Goal: Task Accomplishment & Management: Complete application form

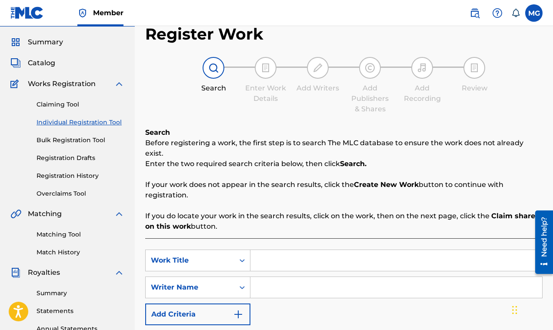
scroll to position [20, 0]
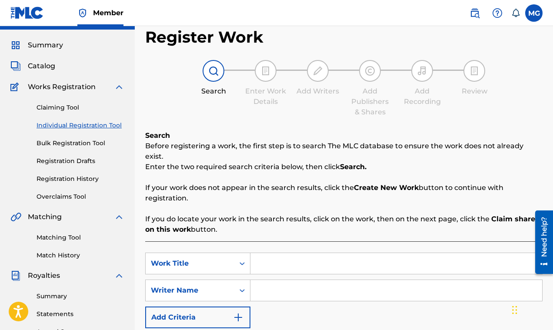
click at [58, 43] on span "Summary" at bounding box center [45, 45] width 35 height 10
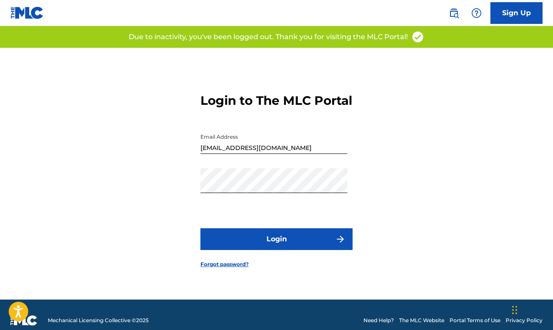
click at [266, 246] on button "Login" at bounding box center [276, 239] width 152 height 22
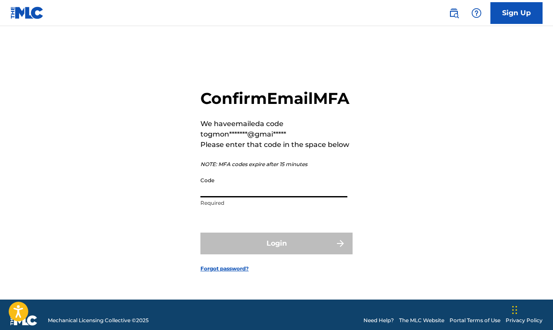
click at [212, 197] on input "Code" at bounding box center [273, 185] width 147 height 25
paste input "631028"
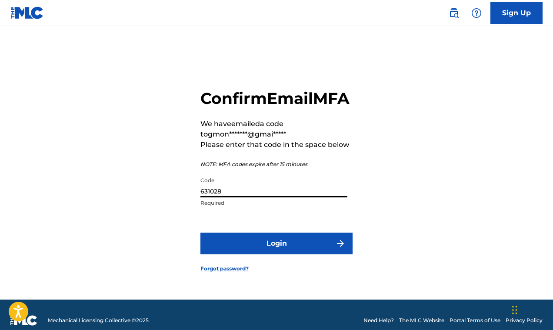
type input "631028"
click at [280, 254] on button "Login" at bounding box center [276, 244] width 152 height 22
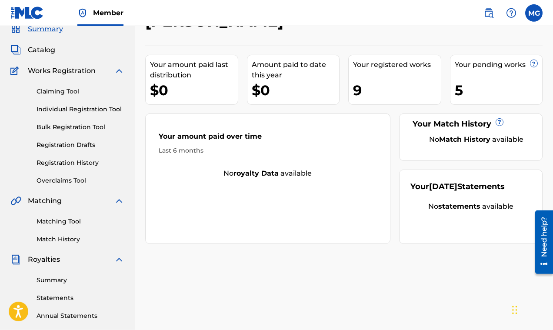
scroll to position [42, 0]
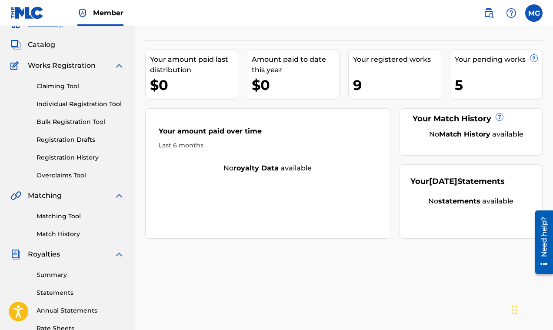
click at [61, 216] on link "Matching Tool" at bounding box center [81, 216] width 88 height 9
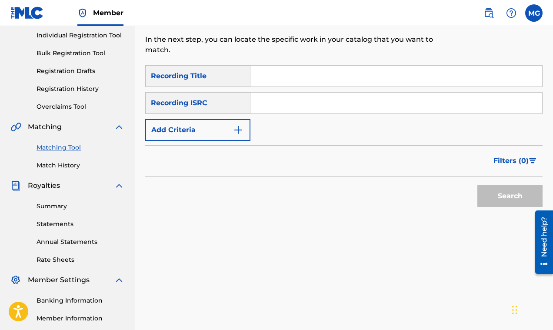
scroll to position [125, 0]
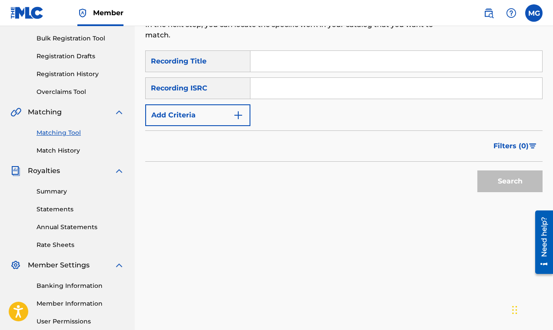
click at [58, 193] on link "Summary" at bounding box center [81, 191] width 88 height 9
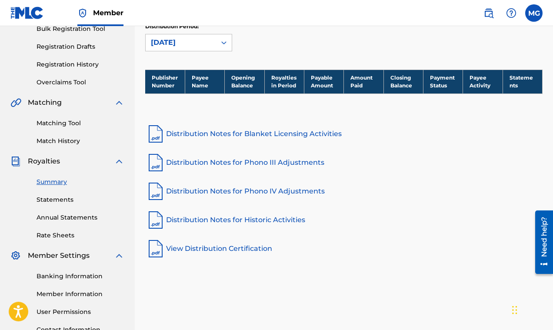
scroll to position [139, 0]
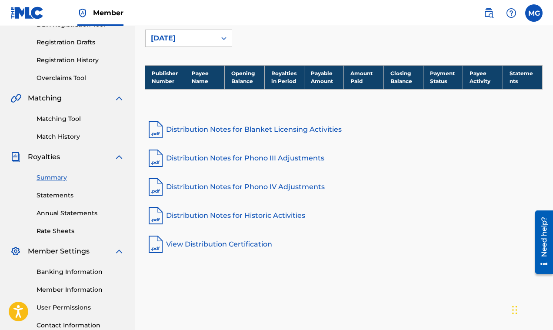
click at [53, 197] on link "Statements" at bounding box center [81, 195] width 88 height 9
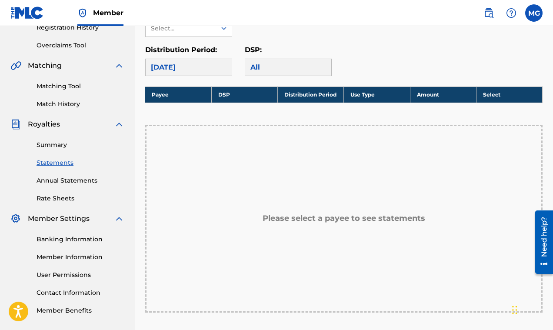
scroll to position [155, 0]
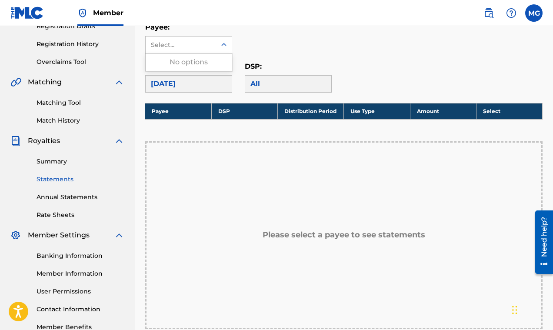
click at [194, 45] on div "Select..." at bounding box center [180, 44] width 59 height 9
click at [192, 62] on div "No options" at bounding box center [189, 61] width 86 height 17
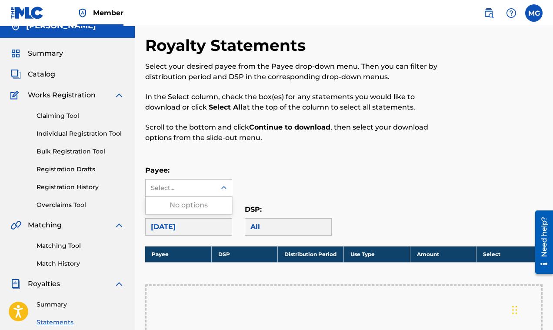
scroll to position [0, 0]
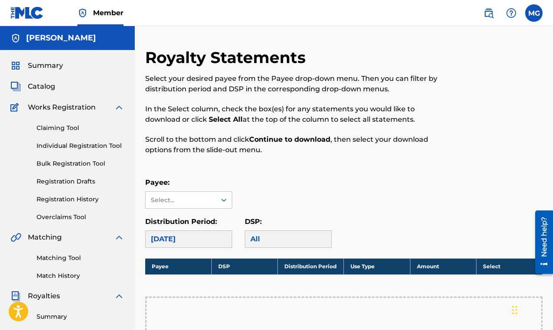
click at [58, 130] on link "Claiming Tool" at bounding box center [81, 127] width 88 height 9
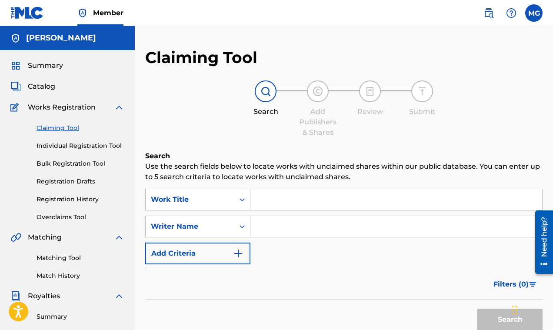
click at [56, 148] on link "Individual Registration Tool" at bounding box center [81, 145] width 88 height 9
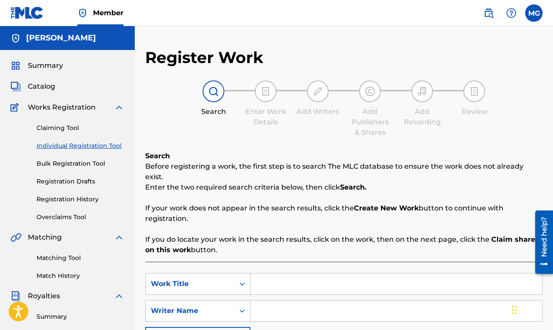
scroll to position [42, 0]
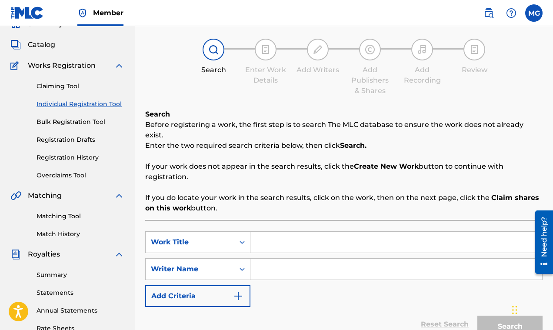
click at [67, 122] on link "Bulk Registration Tool" at bounding box center [81, 121] width 88 height 9
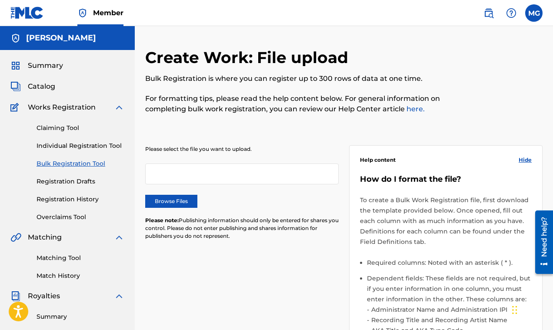
click at [69, 181] on link "Registration Drafts" at bounding box center [81, 181] width 88 height 9
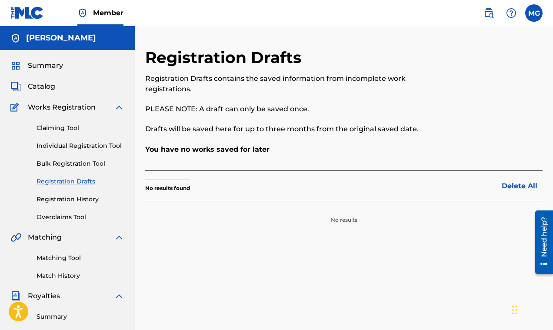
click at [63, 101] on div "Summary Catalog Works Registration Claiming Tool Individual Registration Tool B…" at bounding box center [67, 273] width 135 height 447
click at [44, 86] on span "Catalog" at bounding box center [41, 86] width 27 height 10
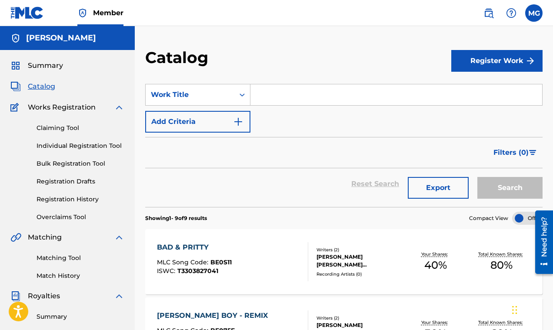
click at [63, 126] on link "Claiming Tool" at bounding box center [81, 127] width 88 height 9
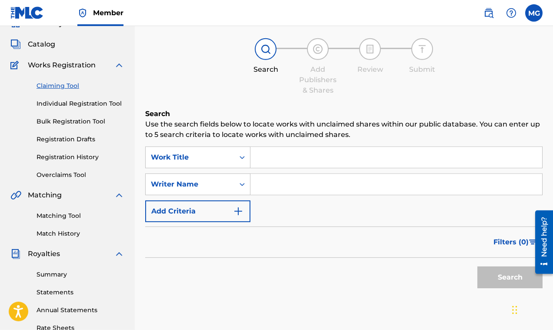
scroll to position [49, 0]
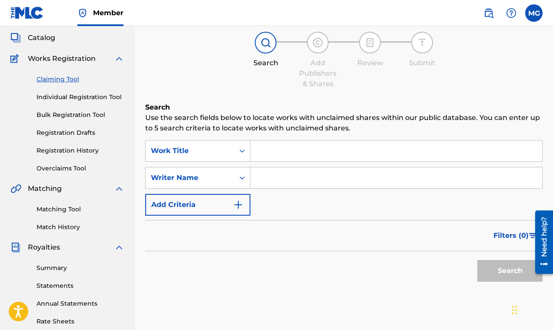
click at [67, 209] on link "Matching Tool" at bounding box center [81, 209] width 88 height 9
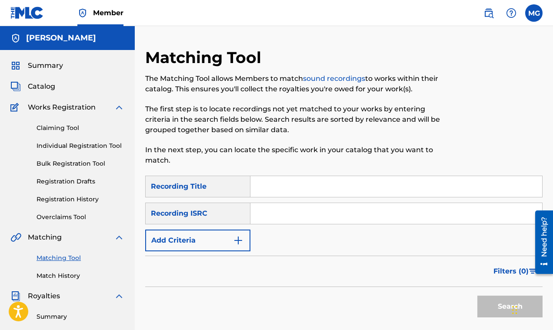
click at [283, 191] on input "Search Form" at bounding box center [396, 186] width 292 height 21
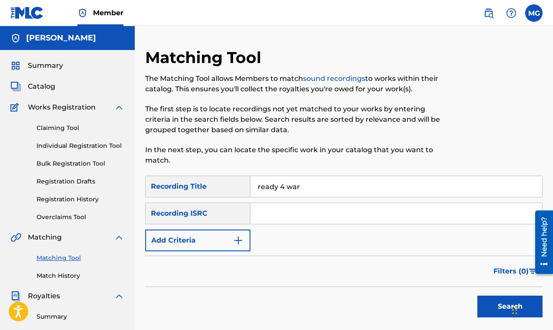
type input "ready 4 war"
click at [265, 214] on input "Search Form" at bounding box center [396, 213] width 292 height 21
type input "FR6V80995606"
click at [500, 304] on button "Search" at bounding box center [509, 307] width 65 height 22
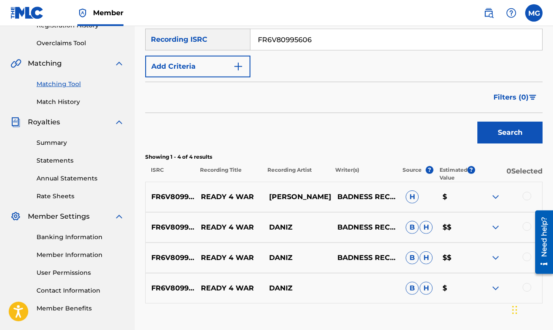
scroll to position [233, 0]
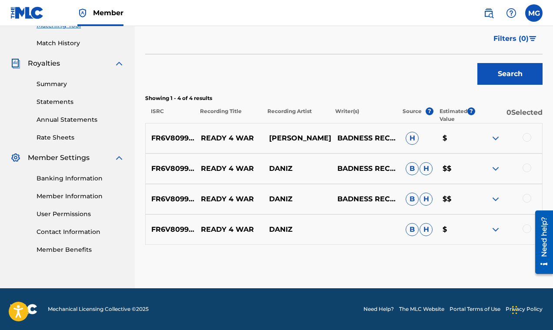
click at [494, 167] on img at bounding box center [495, 168] width 10 height 10
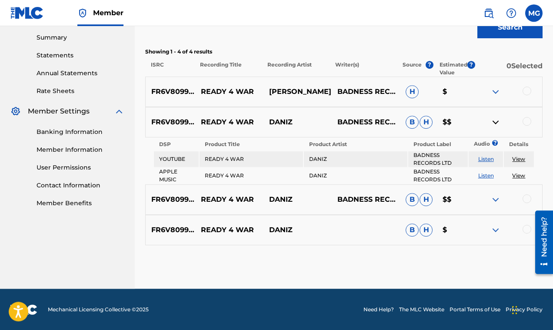
scroll to position [279, 0]
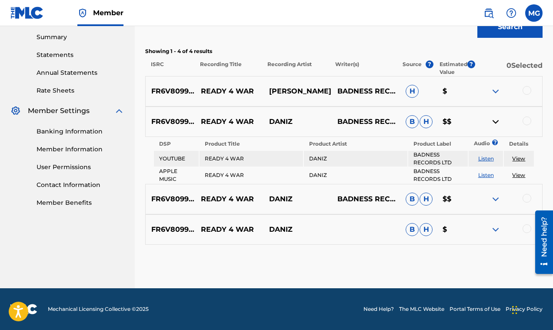
click at [496, 200] on img at bounding box center [495, 199] width 10 height 10
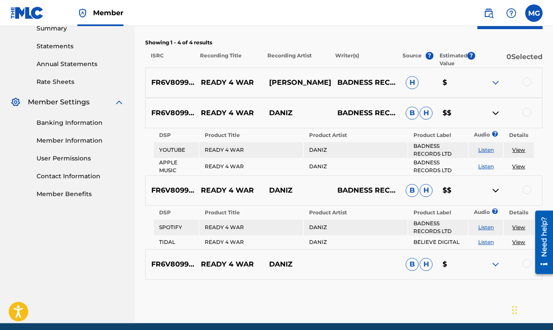
scroll to position [293, 0]
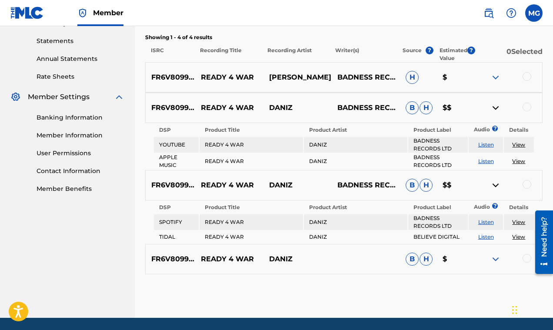
click at [485, 223] on link "Listen" at bounding box center [486, 222] width 16 height 7
click at [489, 145] on link "Listen" at bounding box center [486, 144] width 16 height 7
click at [480, 145] on link "Listen" at bounding box center [486, 144] width 16 height 7
click at [496, 259] on img at bounding box center [495, 259] width 10 height 10
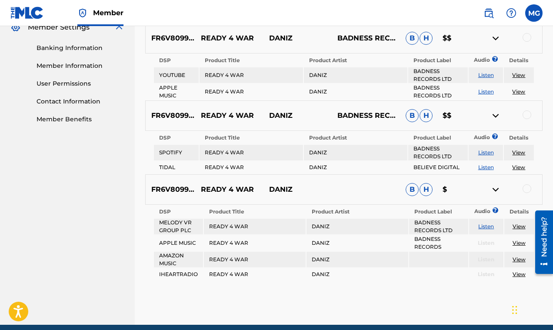
scroll to position [399, 0]
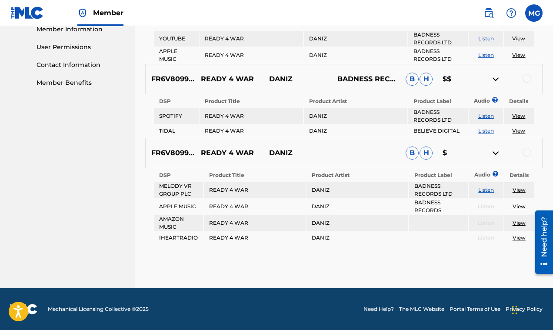
click at [485, 189] on link "Listen" at bounding box center [486, 189] width 16 height 7
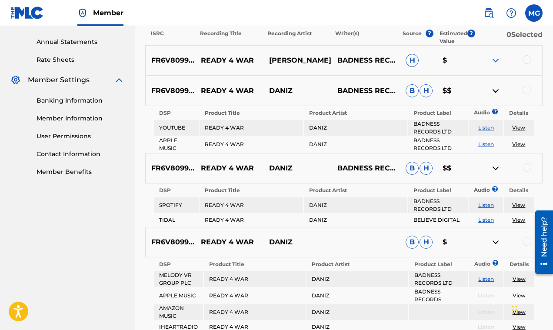
scroll to position [365, 0]
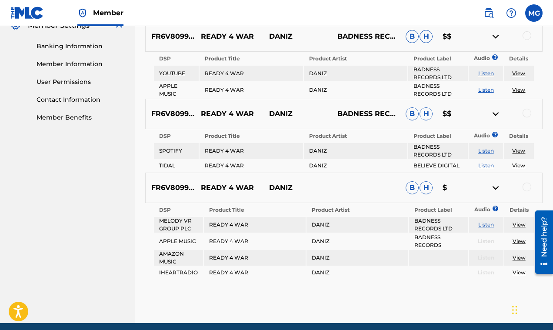
click at [486, 71] on link "Listen" at bounding box center [486, 73] width 16 height 7
click at [496, 189] on img at bounding box center [495, 188] width 10 height 10
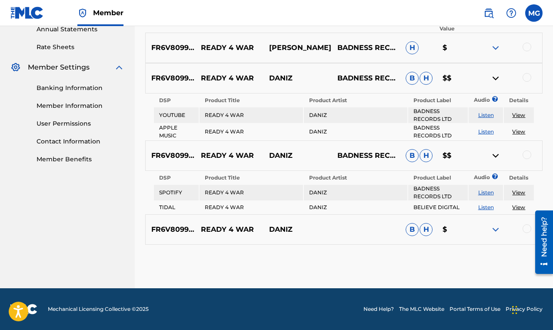
scroll to position [323, 0]
click at [495, 44] on img at bounding box center [495, 48] width 10 height 10
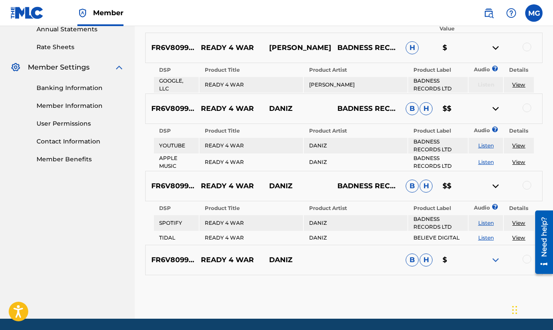
click at [494, 48] on img at bounding box center [495, 48] width 10 height 10
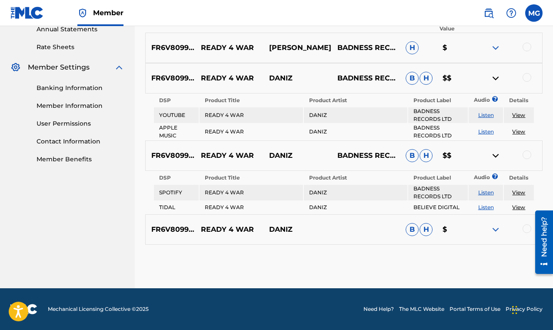
click at [495, 80] on img at bounding box center [495, 78] width 10 height 10
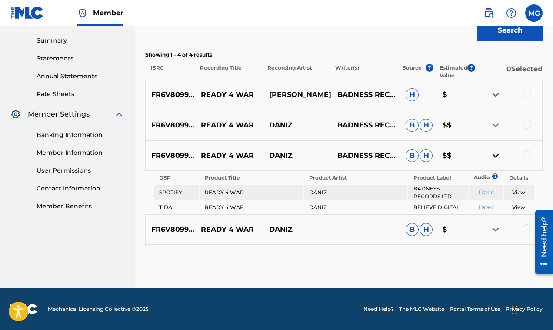
click at [494, 156] on img at bounding box center [495, 155] width 10 height 10
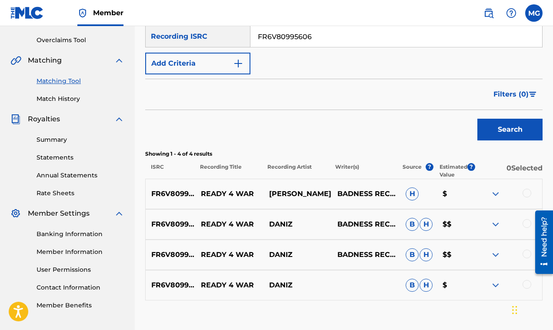
scroll to position [209, 0]
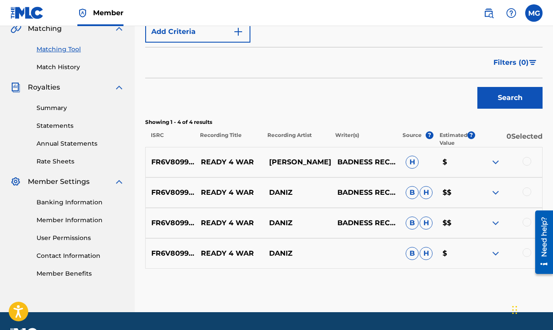
click at [524, 192] on div at bounding box center [526, 191] width 9 height 9
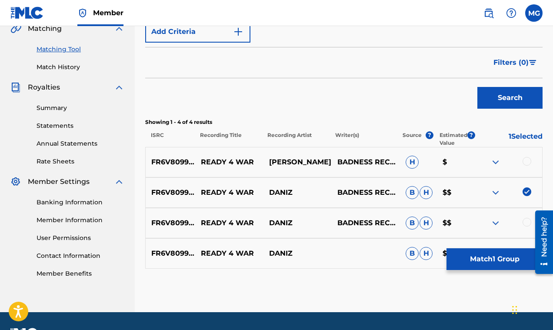
click at [475, 259] on button "Match 1 Group" at bounding box center [494, 259] width 96 height 22
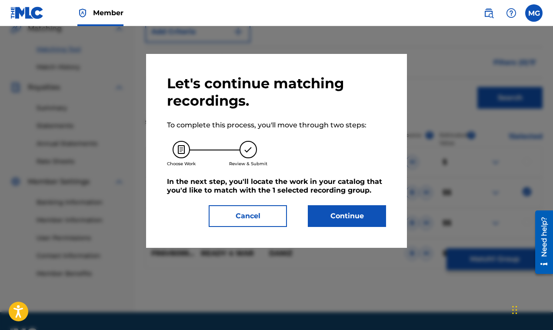
click at [340, 216] on button "Continue" at bounding box center [347, 216] width 78 height 22
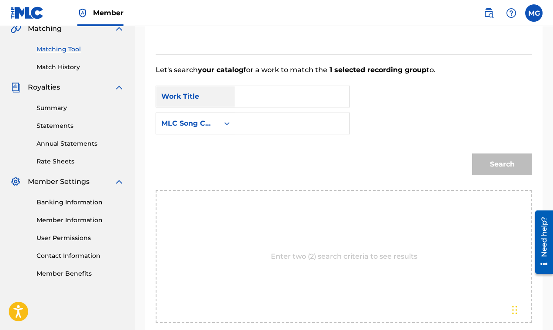
click at [253, 101] on input "Search Form" at bounding box center [293, 96] width 100 height 21
type input "Readt 4 War"
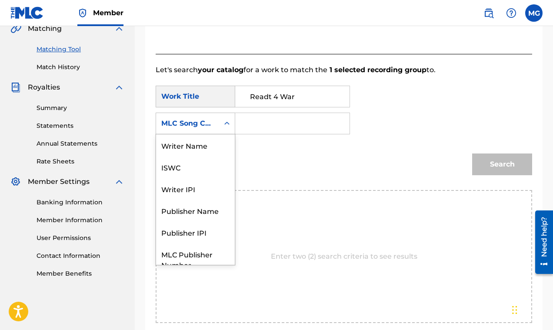
click at [212, 130] on div "MLC Song Code" at bounding box center [187, 123] width 63 height 17
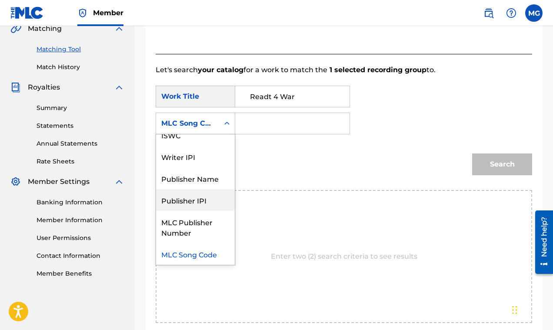
click at [194, 196] on div "Publisher IPI" at bounding box center [195, 200] width 79 height 22
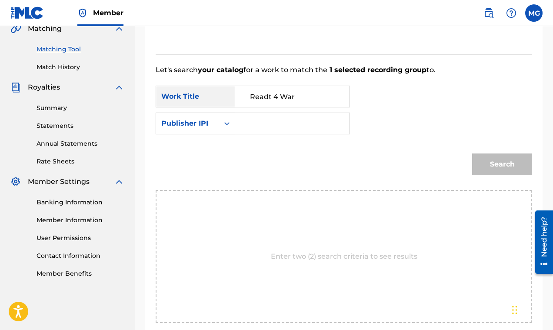
click at [251, 125] on input "Search Form" at bounding box center [293, 123] width 100 height 21
paste input "631028"
click at [493, 170] on button "Search" at bounding box center [502, 164] width 60 height 22
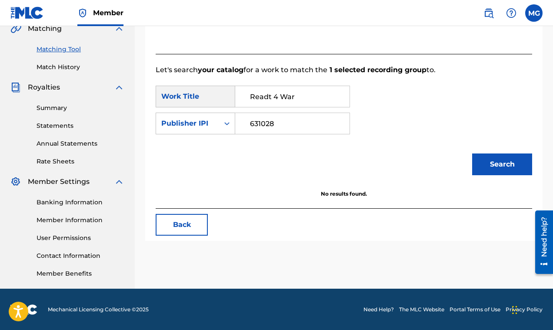
click at [293, 126] on input "631028" at bounding box center [293, 123] width 100 height 21
type input "6"
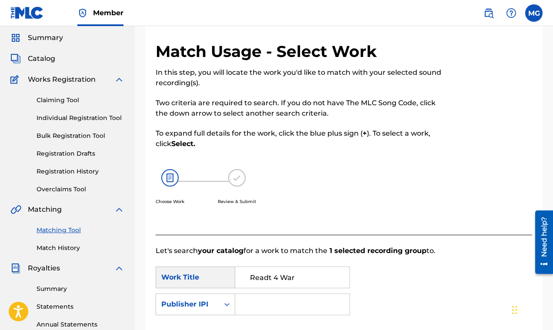
click at [47, 62] on span "Catalog" at bounding box center [41, 58] width 27 height 10
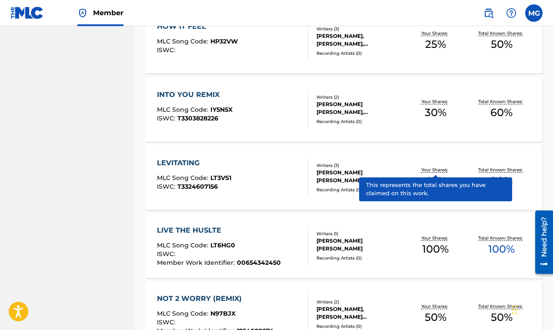
scroll to position [593, 0]
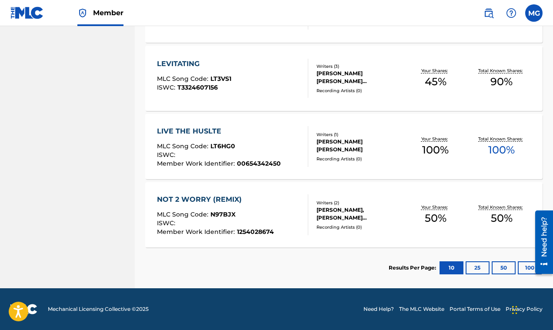
click at [480, 263] on button "25" at bounding box center [477, 267] width 24 height 13
click at [501, 265] on button "50" at bounding box center [504, 267] width 24 height 13
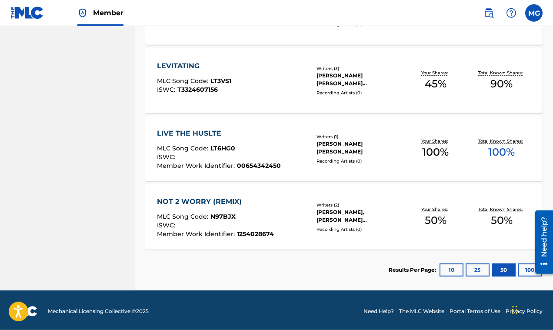
scroll to position [592, 0]
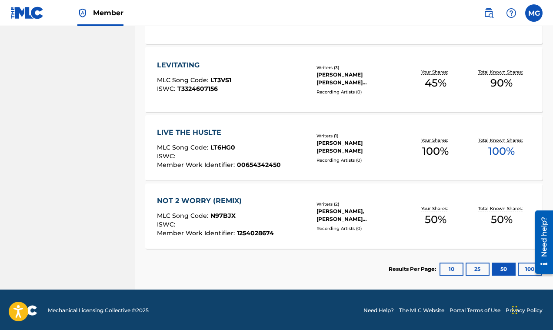
click at [522, 269] on button "100" at bounding box center [530, 269] width 24 height 13
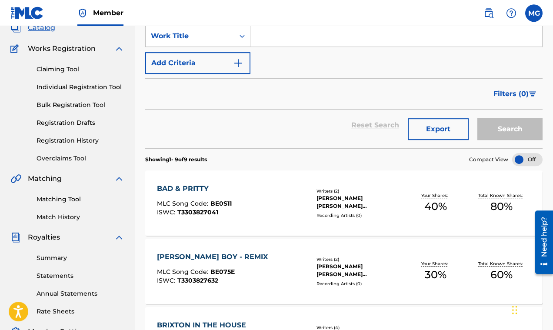
scroll to position [0, 0]
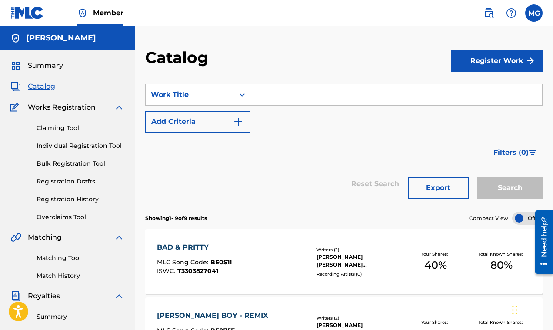
click at [46, 88] on span "Catalog" at bounding box center [41, 86] width 27 height 10
click at [63, 200] on link "Registration History" at bounding box center [81, 199] width 88 height 9
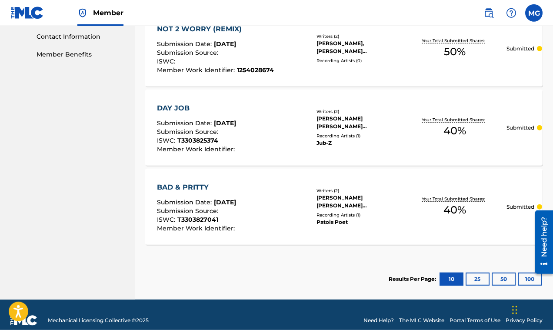
scroll to position [431, 0]
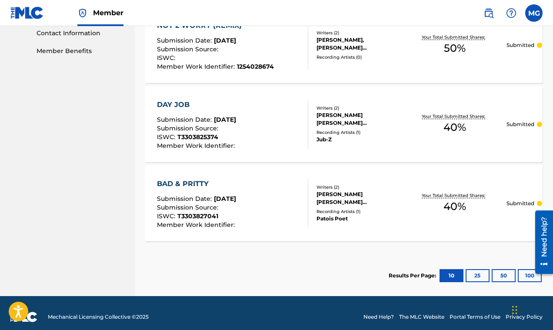
click at [472, 273] on button "25" at bounding box center [477, 275] width 24 height 13
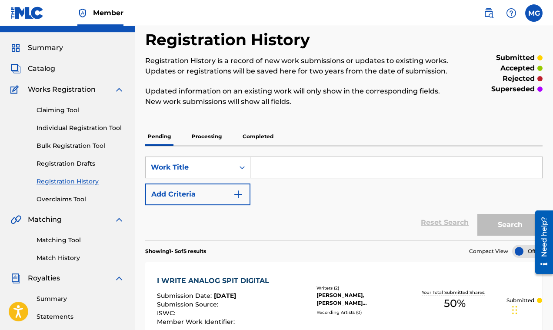
scroll to position [14, 0]
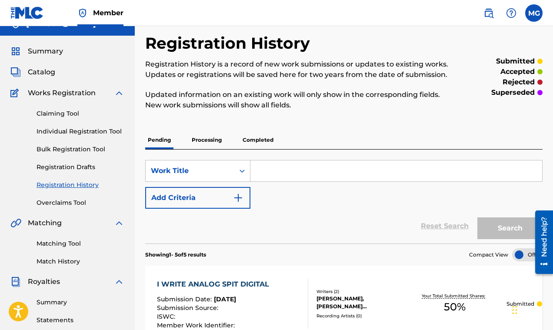
click at [259, 139] on p "Completed" at bounding box center [258, 140] width 36 height 18
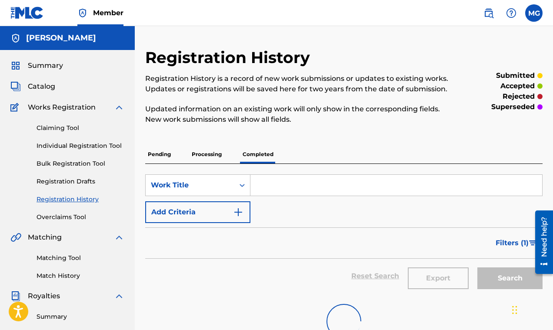
click at [259, 139] on div "Registration History Registration History is a record of new work submissions o…" at bounding box center [343, 198] width 397 height 301
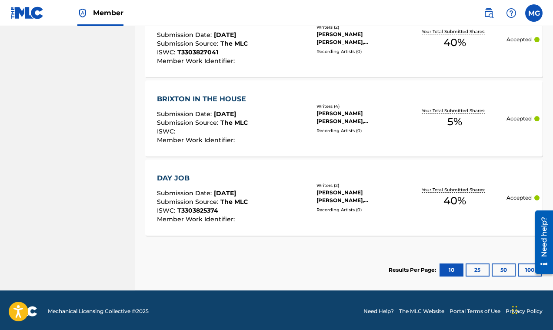
scroll to position [633, 0]
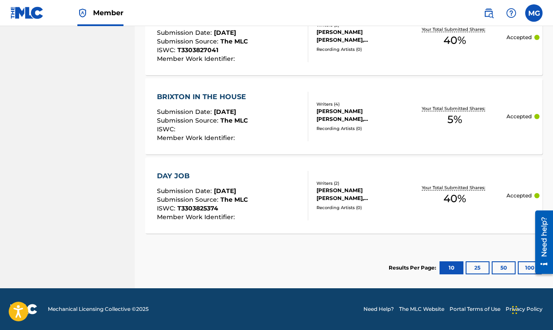
click at [472, 265] on button "25" at bounding box center [477, 267] width 24 height 13
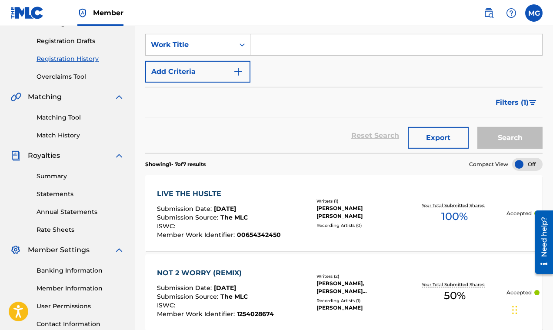
scroll to position [202, 0]
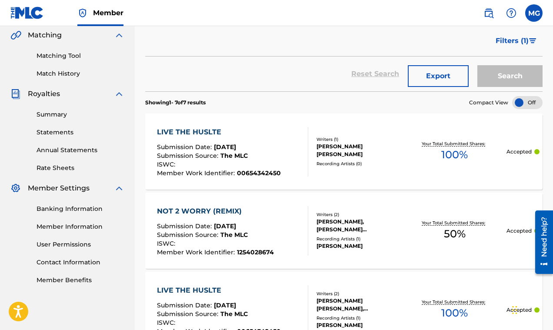
click at [529, 103] on div at bounding box center [527, 102] width 30 height 13
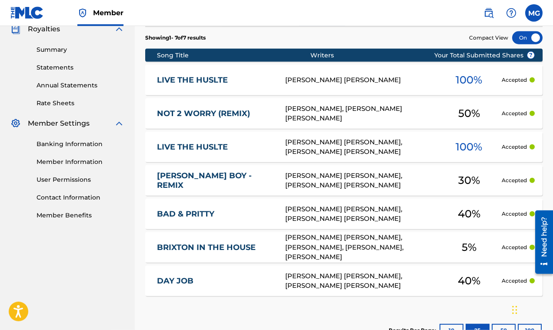
scroll to position [329, 0]
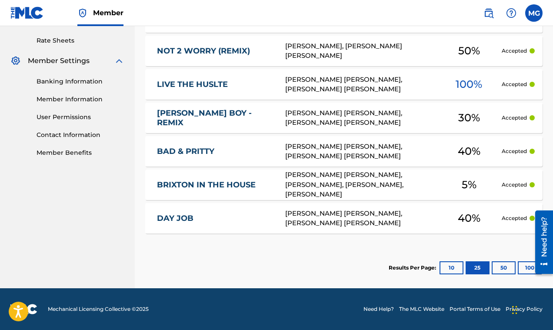
click at [500, 265] on button "50" at bounding box center [504, 267] width 24 height 13
click at [523, 264] on button "100" at bounding box center [530, 267] width 24 height 13
click at [443, 267] on button "10" at bounding box center [451, 267] width 24 height 13
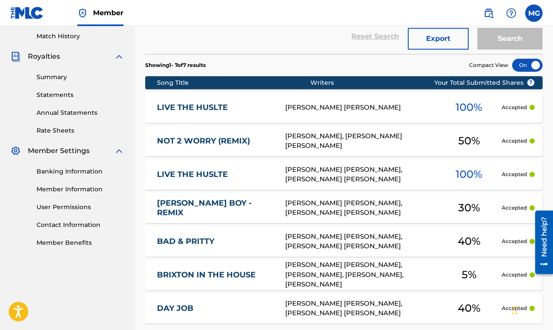
scroll to position [35, 0]
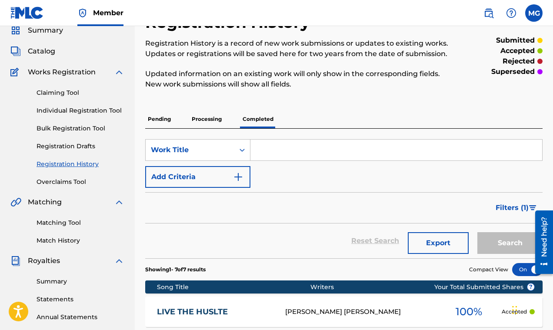
click at [200, 120] on p "Processing" at bounding box center [206, 119] width 35 height 18
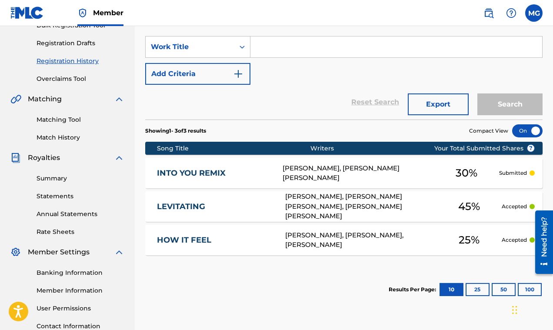
scroll to position [139, 0]
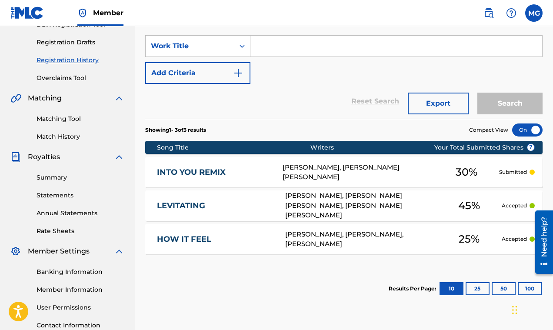
click at [469, 287] on button "25" at bounding box center [477, 288] width 24 height 13
click at [496, 288] on button "50" at bounding box center [504, 288] width 24 height 13
click at [449, 285] on button "10" at bounding box center [451, 288] width 24 height 13
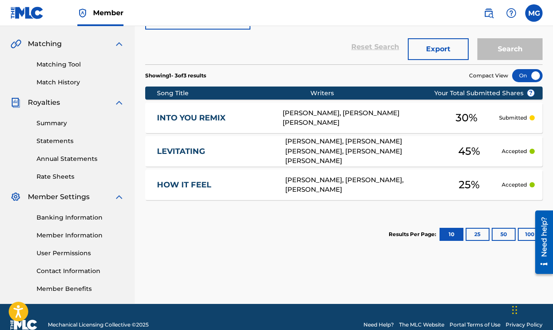
scroll to position [209, 0]
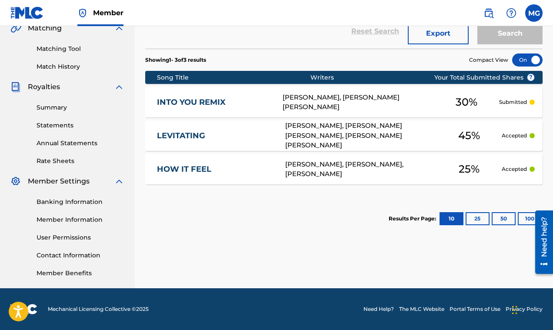
click at [479, 220] on button "25" at bounding box center [477, 218] width 24 height 13
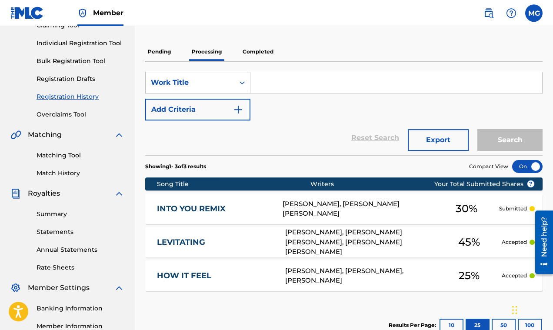
scroll to position [105, 0]
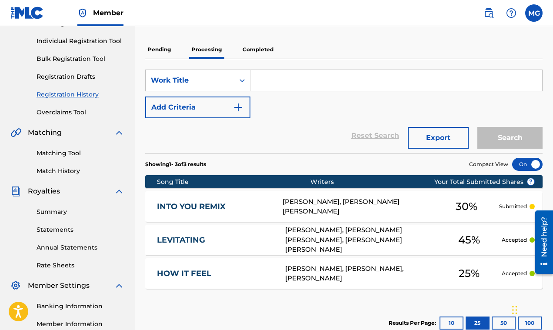
click at [259, 50] on p "Completed" at bounding box center [258, 49] width 36 height 18
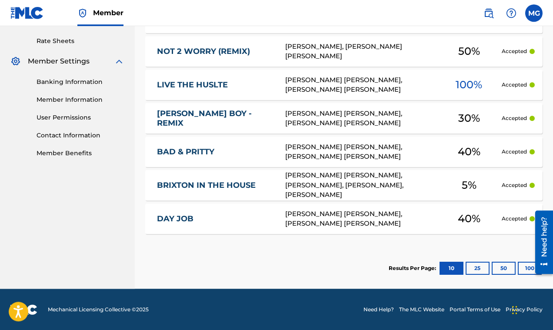
scroll to position [329, 0]
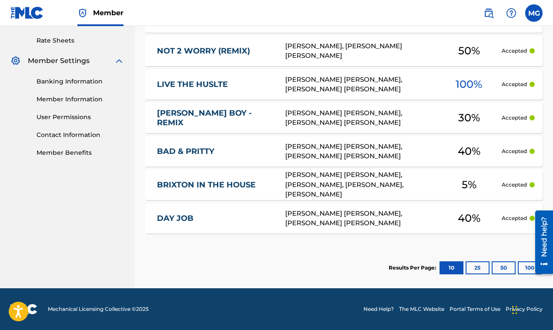
click at [255, 215] on link "DAY JOB" at bounding box center [215, 218] width 116 height 10
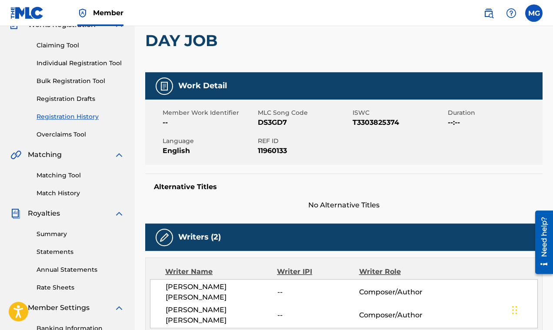
scroll to position [79, 0]
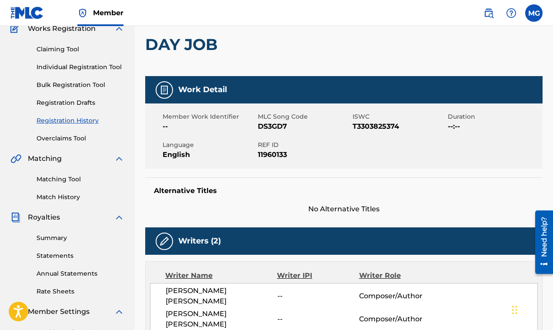
click at [56, 180] on link "Matching Tool" at bounding box center [81, 179] width 88 height 9
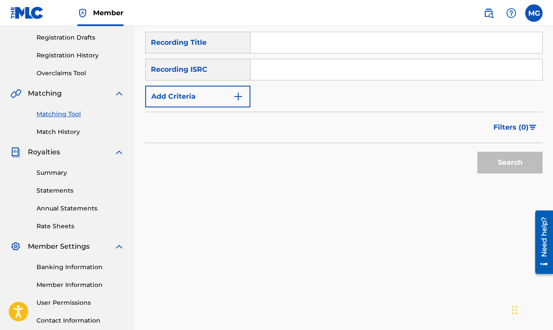
scroll to position [28, 0]
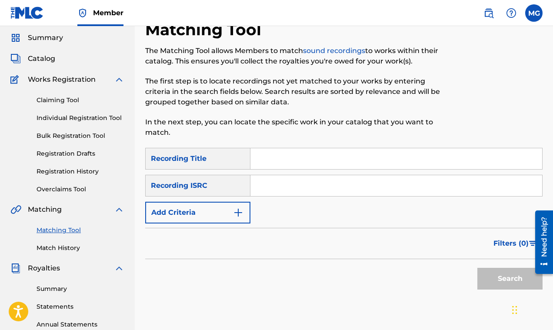
click at [273, 187] on input "Search Form" at bounding box center [396, 185] width 292 height 21
click at [240, 215] on img "Search Form" at bounding box center [238, 212] width 10 height 10
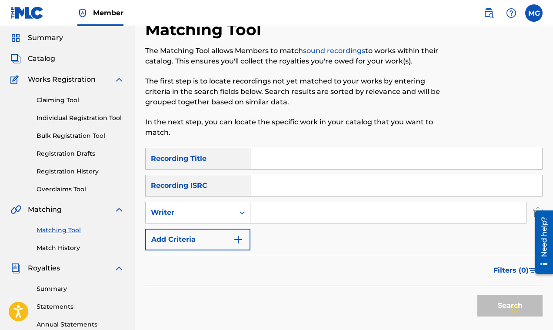
click at [276, 218] on input "Search Form" at bounding box center [388, 212] width 276 height 21
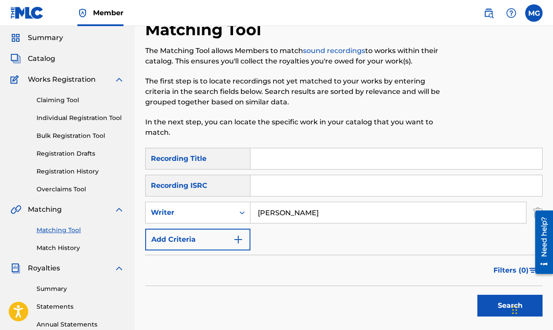
type input "Mark Gillette"
click at [482, 305] on button "Search" at bounding box center [509, 306] width 65 height 22
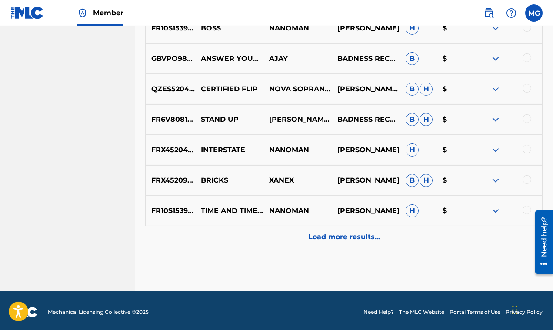
scroll to position [464, 0]
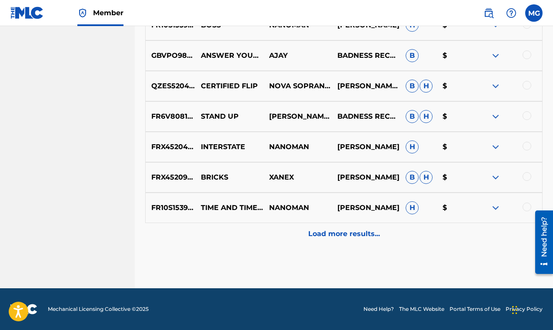
click at [316, 233] on p "Load more results..." at bounding box center [344, 234] width 72 height 10
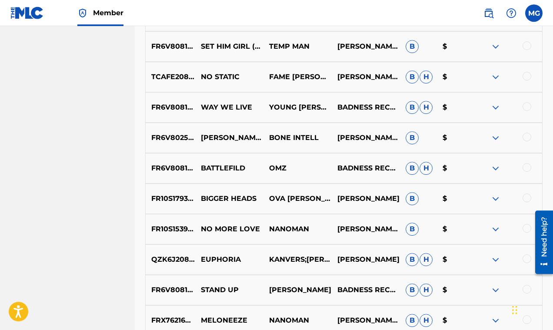
scroll to position [629, 0]
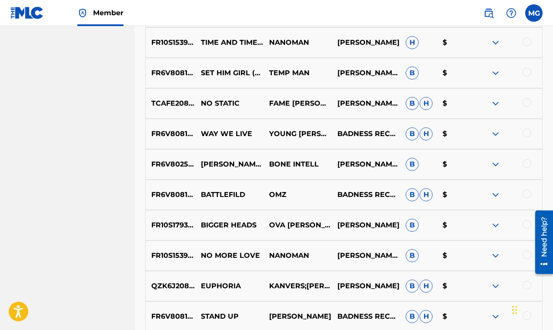
click at [497, 196] on img at bounding box center [495, 194] width 10 height 10
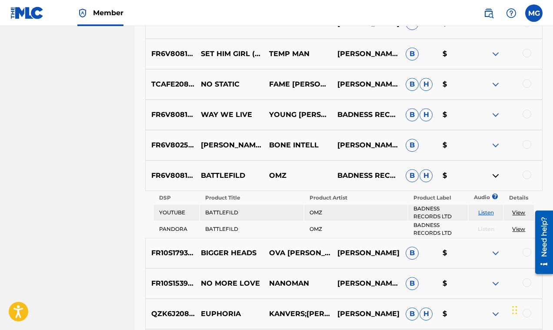
scroll to position [719, 0]
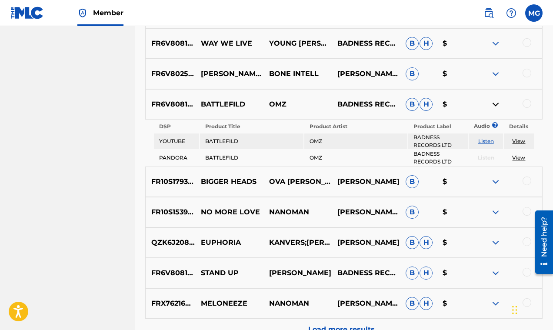
click at [496, 183] on img at bounding box center [495, 181] width 10 height 10
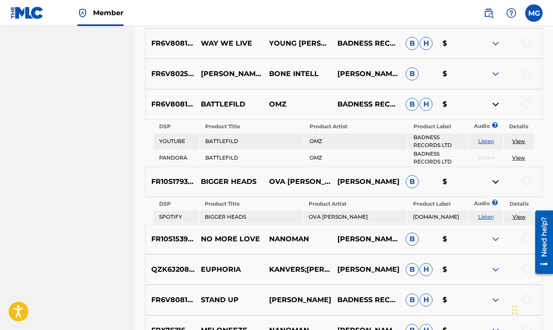
click at [496, 183] on img at bounding box center [495, 181] width 10 height 10
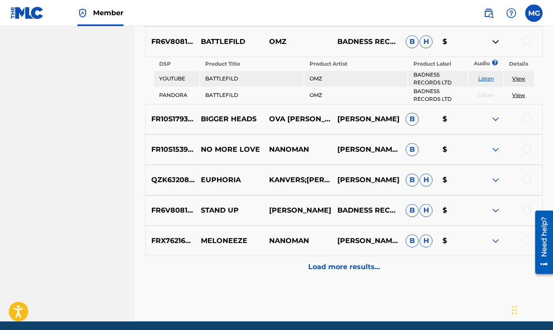
scroll to position [815, 0]
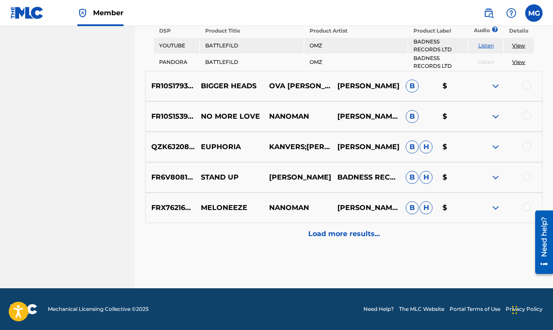
click at [342, 237] on p "Load more results..." at bounding box center [344, 234] width 72 height 10
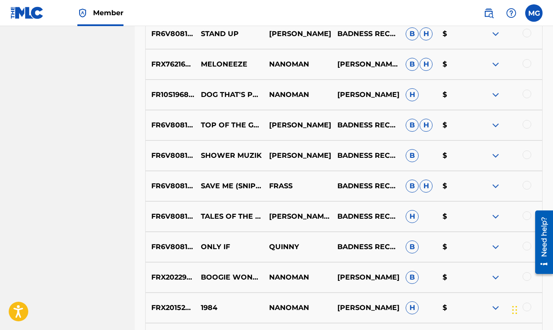
scroll to position [1072, 0]
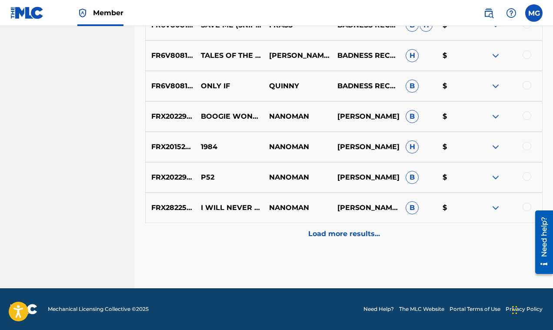
click at [346, 233] on p "Load more results..." at bounding box center [344, 234] width 72 height 10
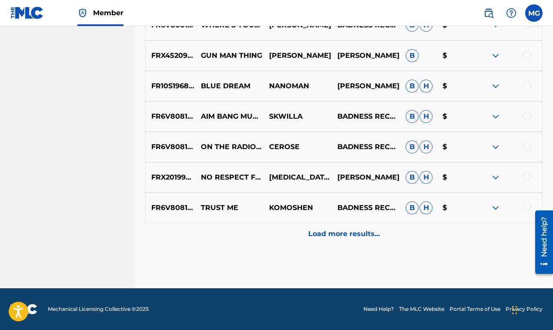
click at [346, 233] on p "Load more results..." at bounding box center [344, 234] width 72 height 10
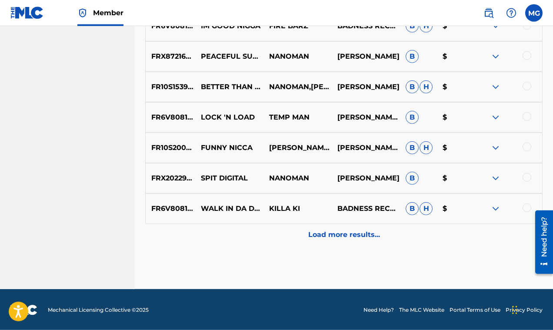
scroll to position [1681, 0]
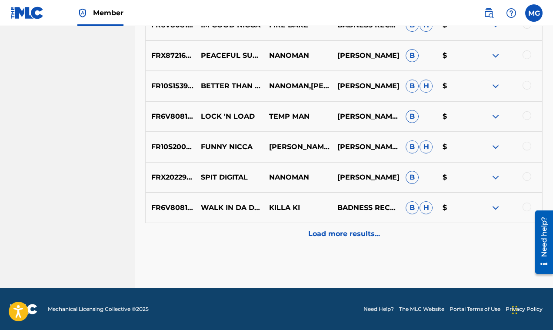
click at [346, 233] on p "Load more results..." at bounding box center [344, 234] width 72 height 10
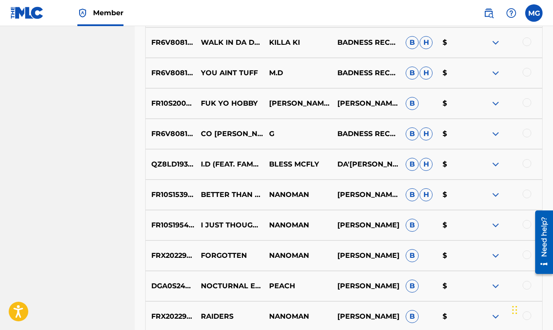
scroll to position [1985, 0]
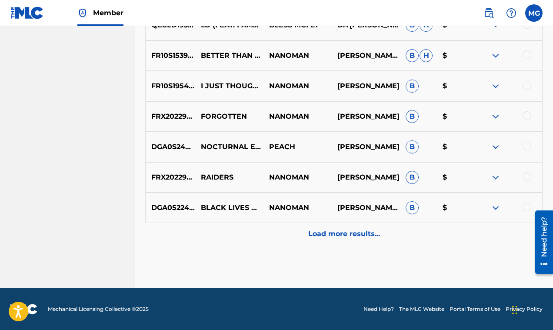
click at [351, 238] on p "Load more results..." at bounding box center [344, 234] width 72 height 10
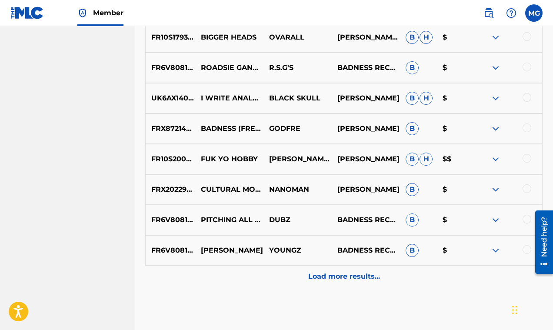
scroll to position [2289, 0]
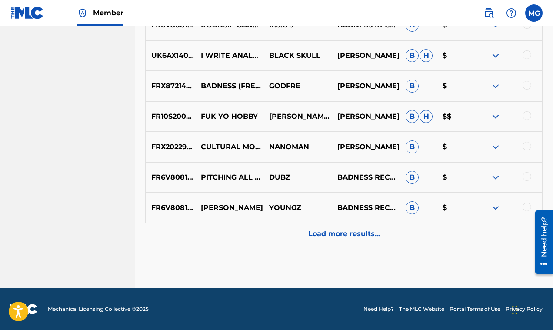
click at [497, 116] on img at bounding box center [495, 116] width 10 height 10
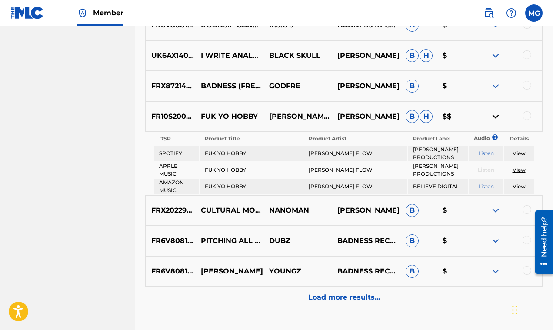
click at [526, 115] on div at bounding box center [526, 115] width 9 height 9
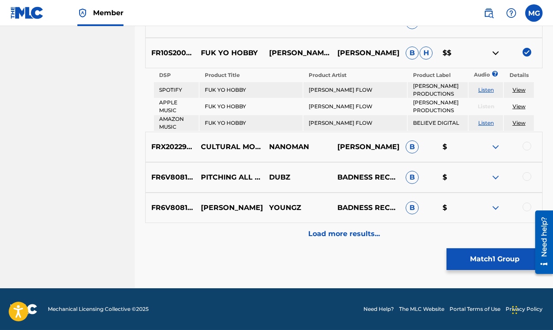
scroll to position [2353, 0]
click at [371, 234] on p "Load more results..." at bounding box center [344, 234] width 72 height 10
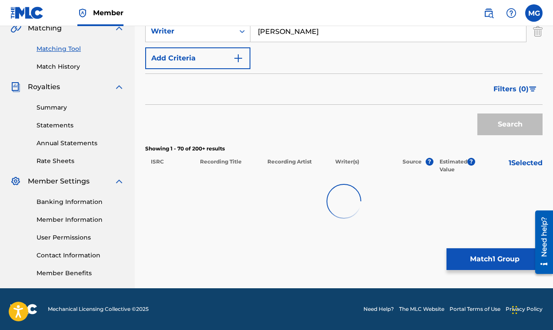
scroll to position [209, 0]
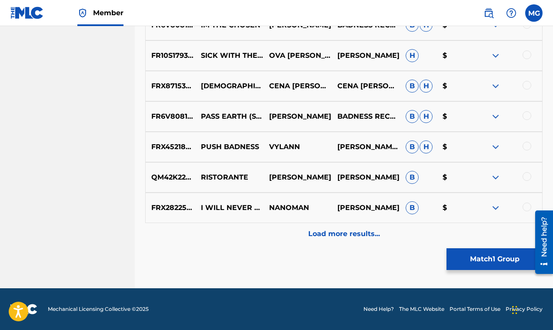
click at [362, 239] on p "Load more results..." at bounding box center [344, 234] width 72 height 10
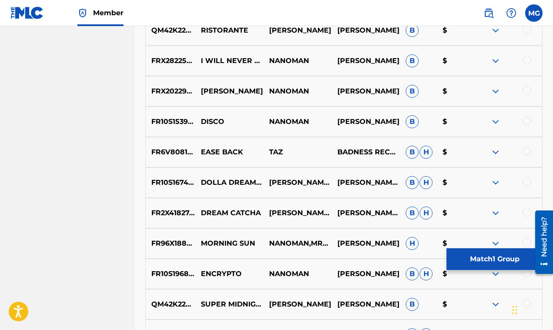
scroll to position [2898, 0]
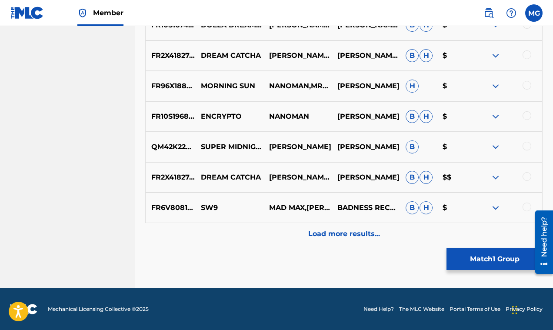
click at [526, 176] on div at bounding box center [526, 176] width 9 height 9
click at [338, 234] on p "Load more results..." at bounding box center [344, 234] width 72 height 10
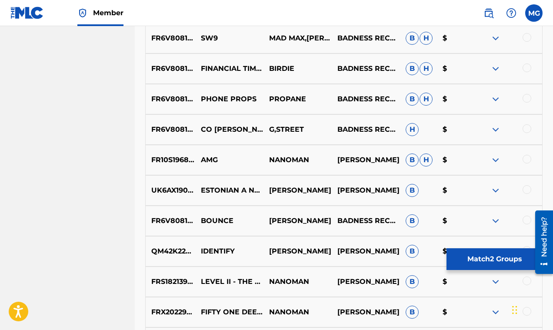
scroll to position [3202, 0]
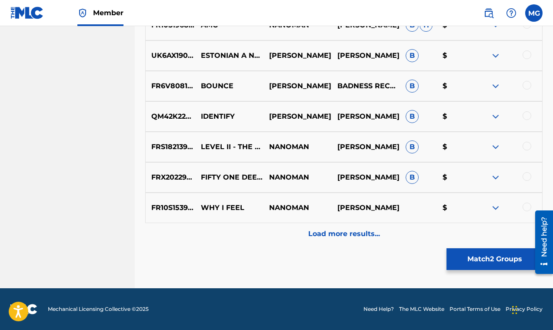
click at [340, 232] on p "Load more results..." at bounding box center [344, 234] width 72 height 10
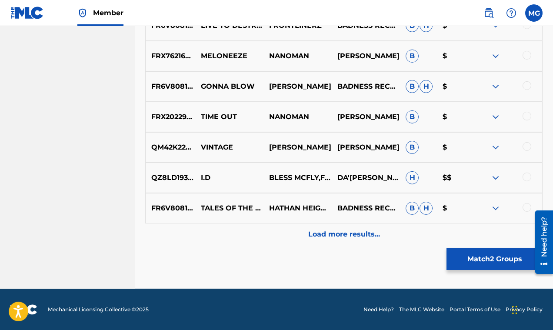
scroll to position [3506, 0]
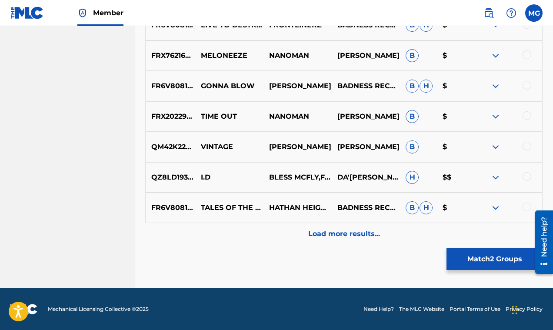
click at [353, 232] on p "Load more results..." at bounding box center [344, 234] width 72 height 10
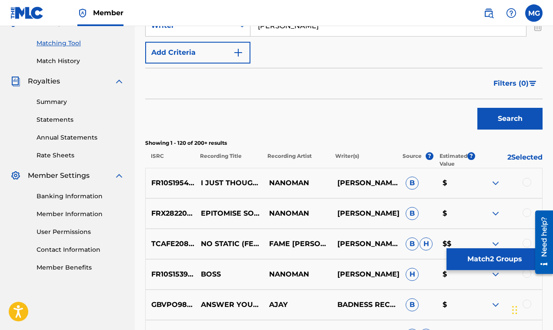
scroll to position [216, 0]
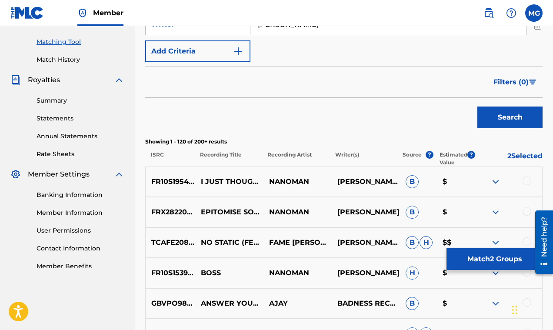
click at [514, 82] on span "Filters ( 0 )" at bounding box center [510, 82] width 35 height 10
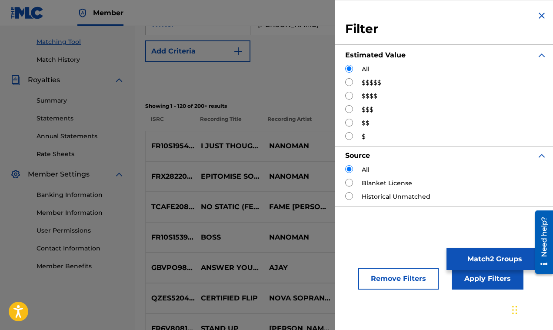
click at [347, 97] on input "Search Form" at bounding box center [349, 96] width 8 height 8
radio input "true"
click at [478, 284] on button "Apply Filters" at bounding box center [488, 279] width 72 height 22
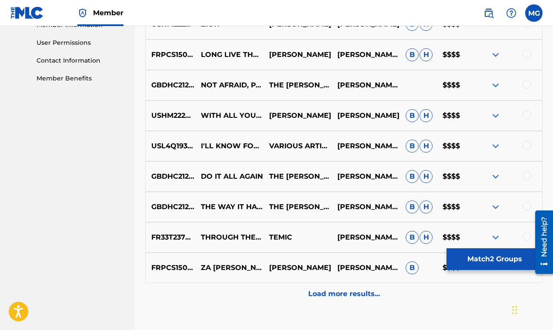
scroll to position [464, 0]
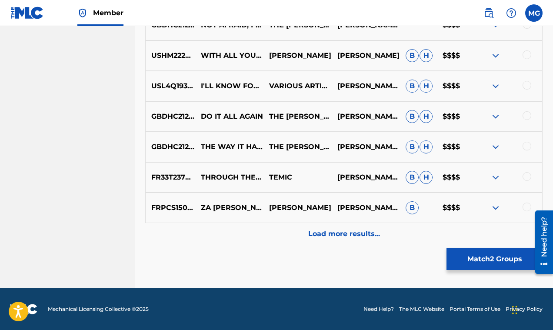
click at [367, 232] on p "Load more results..." at bounding box center [344, 234] width 72 height 10
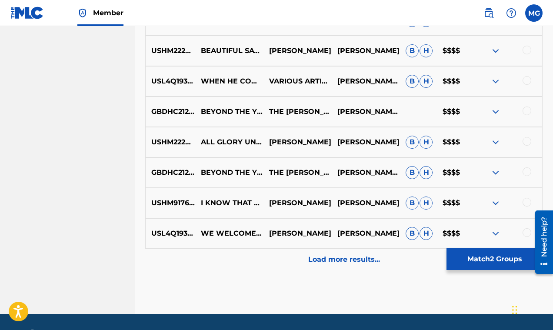
scroll to position [758, 0]
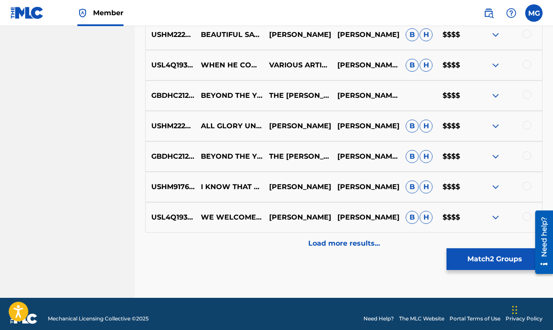
click at [364, 243] on p "Load more results..." at bounding box center [344, 243] width 72 height 10
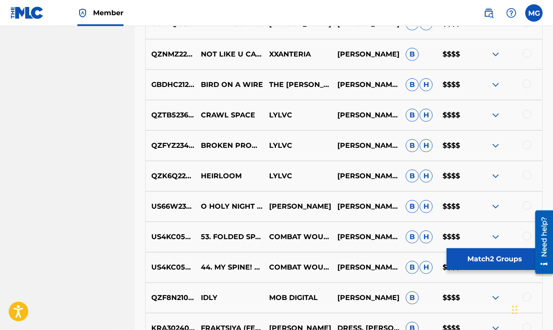
scroll to position [1030, 0]
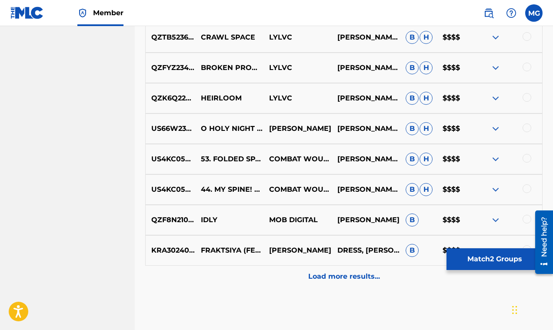
click at [493, 130] on img at bounding box center [495, 128] width 10 height 10
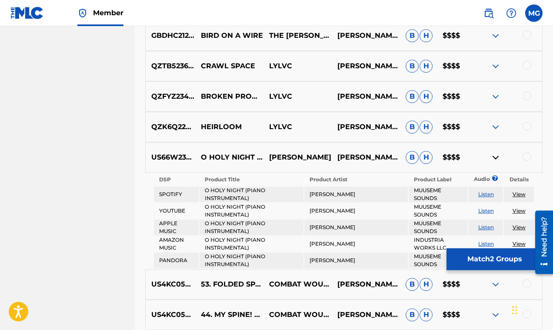
scroll to position [1002, 0]
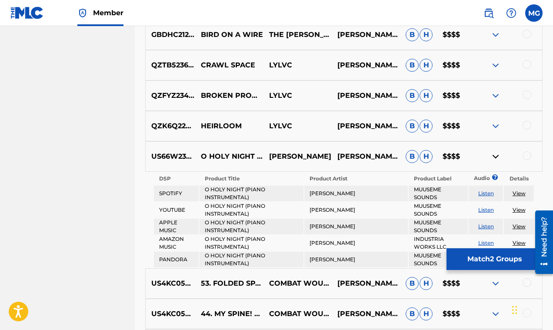
click at [495, 127] on img at bounding box center [495, 126] width 10 height 10
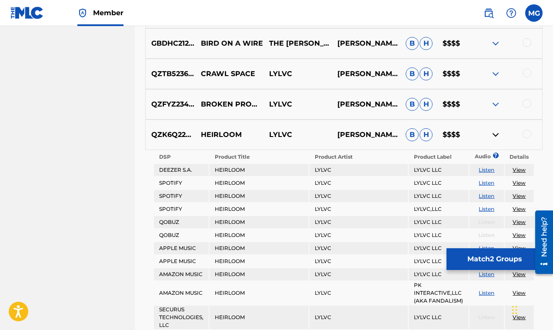
scroll to position [967, 0]
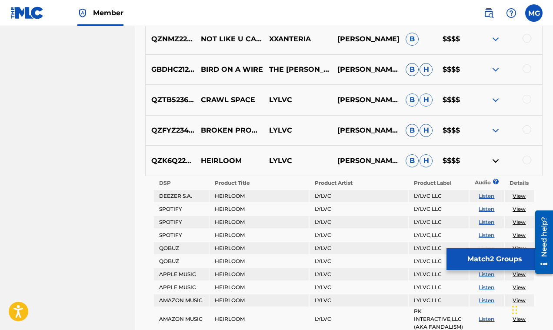
click at [495, 100] on img at bounding box center [495, 100] width 10 height 10
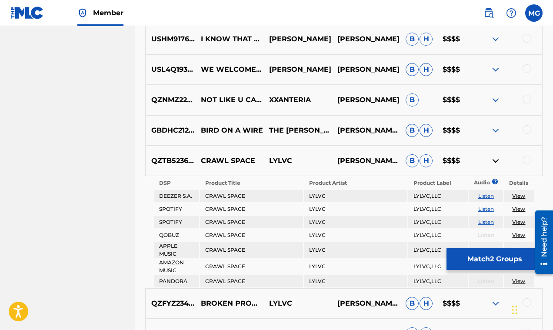
scroll to position [870, 0]
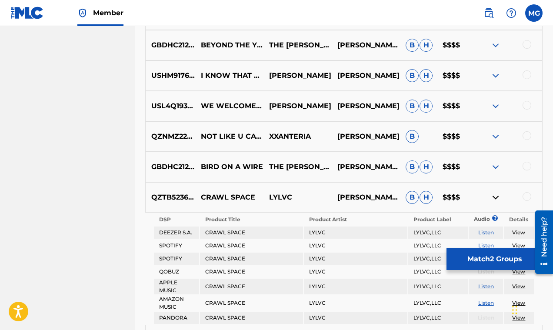
click at [494, 103] on img at bounding box center [495, 106] width 10 height 10
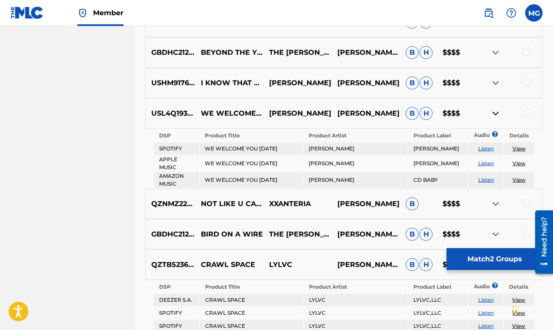
scroll to position [856, 0]
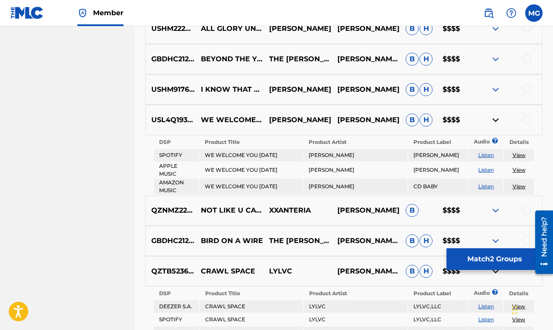
click at [495, 90] on img at bounding box center [495, 89] width 10 height 10
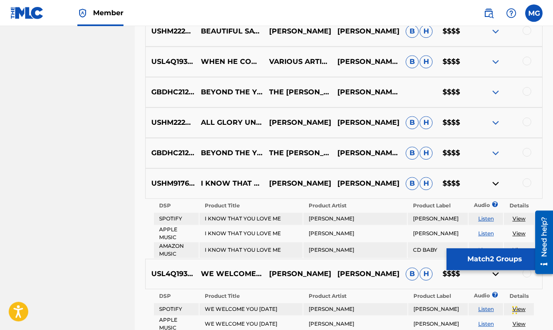
scroll to position [738, 0]
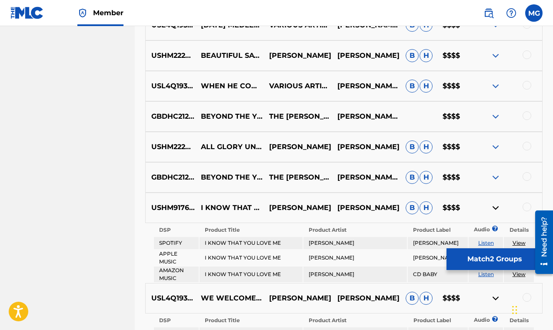
click at [495, 87] on img at bounding box center [495, 86] width 10 height 10
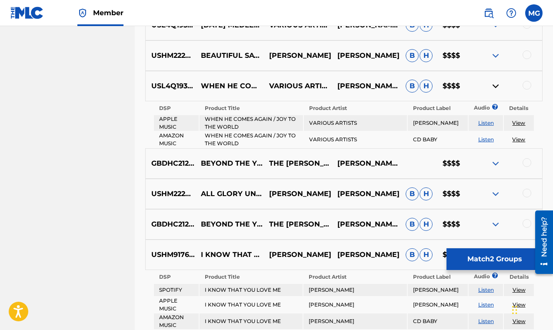
click at [495, 86] on img at bounding box center [495, 86] width 10 height 10
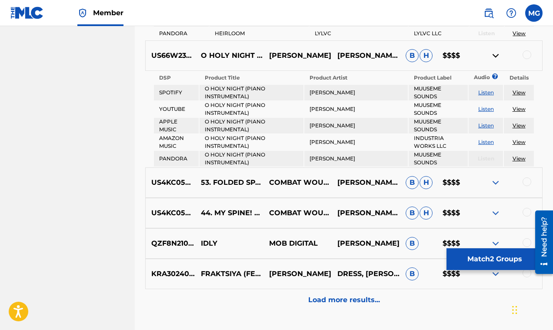
scroll to position [1631, 0]
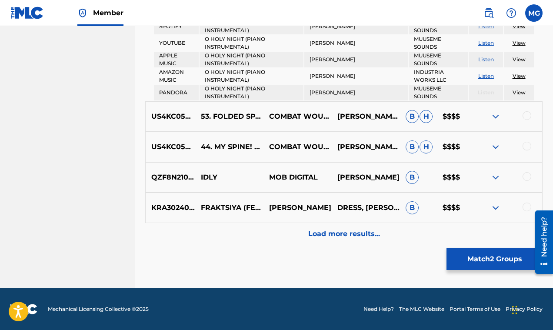
click at [351, 233] on p "Load more results..." at bounding box center [344, 234] width 72 height 10
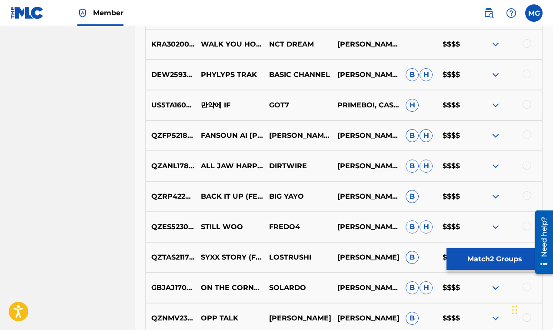
scroll to position [1376, 0]
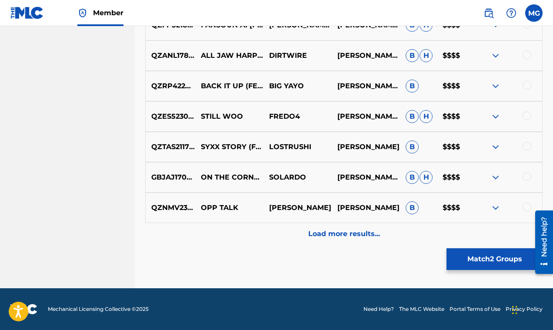
click at [363, 233] on p "Load more results..." at bounding box center [344, 234] width 72 height 10
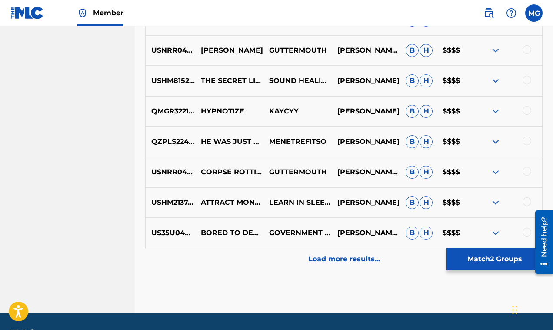
scroll to position [1681, 0]
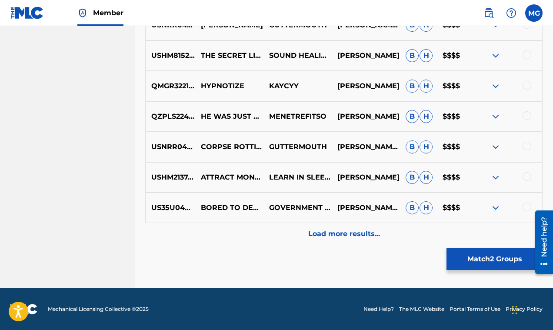
click at [492, 85] on img at bounding box center [495, 86] width 10 height 10
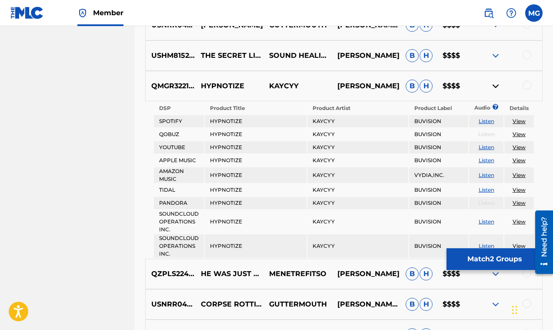
click at [492, 85] on img at bounding box center [495, 86] width 10 height 10
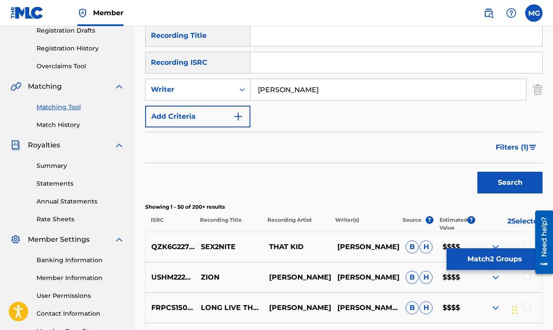
scroll to position [241, 0]
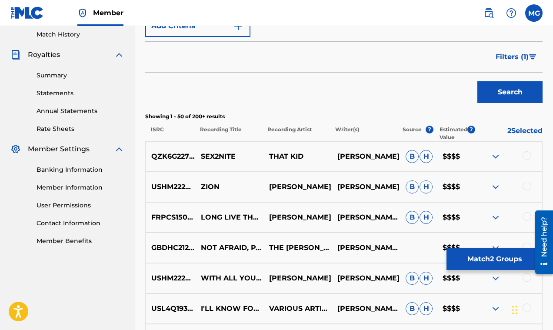
click at [520, 57] on span "Filters ( 1 )" at bounding box center [511, 57] width 33 height 10
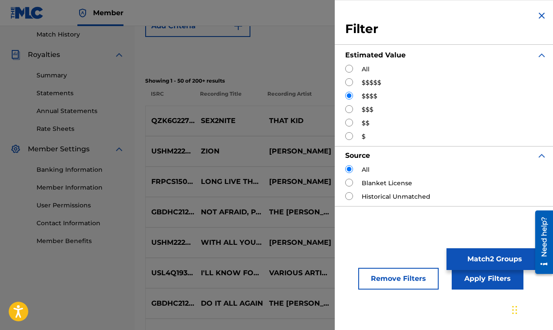
click at [348, 82] on input "Search Form" at bounding box center [349, 82] width 8 height 8
radio input "true"
click at [480, 283] on button "Apply Filters" at bounding box center [488, 279] width 72 height 22
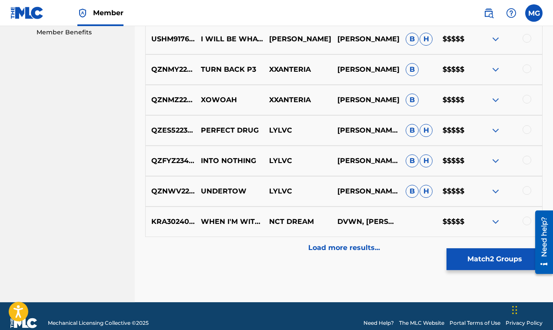
scroll to position [464, 0]
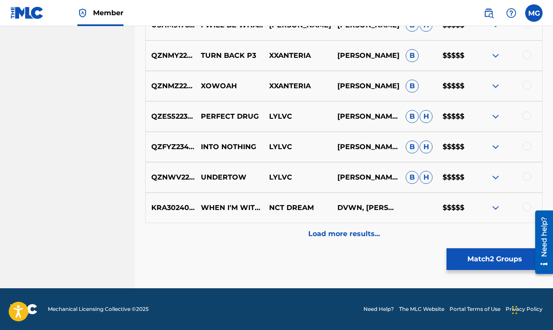
click at [494, 209] on img at bounding box center [495, 208] width 10 height 10
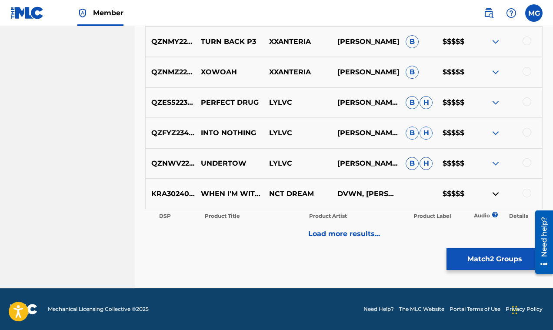
scroll to position [478, 0]
click at [495, 163] on img at bounding box center [495, 163] width 10 height 10
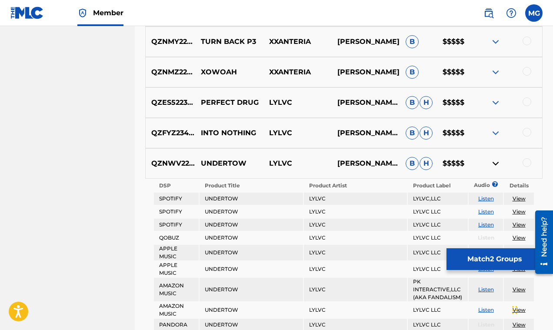
click at [495, 163] on img at bounding box center [495, 163] width 10 height 10
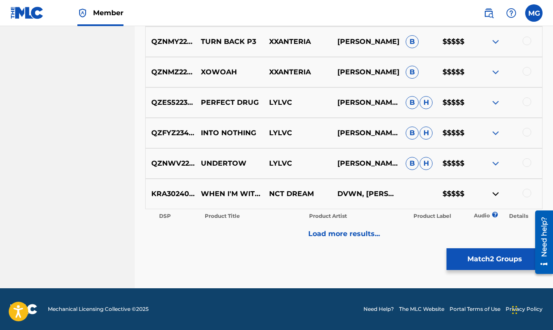
click at [495, 130] on img at bounding box center [495, 133] width 10 height 10
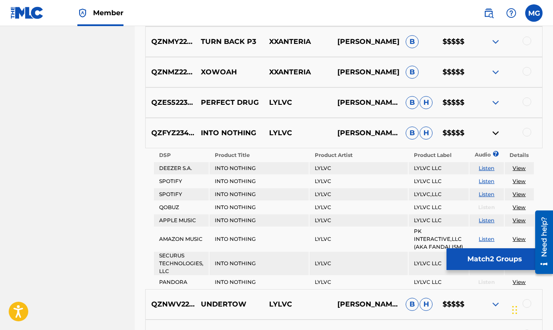
click at [495, 130] on img at bounding box center [495, 133] width 10 height 10
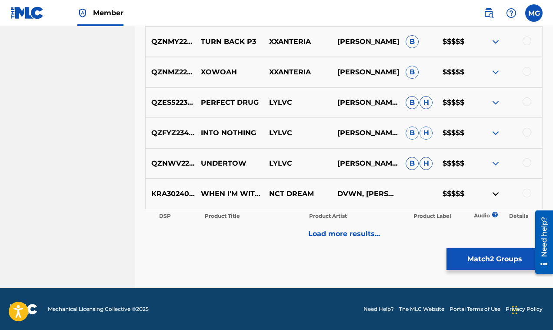
click at [496, 97] on div "QZES52232995 PERFECT DRUG LYLVC ALYSE ANN ZAVALA, CAMERON WARD GILLETTE, OSCAR …" at bounding box center [343, 102] width 397 height 30
click at [496, 100] on img at bounding box center [495, 102] width 10 height 10
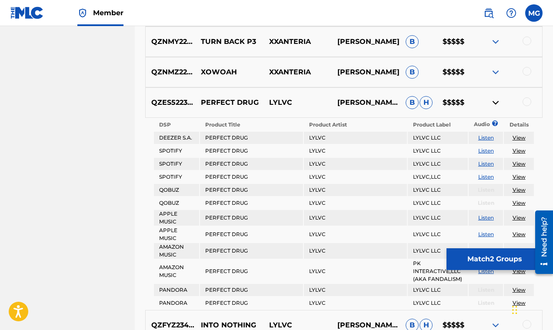
click at [496, 100] on img at bounding box center [495, 102] width 10 height 10
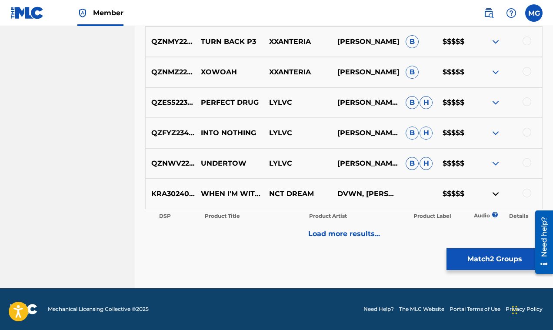
click at [494, 194] on img at bounding box center [495, 194] width 10 height 10
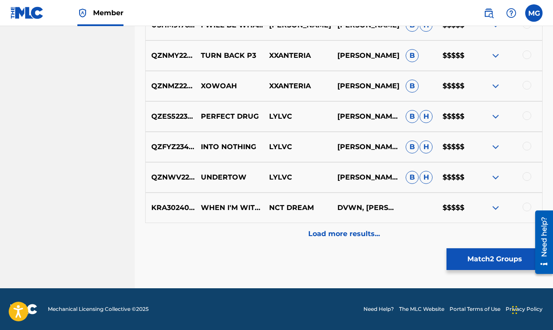
scroll to position [464, 0]
click at [497, 207] on img at bounding box center [495, 208] width 10 height 10
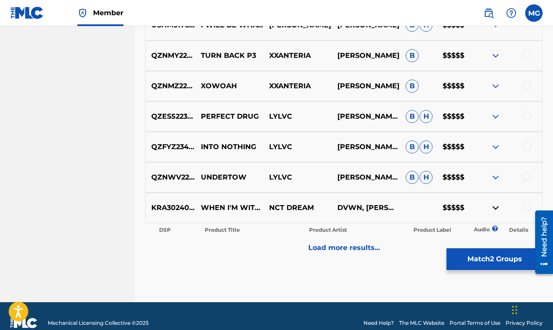
click at [355, 251] on p "Load more results..." at bounding box center [344, 248] width 72 height 10
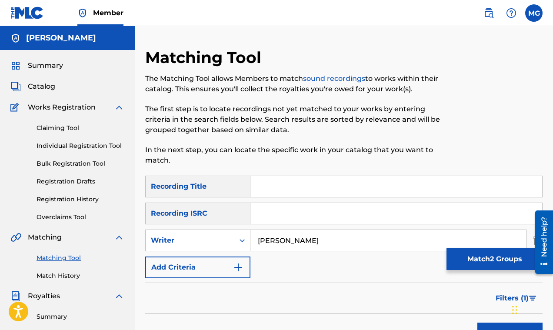
scroll to position [70, 0]
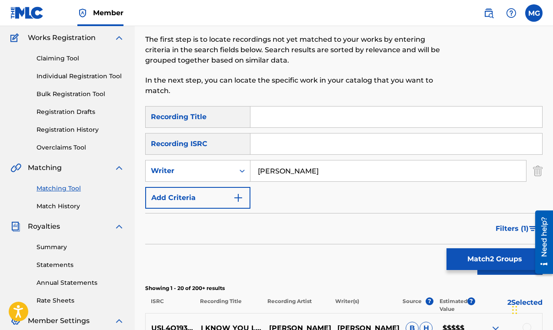
click at [278, 173] on input "Mark Gillette" at bounding box center [388, 170] width 276 height 21
click at [316, 169] on input "Mark Gillette" at bounding box center [388, 170] width 276 height 21
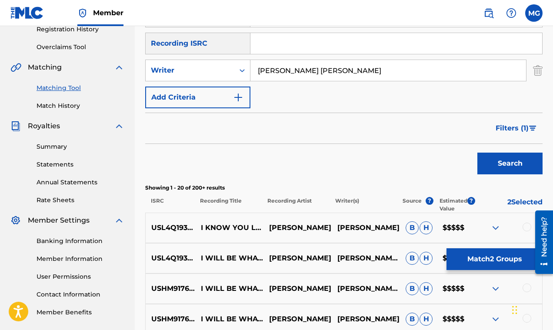
scroll to position [167, 0]
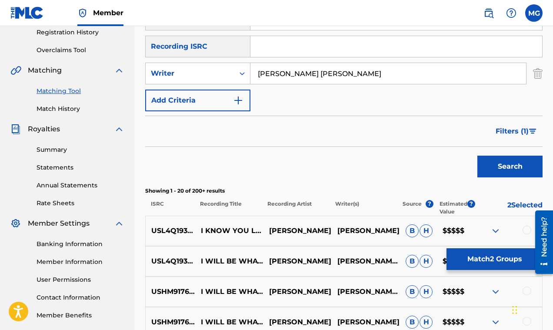
click at [504, 164] on button "Search" at bounding box center [509, 167] width 65 height 22
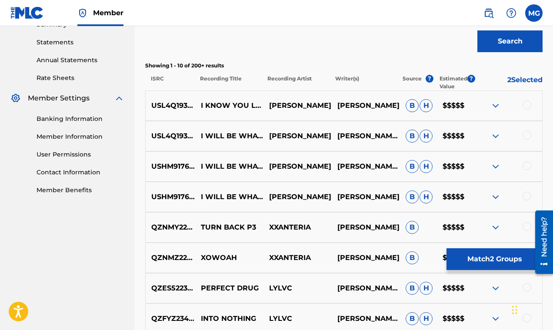
scroll to position [389, 0]
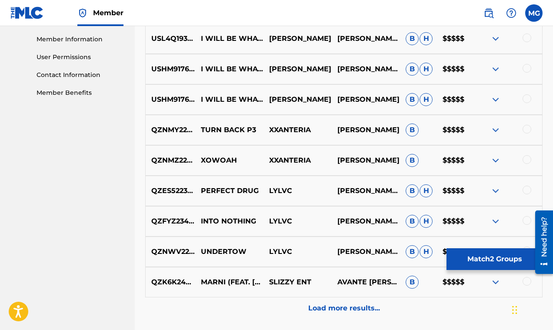
click at [496, 71] on img at bounding box center [495, 69] width 10 height 10
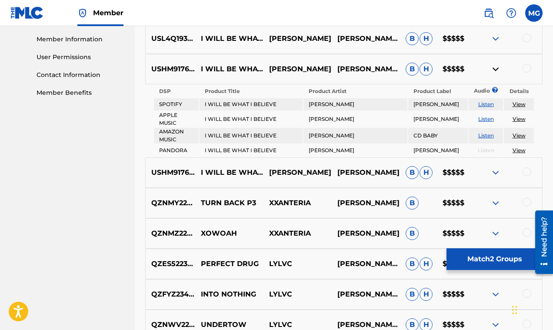
click at [488, 104] on link "Listen" at bounding box center [486, 104] width 16 height 7
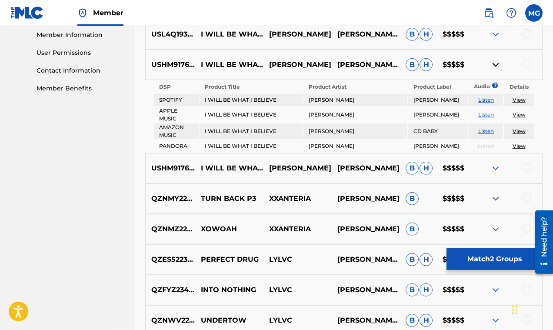
scroll to position [396, 0]
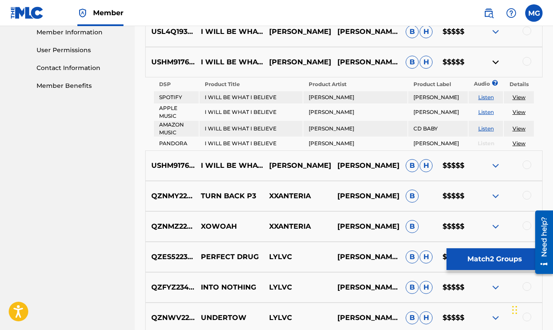
click at [495, 61] on img at bounding box center [495, 62] width 10 height 10
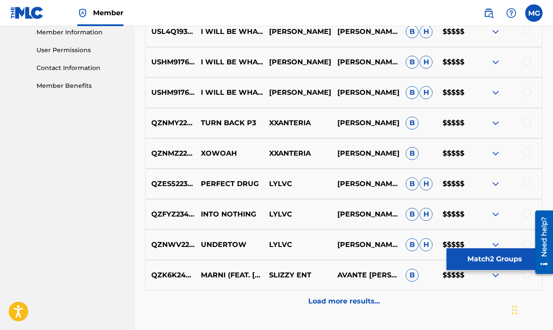
scroll to position [464, 0]
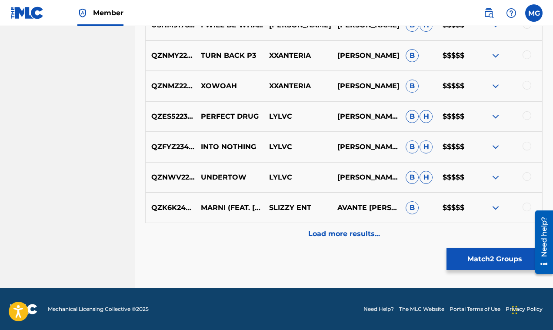
click at [334, 237] on p "Load more results..." at bounding box center [344, 234] width 72 height 10
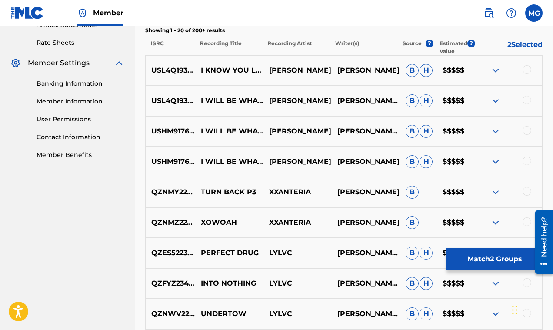
scroll to position [473, 0]
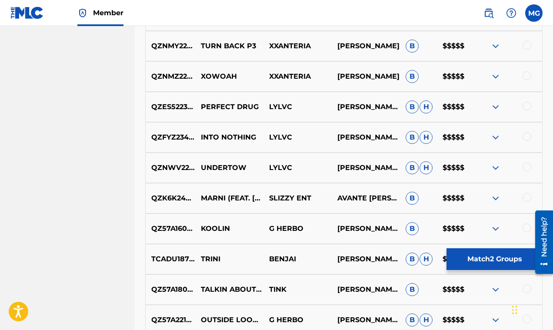
click at [503, 198] on div at bounding box center [508, 198] width 68 height 10
click at [496, 199] on img at bounding box center [495, 198] width 10 height 10
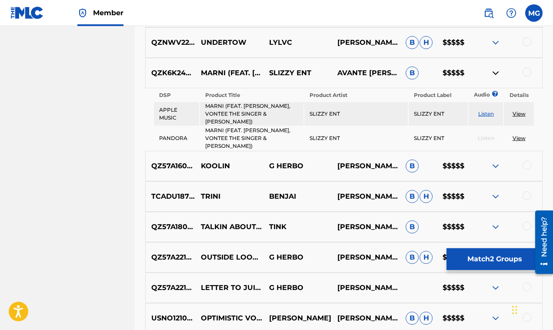
scroll to position [598, 0]
click at [485, 114] on link "Listen" at bounding box center [486, 113] width 16 height 7
click at [492, 70] on img at bounding box center [495, 73] width 10 height 10
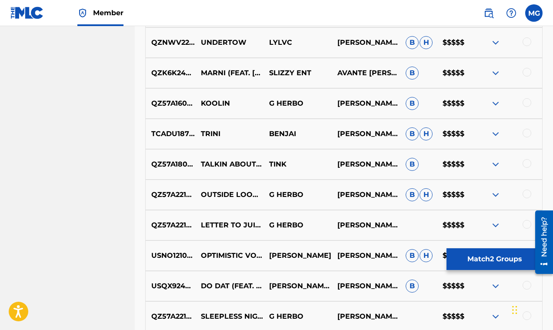
scroll to position [768, 0]
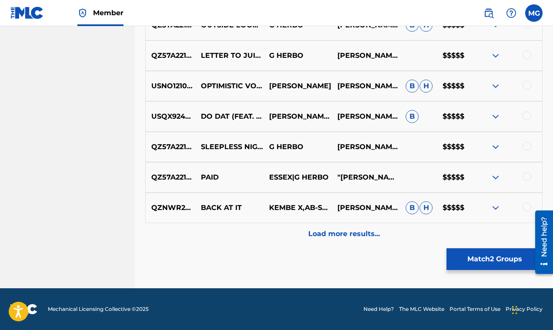
click at [365, 235] on p "Load more results..." at bounding box center [344, 234] width 72 height 10
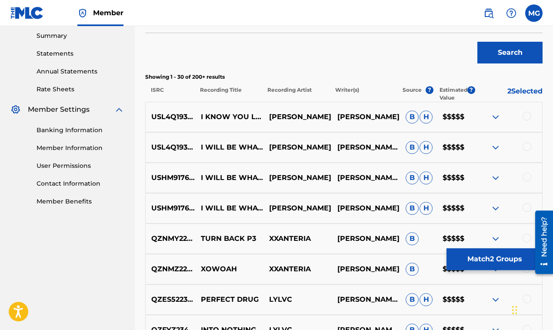
scroll to position [390, 0]
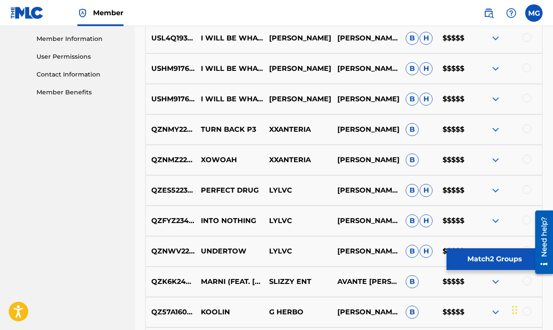
click at [498, 131] on img at bounding box center [495, 129] width 10 height 10
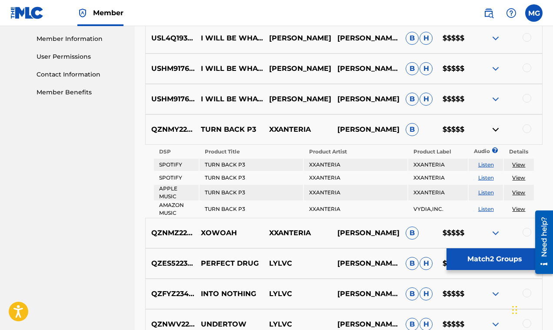
click at [487, 165] on link "Listen" at bounding box center [486, 164] width 16 height 7
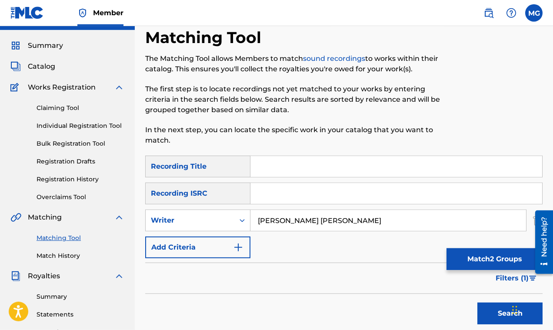
scroll to position [70, 0]
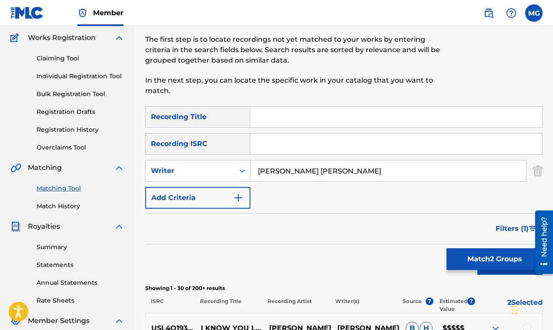
click at [345, 166] on input "Mark Herbert Gillette" at bounding box center [388, 170] width 276 height 21
type input "M"
type input "Dj Rell"
click at [477, 253] on button "Search" at bounding box center [509, 264] width 65 height 22
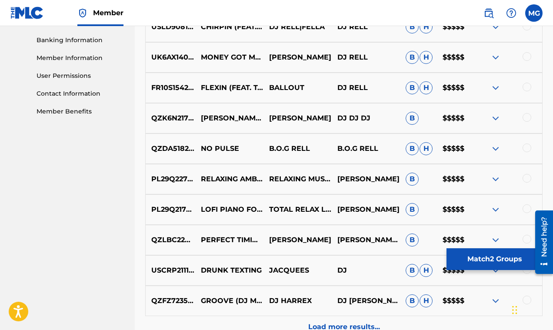
scroll to position [410, 0]
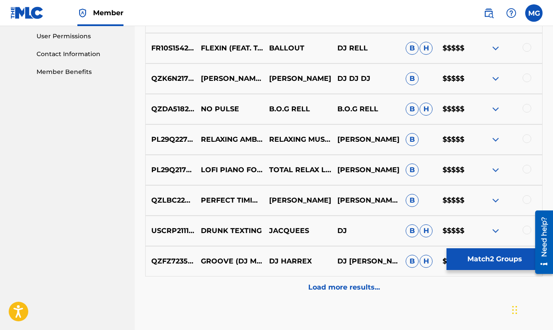
click at [495, 110] on img at bounding box center [495, 109] width 10 height 10
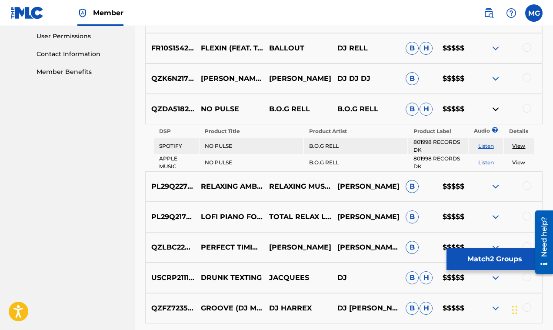
scroll to position [334, 0]
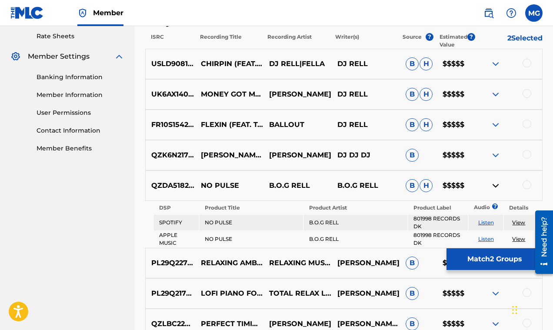
click at [496, 95] on img at bounding box center [495, 94] width 10 height 10
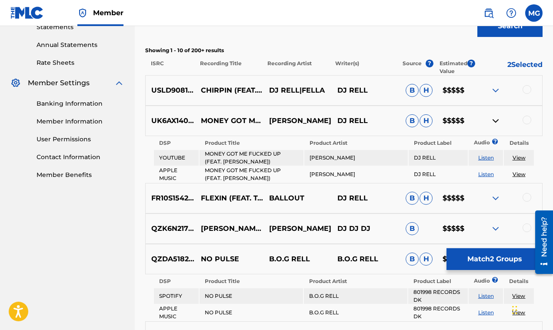
scroll to position [306, 0]
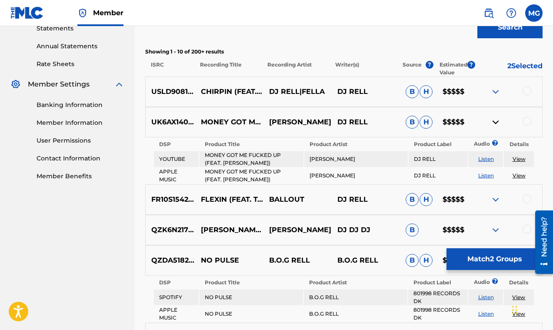
click at [495, 93] on img at bounding box center [495, 91] width 10 height 10
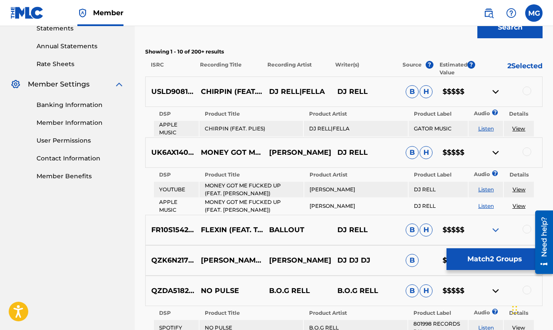
click at [495, 93] on img at bounding box center [495, 91] width 10 height 10
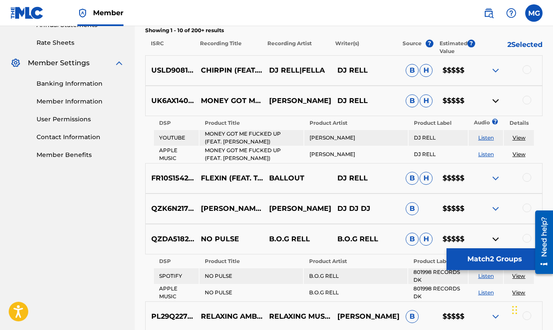
scroll to position [376, 0]
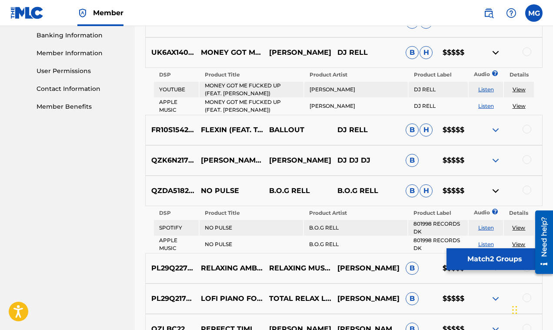
click at [485, 90] on link "Listen" at bounding box center [486, 89] width 16 height 7
click at [496, 130] on img at bounding box center [495, 130] width 10 height 10
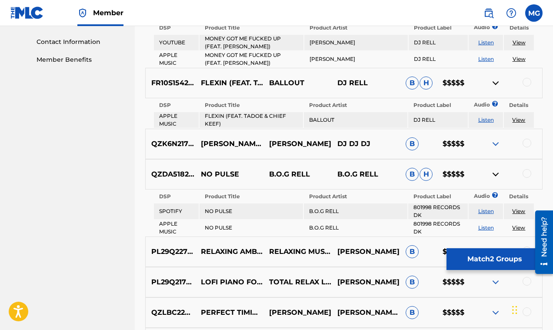
scroll to position [424, 0]
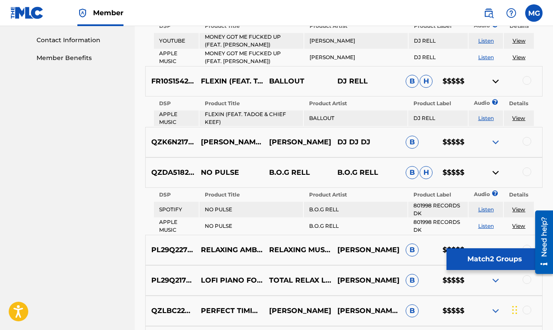
click at [495, 172] on img at bounding box center [495, 172] width 10 height 10
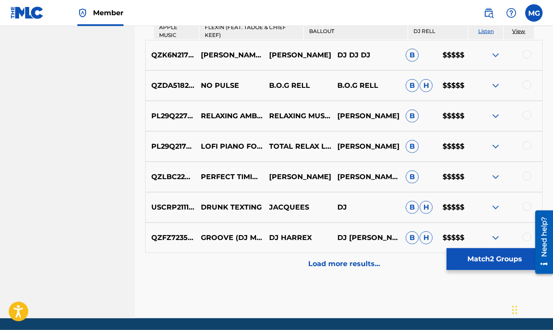
scroll to position [535, 0]
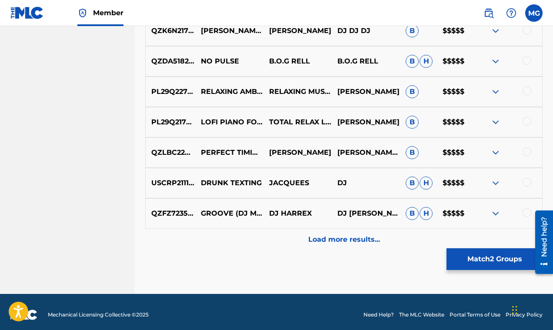
click at [494, 182] on img at bounding box center [495, 183] width 10 height 10
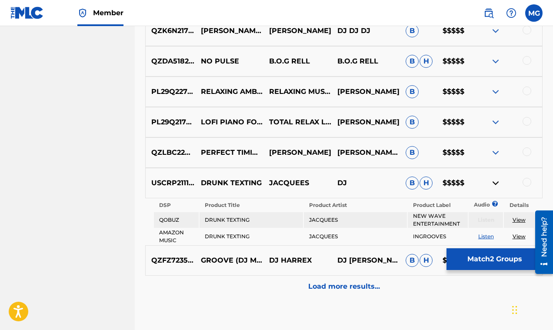
click at [494, 183] on img at bounding box center [495, 183] width 10 height 10
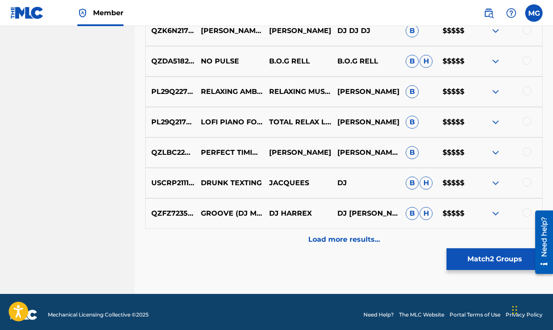
click at [494, 213] on img at bounding box center [495, 213] width 10 height 10
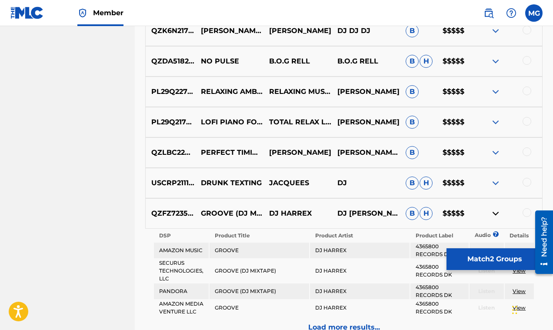
click at [495, 213] on img at bounding box center [495, 213] width 10 height 10
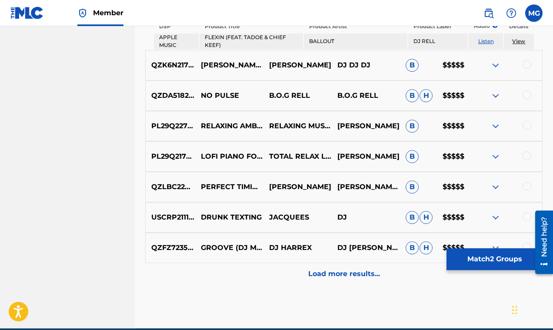
scroll to position [466, 0]
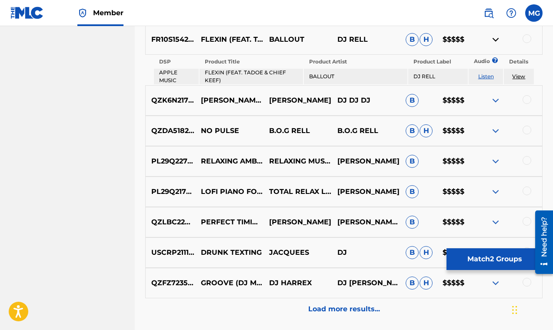
click at [494, 130] on img at bounding box center [495, 131] width 10 height 10
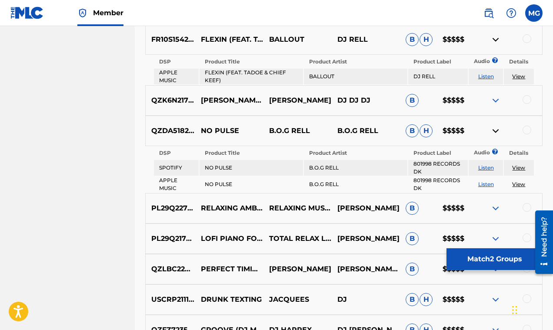
click at [494, 130] on img at bounding box center [495, 131] width 10 height 10
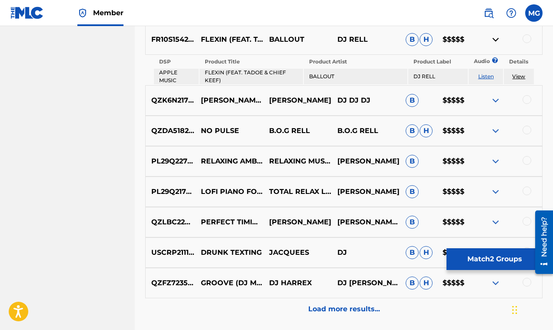
click at [495, 100] on img at bounding box center [495, 100] width 10 height 10
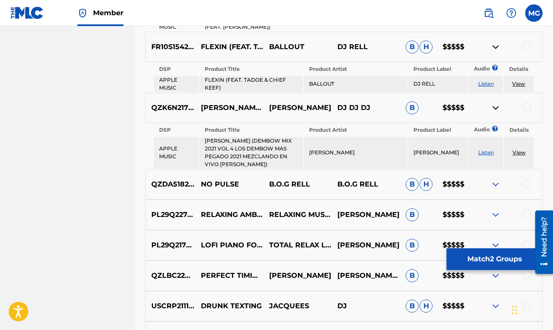
scroll to position [452, 0]
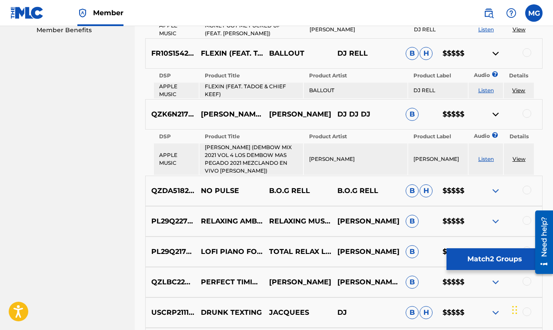
click at [496, 116] on img at bounding box center [495, 114] width 10 height 10
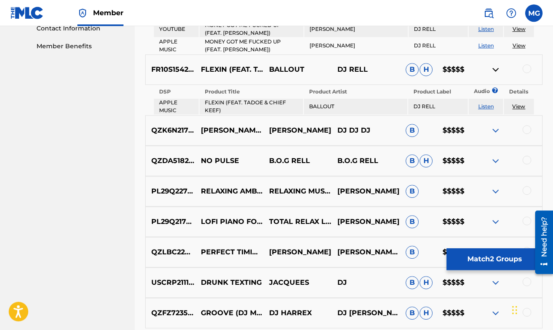
scroll to position [417, 0]
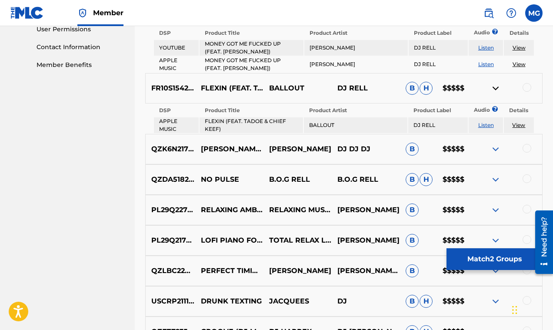
click at [494, 89] on img at bounding box center [495, 88] width 10 height 10
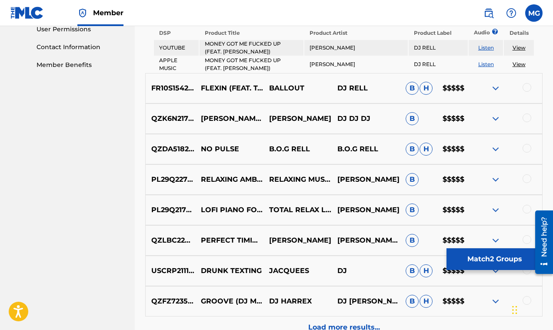
click at [494, 89] on img at bounding box center [495, 88] width 10 height 10
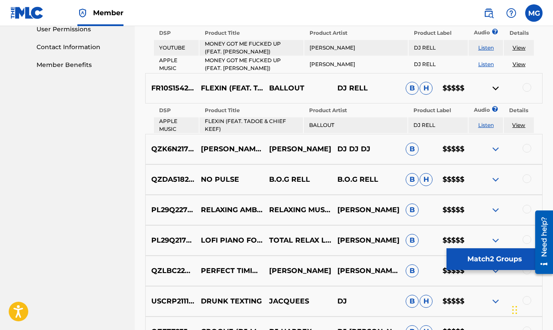
click at [493, 87] on img at bounding box center [495, 88] width 10 height 10
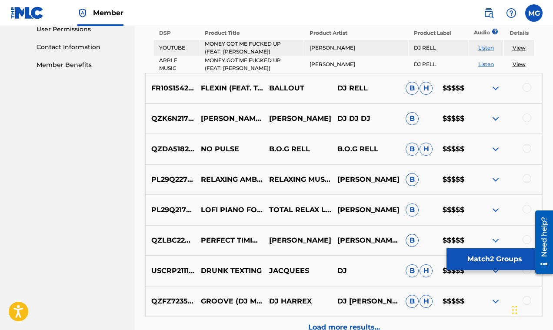
click at [493, 87] on img at bounding box center [495, 88] width 10 height 10
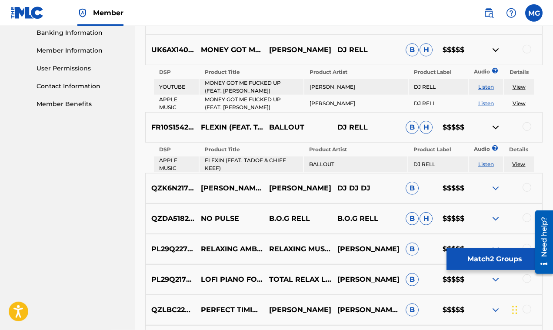
scroll to position [376, 0]
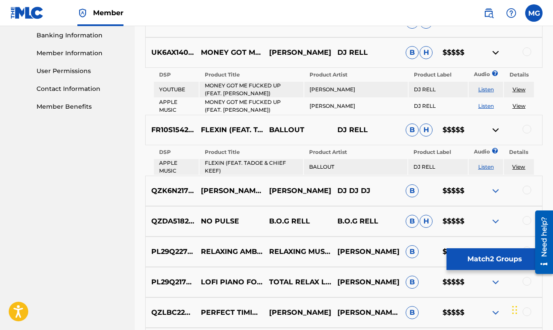
click at [495, 130] on img at bounding box center [495, 130] width 10 height 10
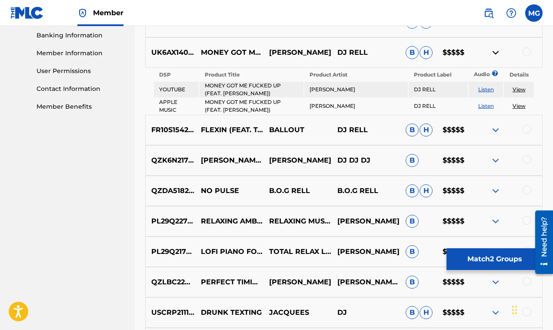
click at [518, 91] on link "View" at bounding box center [518, 89] width 13 height 7
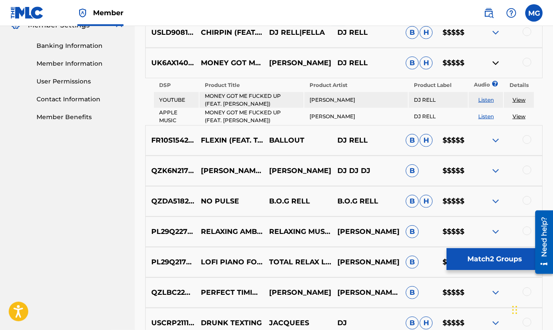
scroll to position [348, 0]
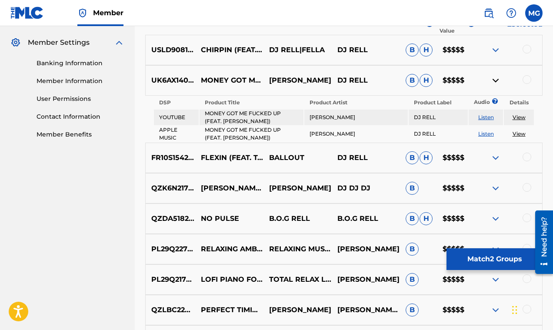
click at [496, 49] on img at bounding box center [495, 50] width 10 height 10
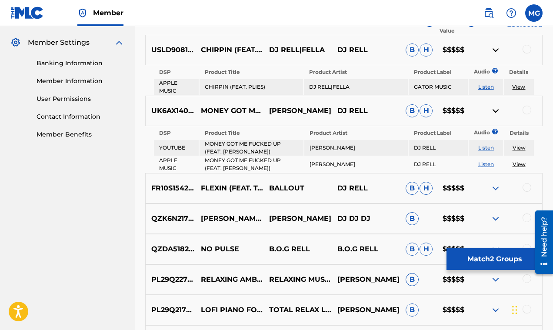
click at [495, 49] on img at bounding box center [495, 50] width 10 height 10
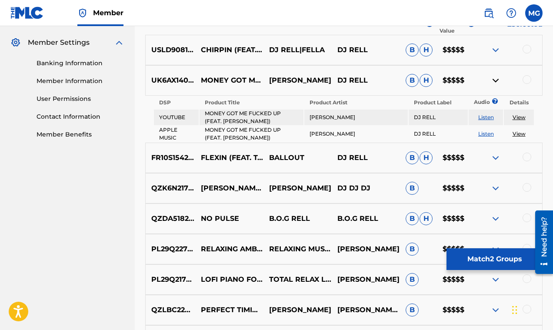
click at [525, 80] on div at bounding box center [526, 79] width 9 height 9
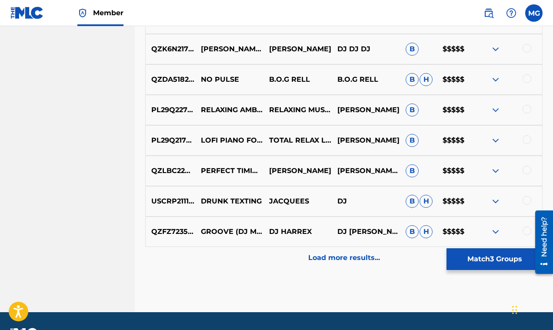
scroll to position [511, 0]
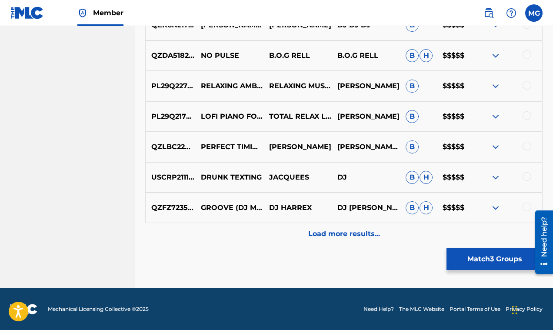
click at [348, 238] on p "Load more results..." at bounding box center [344, 234] width 72 height 10
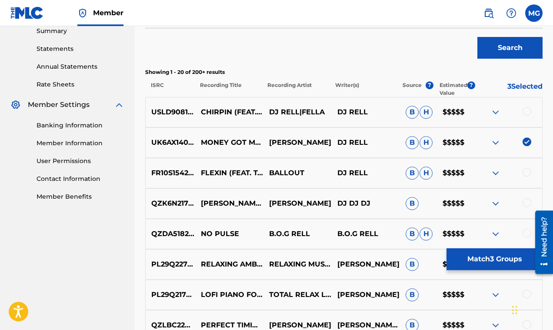
scroll to position [306, 0]
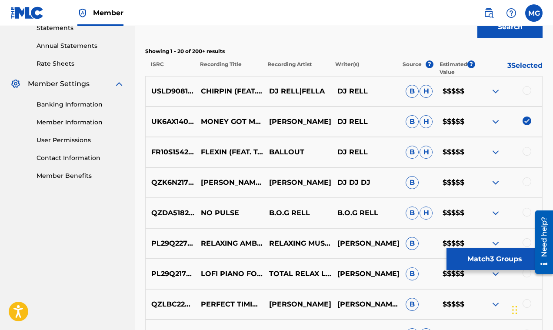
click at [495, 91] on img at bounding box center [495, 91] width 10 height 10
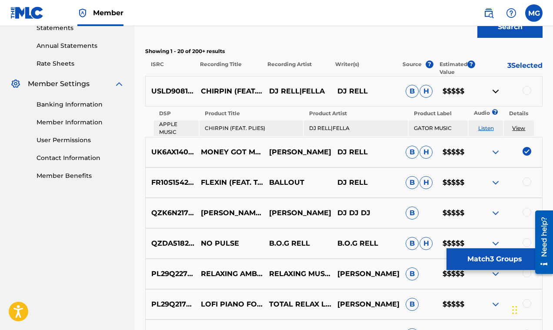
click at [495, 92] on img at bounding box center [495, 91] width 10 height 10
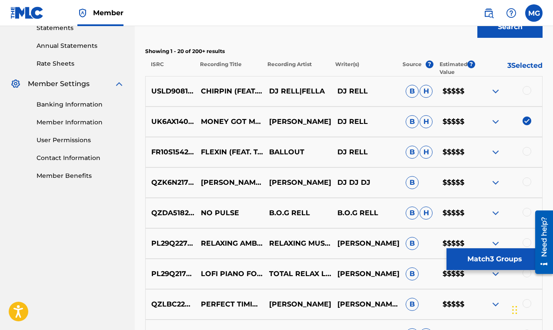
click at [494, 153] on img at bounding box center [495, 152] width 10 height 10
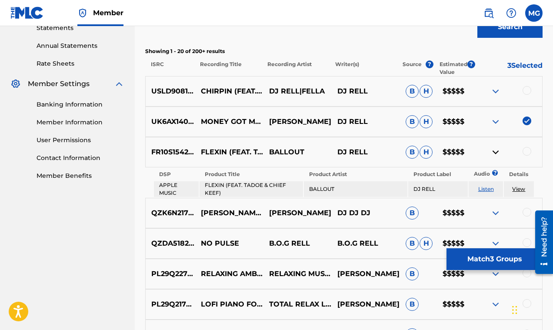
click at [494, 153] on img at bounding box center [495, 152] width 10 height 10
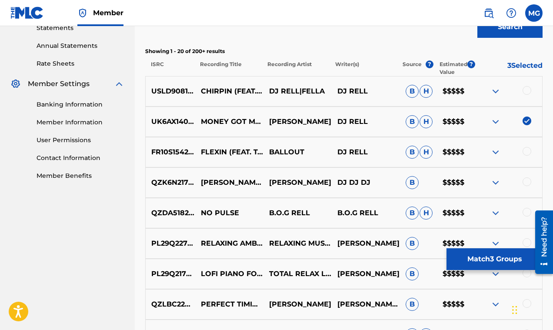
click at [495, 151] on img at bounding box center [495, 152] width 10 height 10
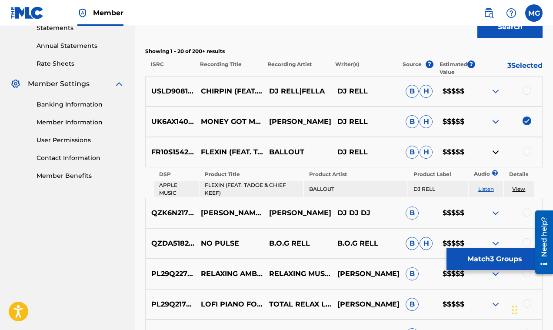
click at [495, 151] on img at bounding box center [495, 152] width 10 height 10
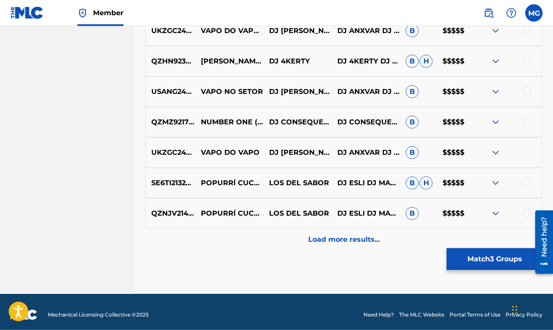
scroll to position [768, 0]
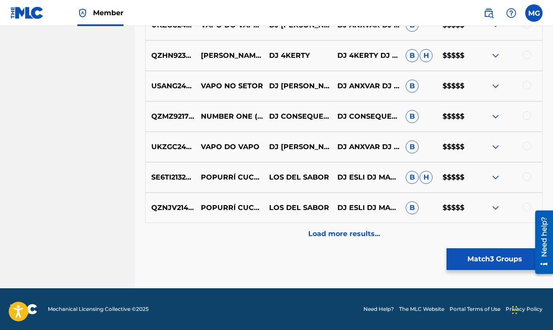
click at [350, 236] on p "Load more results..." at bounding box center [344, 234] width 72 height 10
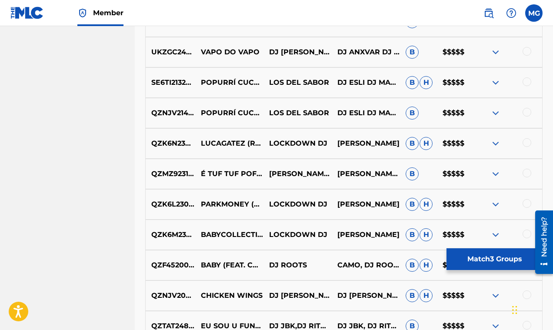
scroll to position [995, 0]
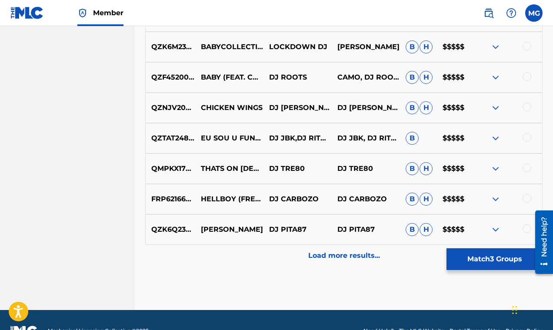
click at [354, 256] on p "Load more results..." at bounding box center [344, 255] width 72 height 10
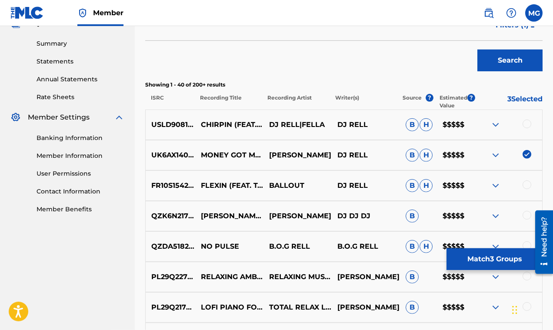
scroll to position [285, 0]
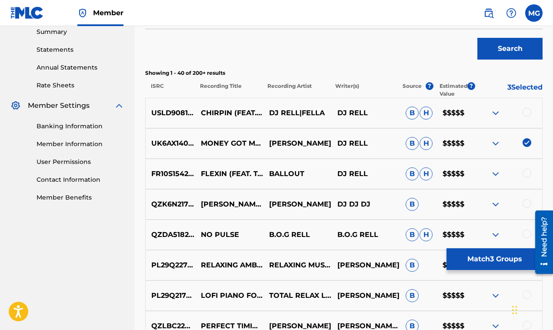
click at [495, 113] on img at bounding box center [495, 113] width 10 height 10
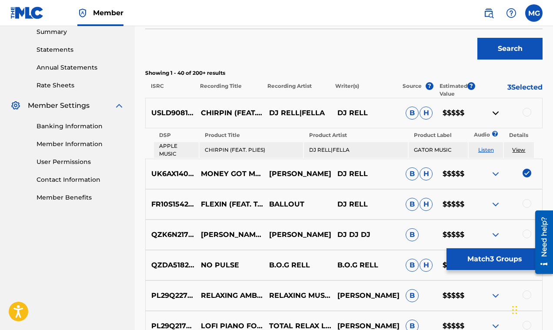
click at [495, 113] on img at bounding box center [495, 113] width 10 height 10
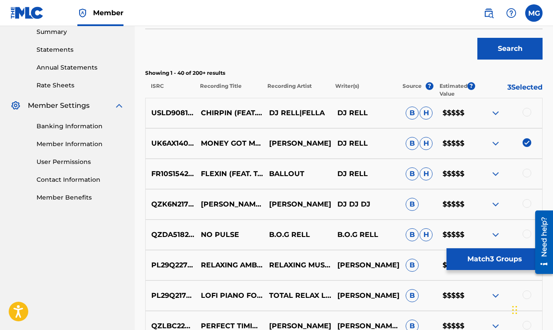
click at [495, 174] on img at bounding box center [495, 174] width 10 height 10
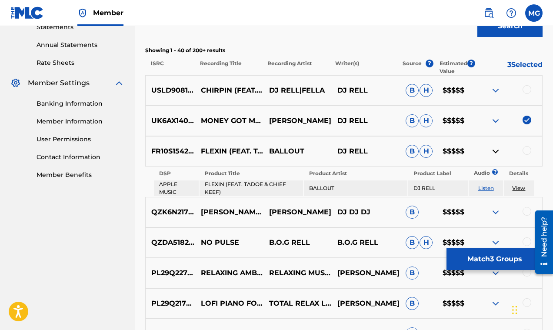
scroll to position [312, 0]
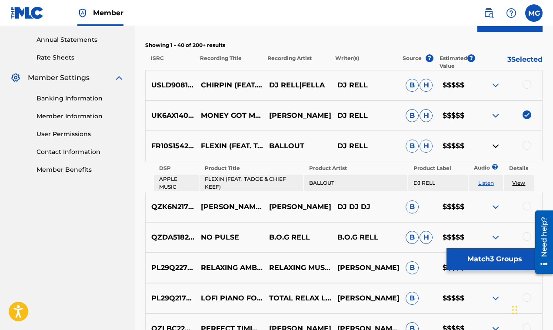
click at [487, 183] on link "Listen" at bounding box center [486, 183] width 16 height 7
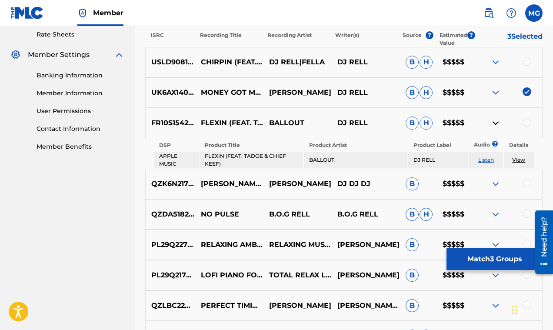
scroll to position [341, 0]
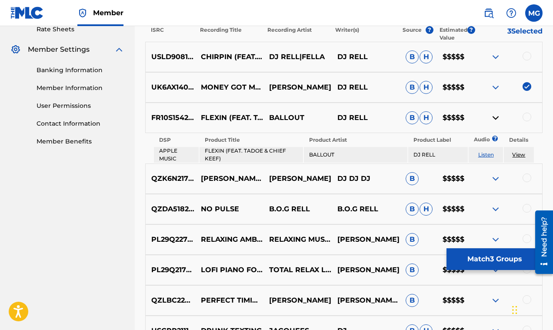
click at [524, 116] on div at bounding box center [526, 117] width 9 height 9
click at [498, 118] on img at bounding box center [495, 118] width 10 height 10
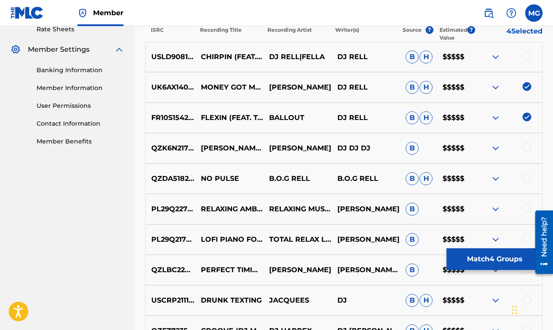
click at [495, 149] on img at bounding box center [495, 148] width 10 height 10
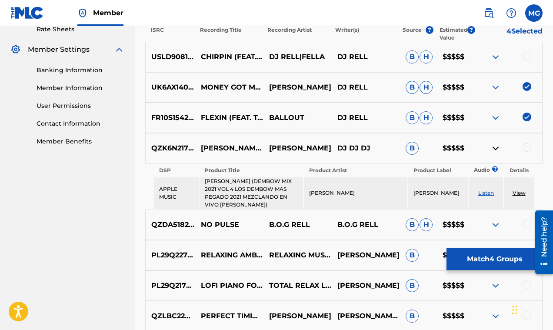
click at [495, 149] on img at bounding box center [495, 148] width 10 height 10
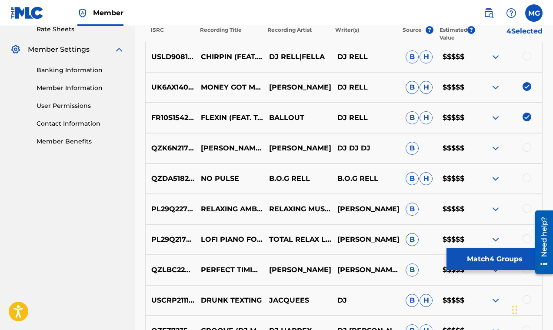
click at [494, 178] on img at bounding box center [495, 178] width 10 height 10
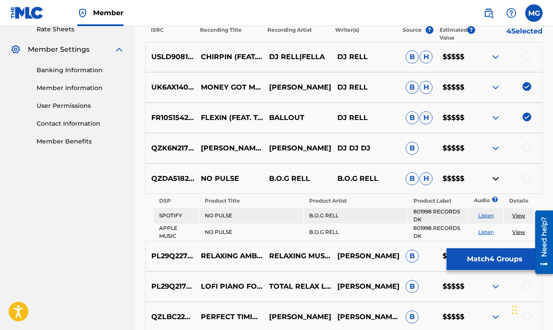
click at [494, 178] on img at bounding box center [495, 178] width 10 height 10
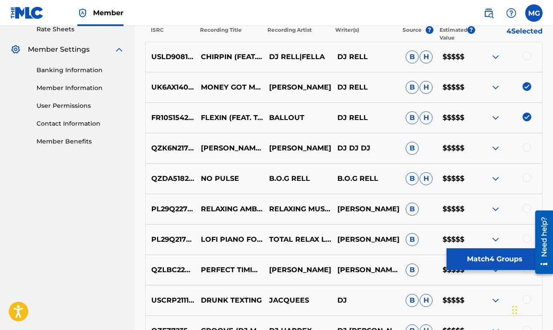
click at [497, 57] on img at bounding box center [495, 57] width 10 height 10
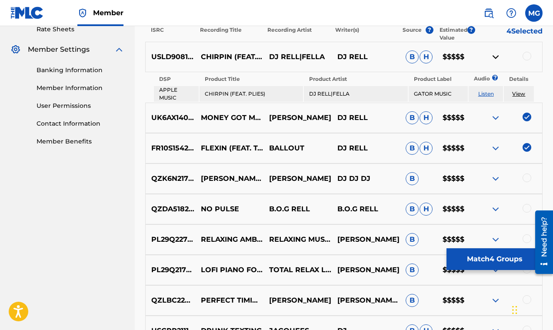
click at [496, 57] on img at bounding box center [495, 57] width 10 height 10
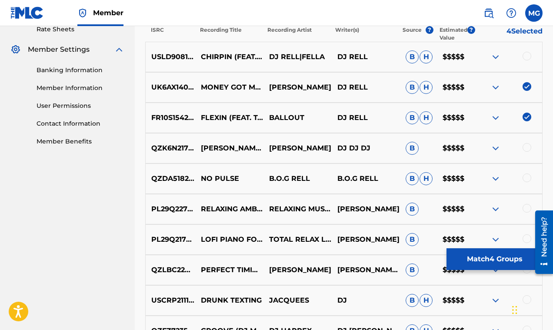
click at [495, 86] on img at bounding box center [495, 87] width 10 height 10
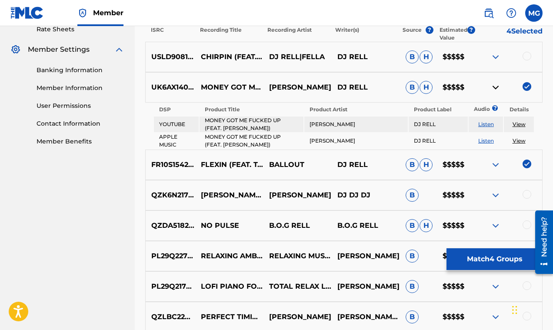
click at [495, 86] on img at bounding box center [495, 87] width 10 height 10
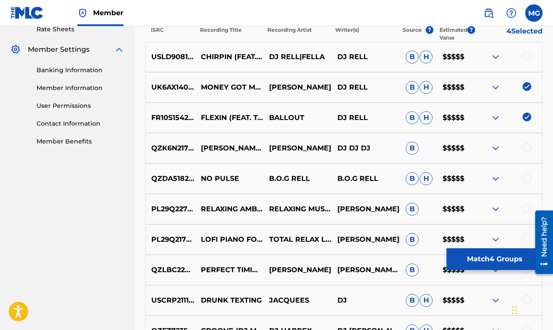
click at [496, 118] on img at bounding box center [495, 118] width 10 height 10
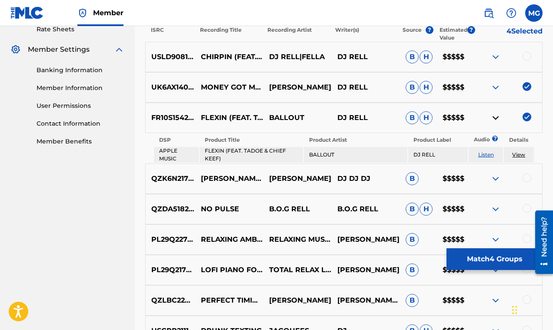
click at [517, 154] on link "View" at bounding box center [518, 154] width 13 height 7
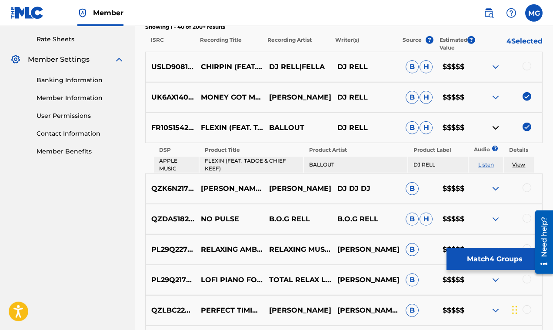
scroll to position [334, 0]
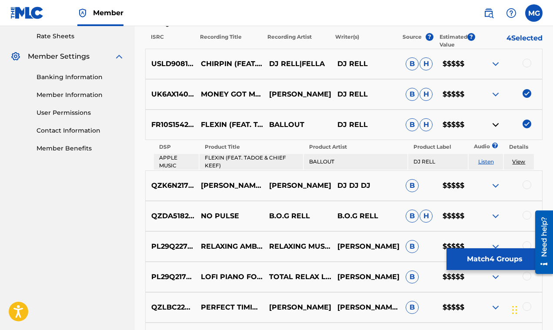
click at [490, 258] on button "Match 4 Groups" at bounding box center [494, 259] width 96 height 22
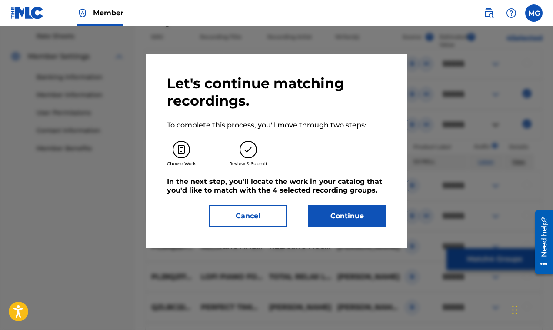
click at [242, 218] on button "Cancel" at bounding box center [248, 216] width 78 height 22
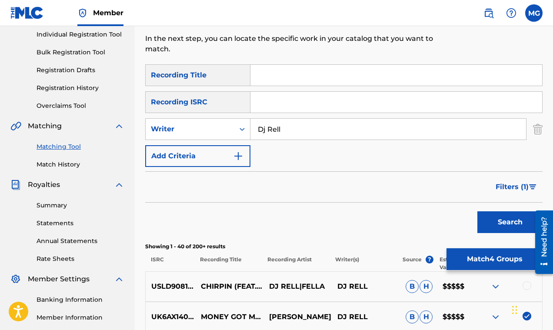
scroll to position [21, 0]
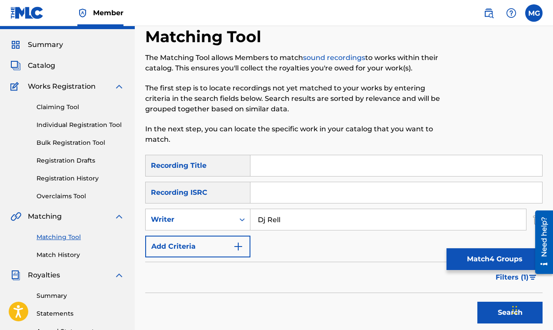
click at [60, 107] on link "Claiming Tool" at bounding box center [81, 107] width 88 height 9
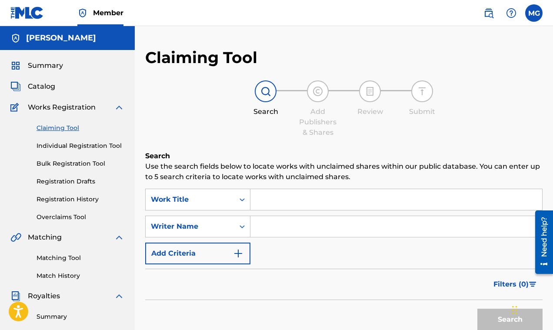
click at [275, 231] on input "Search Form" at bounding box center [396, 226] width 292 height 21
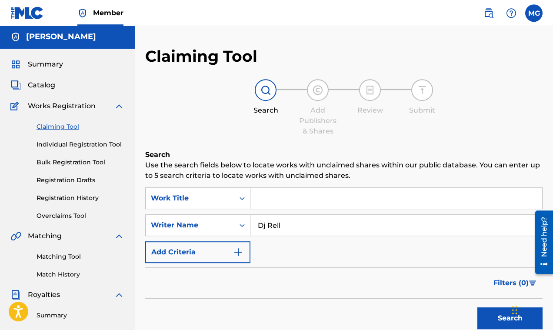
scroll to position [90, 0]
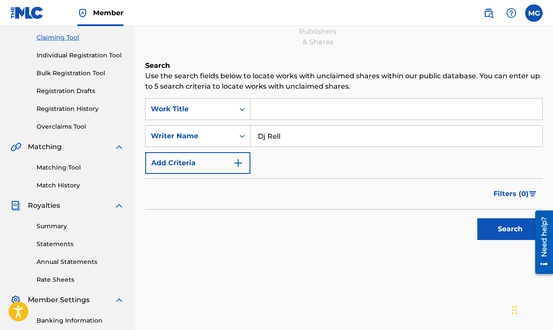
type input "Dj Rell"
click at [488, 226] on button "Search" at bounding box center [509, 229] width 65 height 22
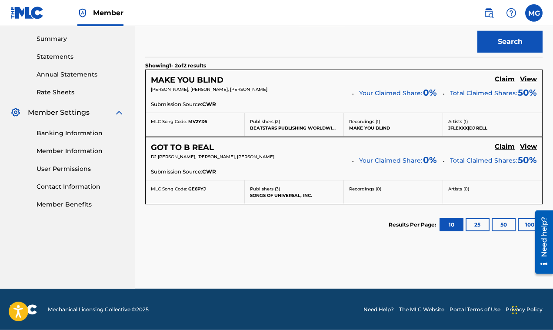
scroll to position [278, 0]
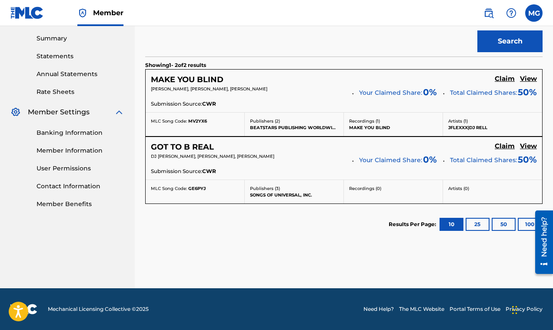
click at [480, 225] on button "25" at bounding box center [477, 224] width 24 height 13
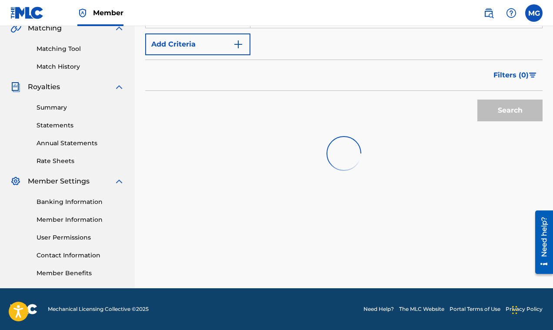
scroll to position [209, 0]
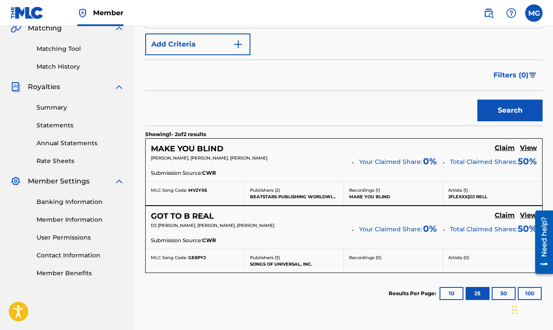
click at [507, 293] on button "50" at bounding box center [504, 293] width 24 height 13
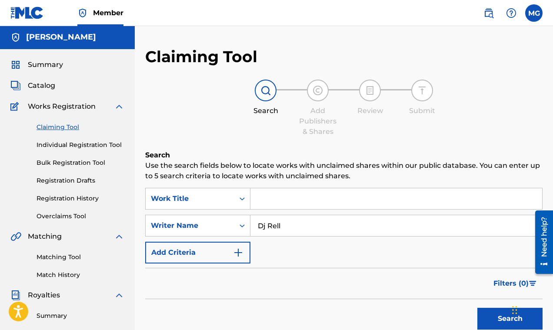
scroll to position [0, 0]
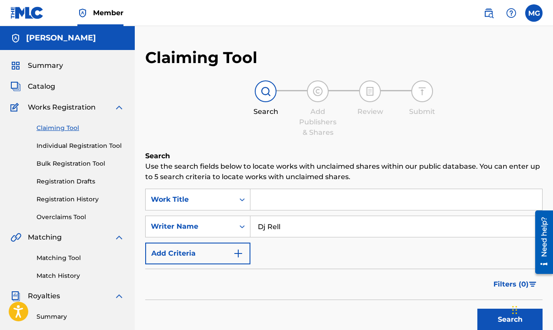
click at [240, 255] on img "Search Form" at bounding box center [238, 253] width 10 height 10
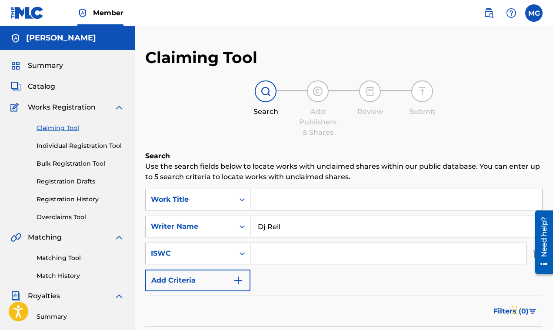
click at [239, 278] on img "Search Form" at bounding box center [238, 280] width 10 height 10
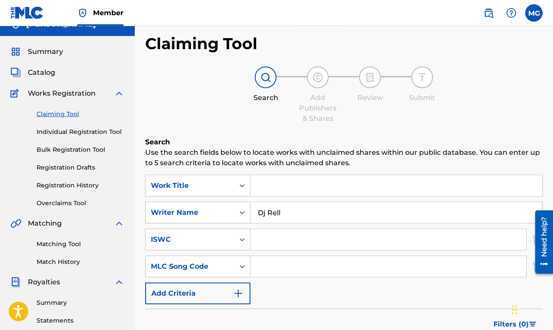
scroll to position [35, 0]
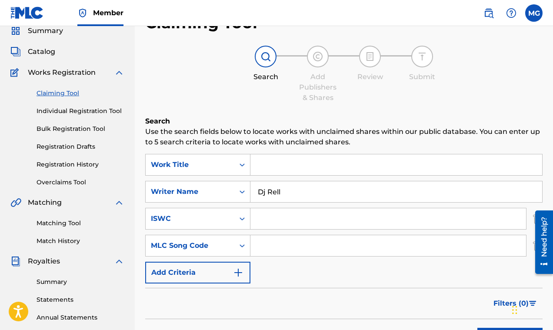
click at [276, 192] on input "Dj Rell" at bounding box center [396, 191] width 292 height 21
click at [42, 55] on span "Catalog" at bounding box center [41, 52] width 27 height 10
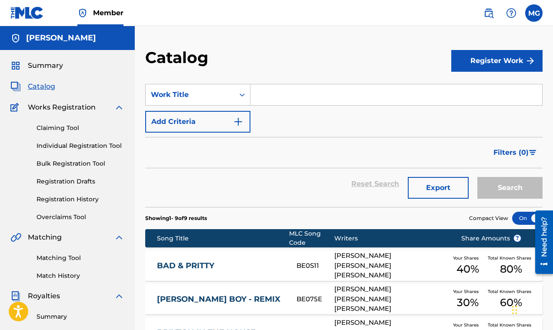
click at [239, 123] on img "Search Form" at bounding box center [238, 121] width 10 height 10
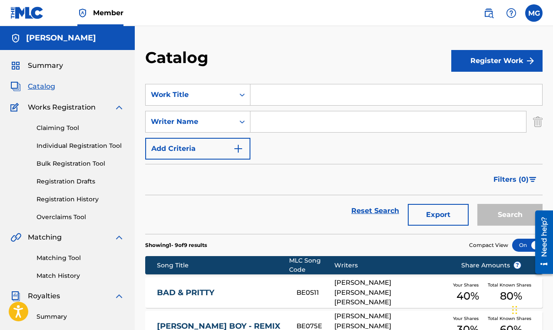
click at [262, 122] on input "Search Form" at bounding box center [388, 121] width 276 height 21
paste input "Dj Rell"
type input "Dj Rell"
click at [495, 219] on button "Search" at bounding box center [509, 215] width 65 height 22
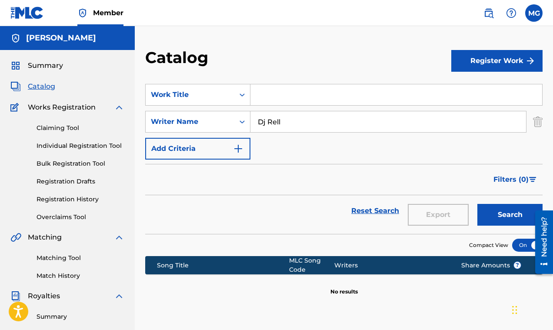
drag, startPoint x: 287, startPoint y: 121, endPoint x: 244, endPoint y: 123, distance: 43.1
click at [250, 123] on input "Dj Rell" at bounding box center [388, 121] width 276 height 21
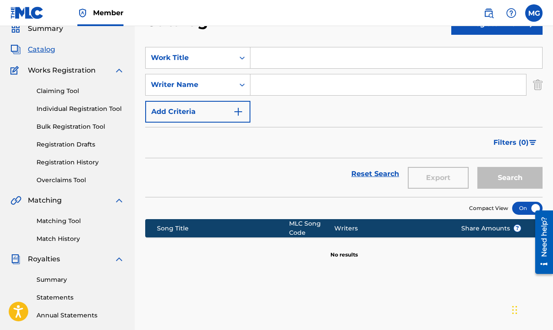
scroll to position [14, 0]
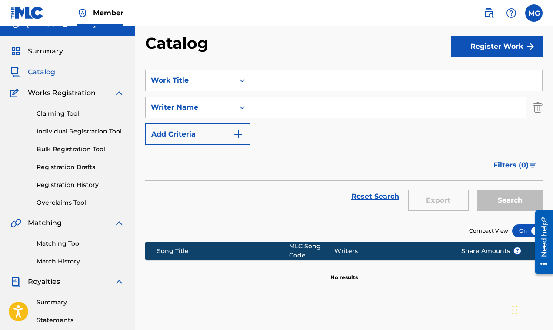
click at [68, 133] on link "Individual Registration Tool" at bounding box center [81, 131] width 88 height 9
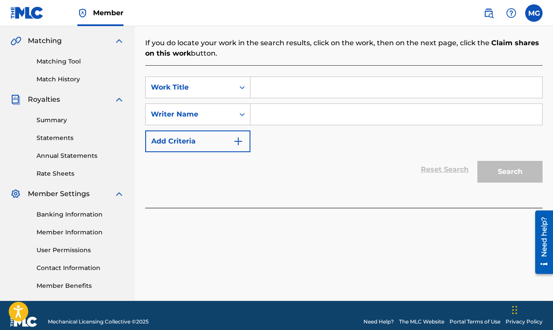
scroll to position [140, 0]
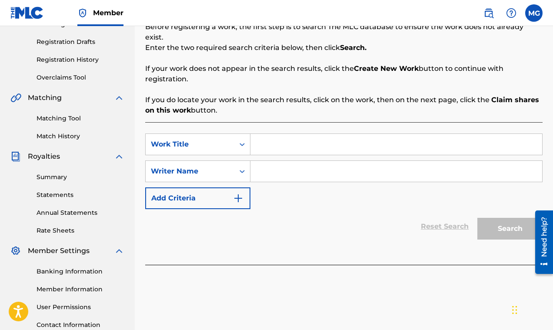
click at [277, 138] on input "Search Form" at bounding box center [396, 144] width 292 height 21
click at [65, 119] on link "Matching Tool" at bounding box center [81, 118] width 88 height 9
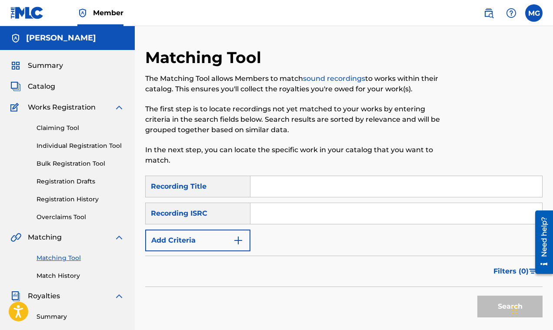
click at [279, 215] on input "Search Form" at bounding box center [396, 213] width 292 height 21
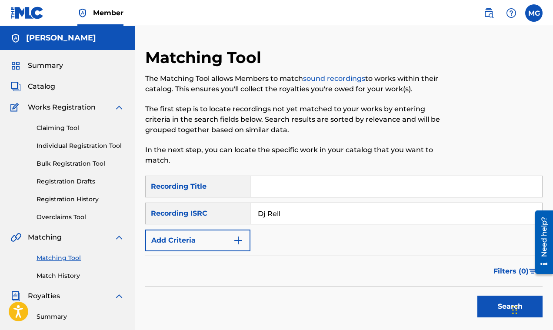
type input "Dj Rell"
click at [488, 303] on button "Search" at bounding box center [509, 307] width 65 height 22
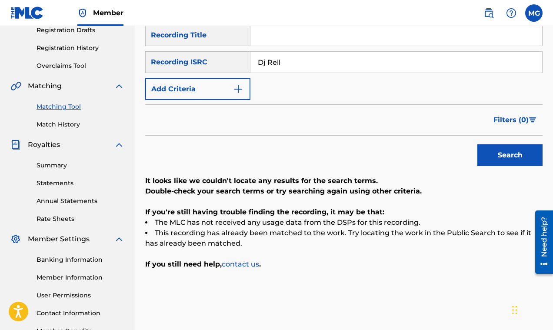
scroll to position [63, 0]
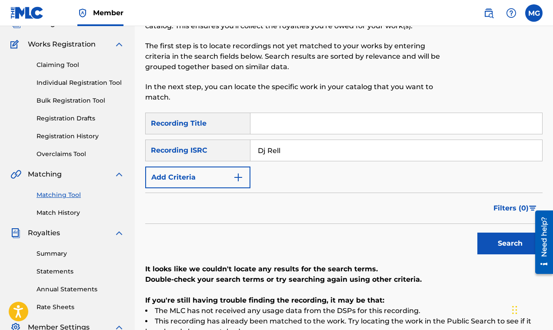
click at [238, 176] on img "Search Form" at bounding box center [238, 177] width 10 height 10
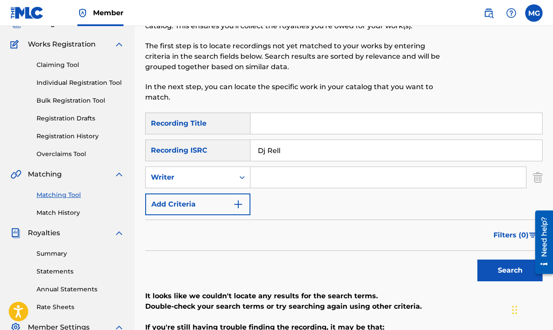
drag, startPoint x: 285, startPoint y: 150, endPoint x: 276, endPoint y: 150, distance: 9.6
click at [250, 152] on input "Dj Rell" at bounding box center [396, 150] width 292 height 21
click at [290, 178] on input "Search Form" at bounding box center [388, 177] width 276 height 21
paste input "Dj Rell"
type input "Dj Rell"
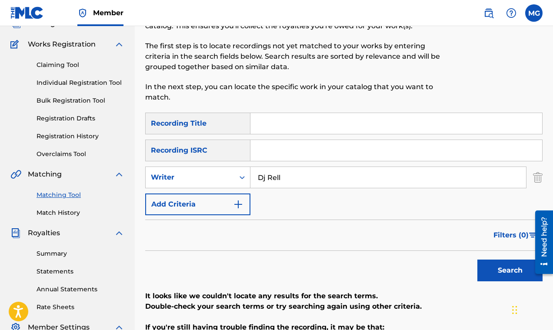
click at [494, 267] on button "Search" at bounding box center [509, 270] width 65 height 22
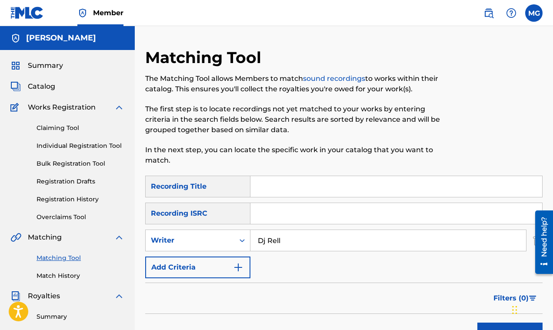
scroll to position [97, 0]
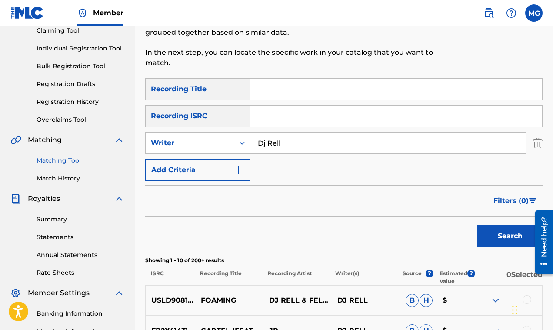
click at [513, 199] on span "Filters ( 0 )" at bounding box center [510, 201] width 35 height 10
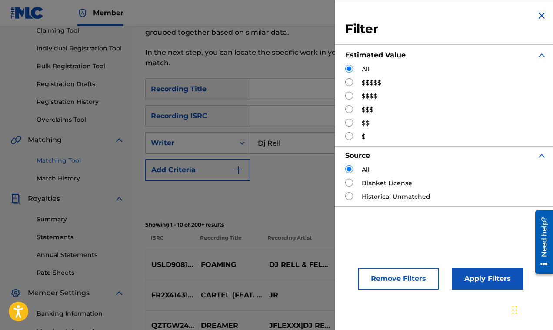
click at [349, 82] on input "Search Form" at bounding box center [349, 82] width 8 height 8
radio input "true"
click at [482, 279] on button "Apply Filters" at bounding box center [488, 279] width 72 height 22
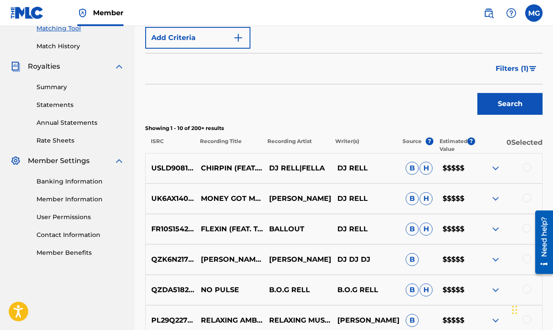
scroll to position [278, 0]
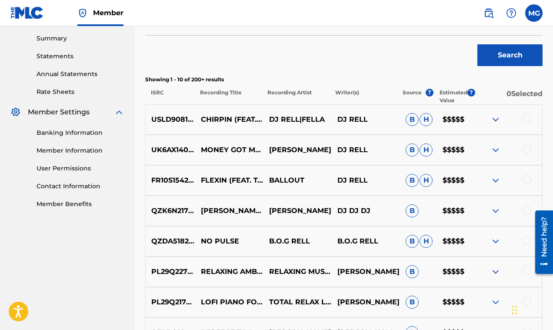
click at [498, 149] on img at bounding box center [495, 150] width 10 height 10
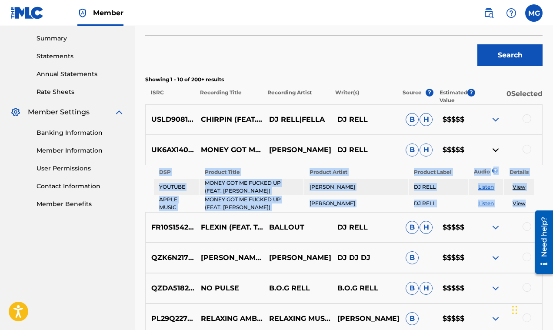
drag, startPoint x: 148, startPoint y: 168, endPoint x: 518, endPoint y: 211, distance: 372.4
click at [518, 211] on div "DSP Product Title Product Artist Product Label Audio ? Details YOUTUBE MONEY GO…" at bounding box center [343, 188] width 397 height 47
copy tbody "DSP Product Title Product Artist Product Label Audio ? Details YOUTUBE MONEY GO…"
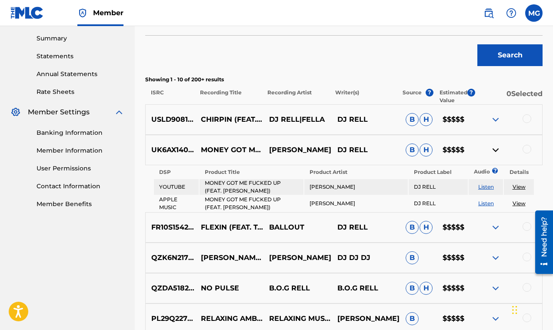
click at [387, 145] on p "DJ RELL" at bounding box center [366, 150] width 68 height 10
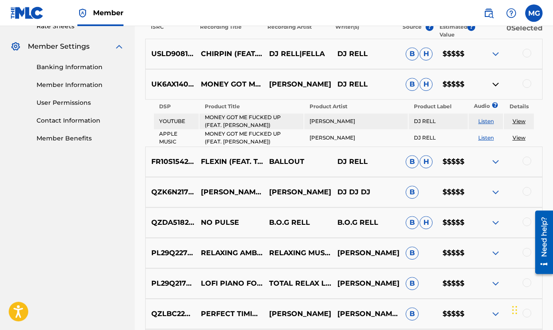
scroll to position [348, 0]
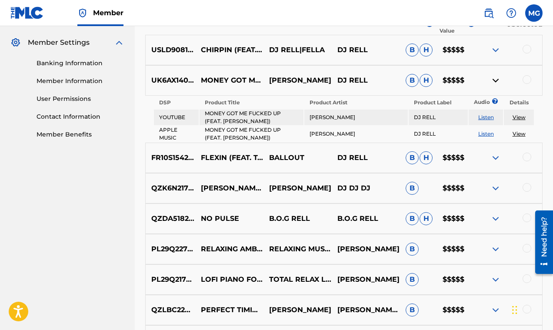
click at [498, 159] on img at bounding box center [495, 158] width 10 height 10
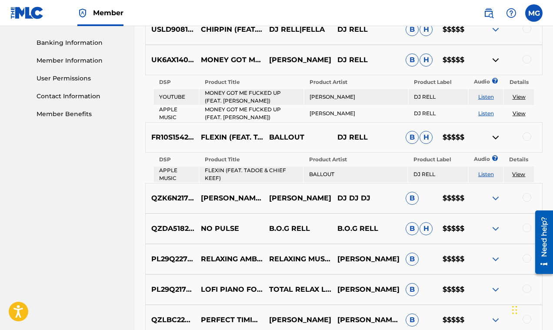
scroll to position [369, 0]
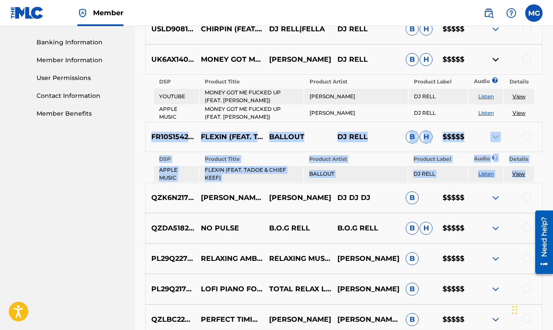
drag, startPoint x: 152, startPoint y: 136, endPoint x: 537, endPoint y: 172, distance: 386.7
click at [537, 172] on div "FR10S1542847 FLEXIN (FEAT. TADOE & CHIEF KEEF) BALLOUT DJ RELL B H $$$$$ DSP Pr…" at bounding box center [343, 152] width 397 height 61
copy div "FR10S1542847 FLEXIN (FEAT. TADOE & CHIEF KEEF) BALLOUT DJ RELL B H $$$$$ DSP Pr…"
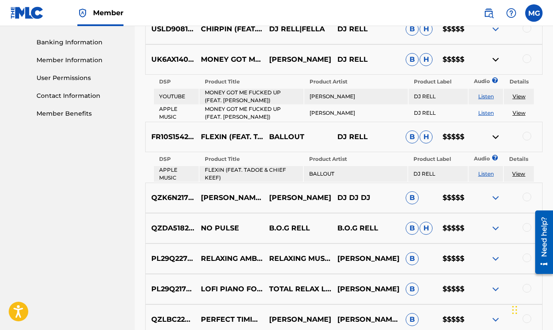
click at [420, 7] on nav "Member MG MG Mark Gillette gmoney.mark@gmail.com Notification Preferences Profi…" at bounding box center [276, 13] width 553 height 26
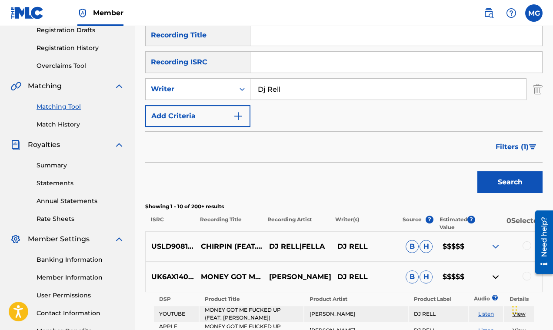
scroll to position [146, 0]
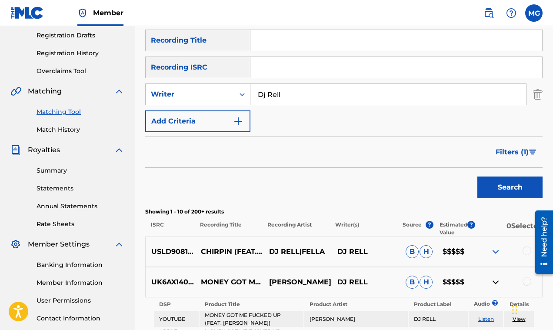
click at [520, 149] on span "Filters ( 1 )" at bounding box center [511, 152] width 33 height 10
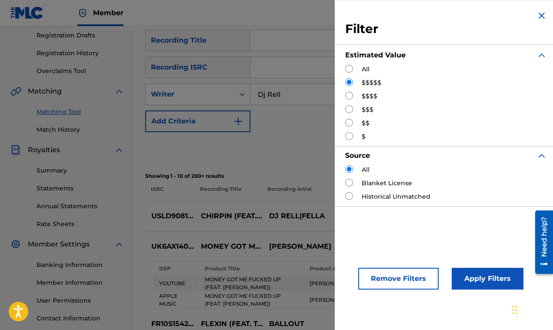
click at [348, 94] on input "Search Form" at bounding box center [349, 96] width 8 height 8
radio input "true"
click at [475, 279] on button "Apply Filters" at bounding box center [488, 279] width 72 height 22
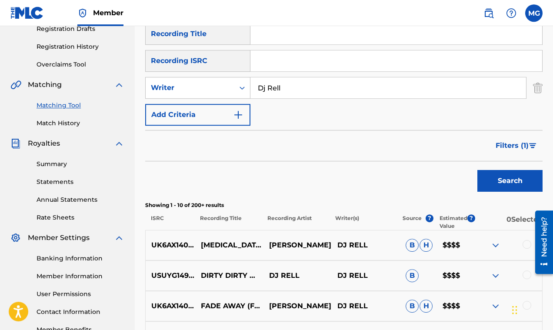
scroll to position [257, 0]
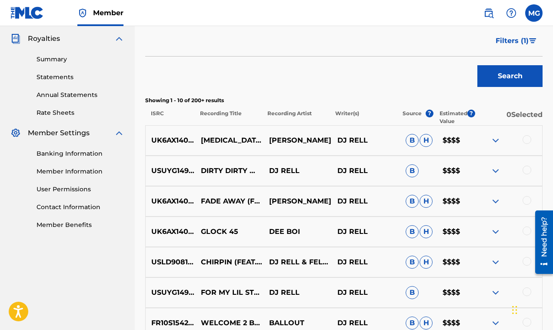
click at [496, 139] on img at bounding box center [495, 140] width 10 height 10
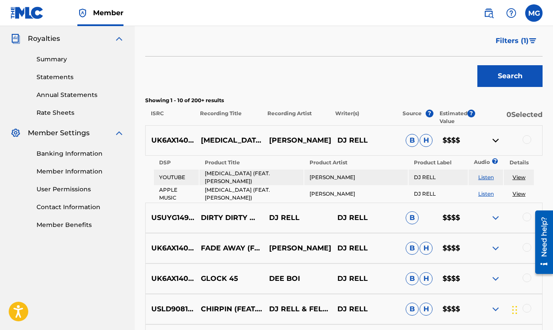
click at [496, 139] on img at bounding box center [495, 140] width 10 height 10
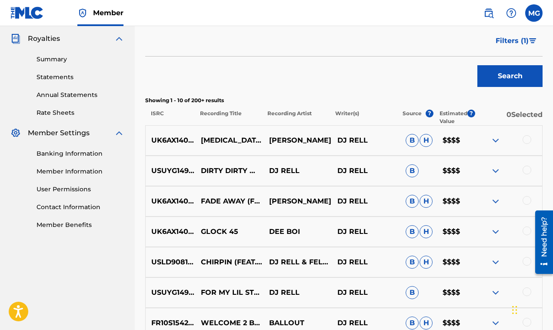
click at [494, 140] on img at bounding box center [495, 140] width 10 height 10
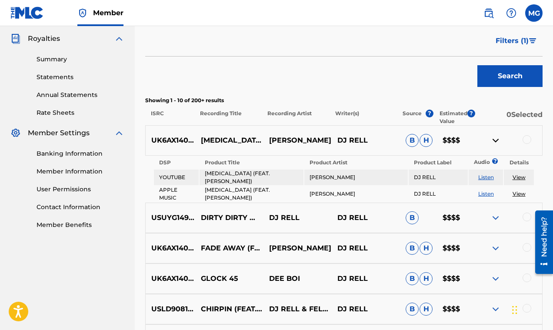
click at [494, 140] on img at bounding box center [495, 140] width 10 height 10
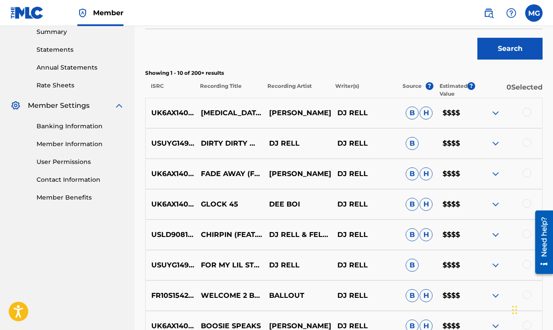
scroll to position [306, 0]
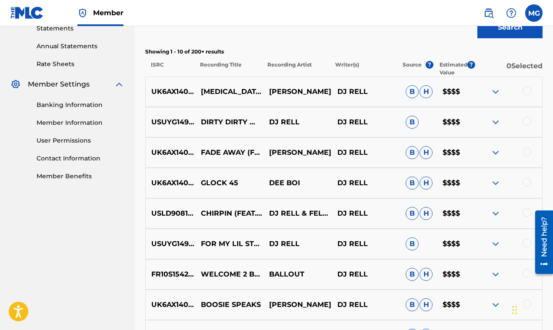
click at [495, 153] on img at bounding box center [495, 152] width 10 height 10
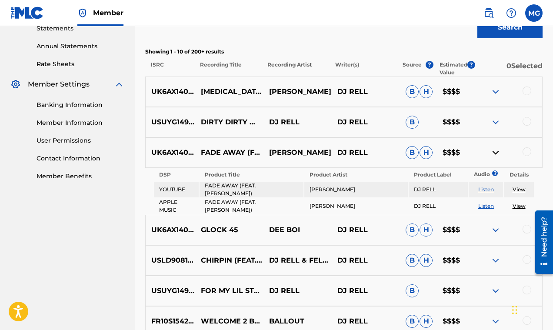
click at [495, 153] on img at bounding box center [495, 152] width 10 height 10
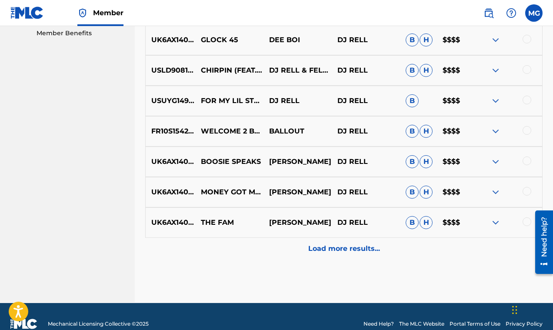
scroll to position [464, 0]
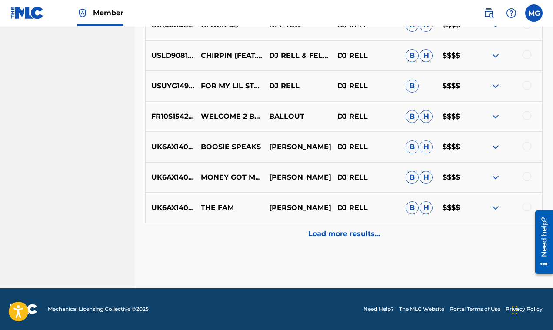
click at [503, 207] on div at bounding box center [508, 208] width 68 height 10
click at [496, 206] on img at bounding box center [495, 208] width 10 height 10
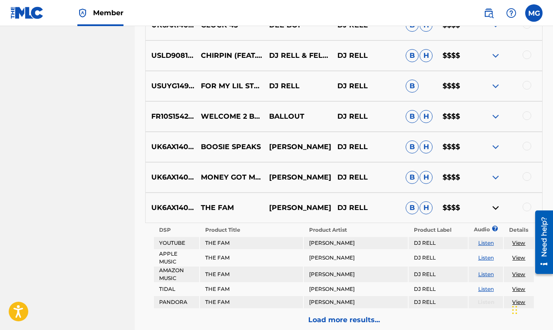
click at [495, 206] on img at bounding box center [495, 208] width 10 height 10
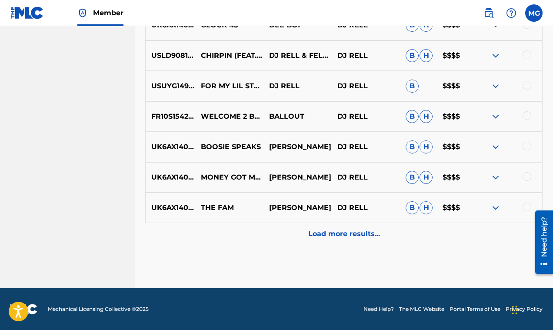
click at [356, 232] on p "Load more results..." at bounding box center [344, 234] width 72 height 10
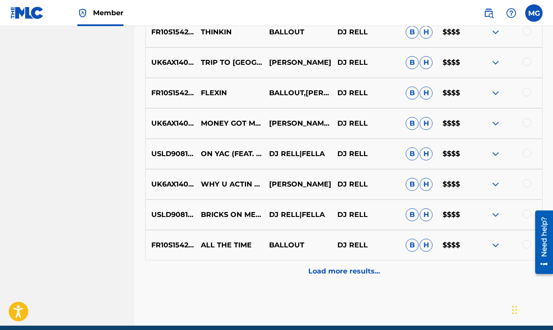
scroll to position [768, 0]
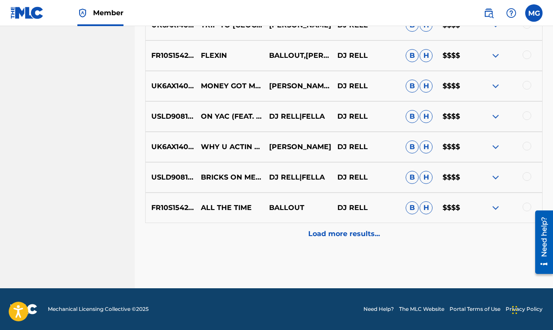
click at [360, 231] on p "Load more results..." at bounding box center [344, 234] width 72 height 10
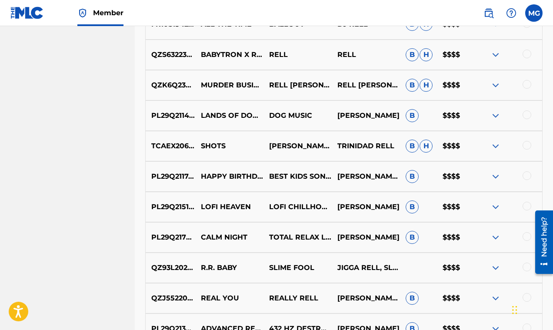
scroll to position [856, 0]
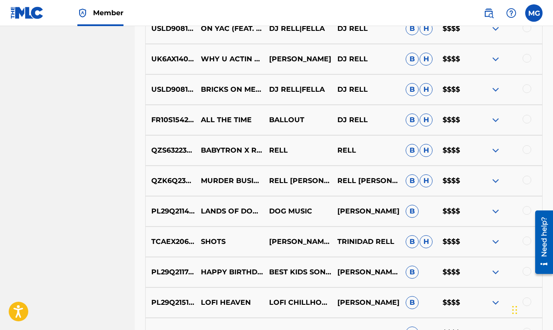
click at [495, 176] on img at bounding box center [495, 181] width 10 height 10
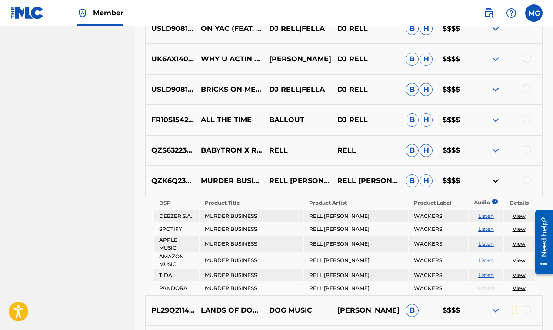
click at [496, 177] on img at bounding box center [495, 181] width 10 height 10
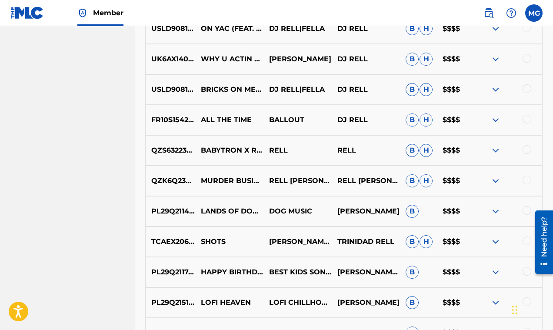
click at [495, 150] on img at bounding box center [495, 150] width 10 height 10
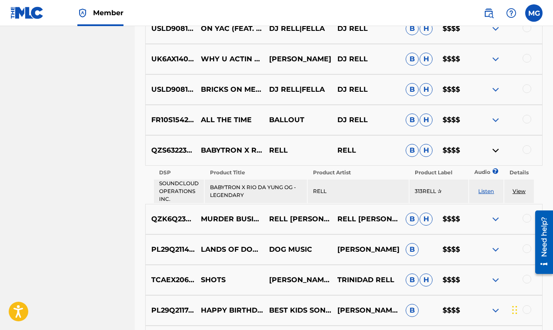
click at [495, 150] on img at bounding box center [495, 150] width 10 height 10
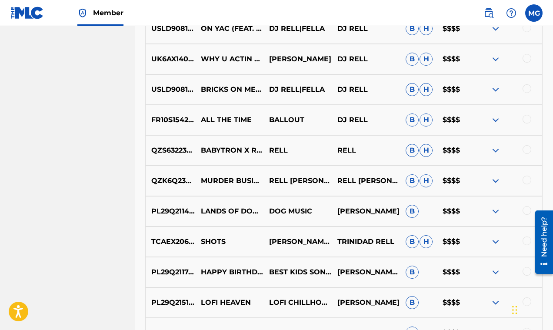
click at [495, 120] on img at bounding box center [495, 120] width 10 height 10
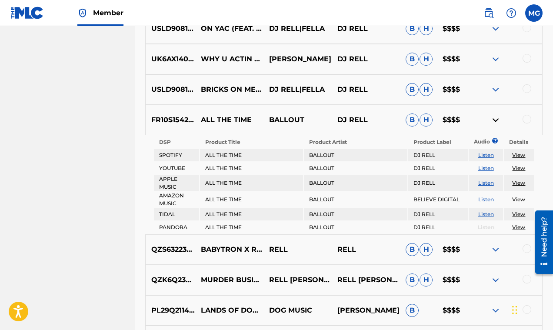
click at [485, 198] on link "Listen" at bounding box center [486, 199] width 16 height 7
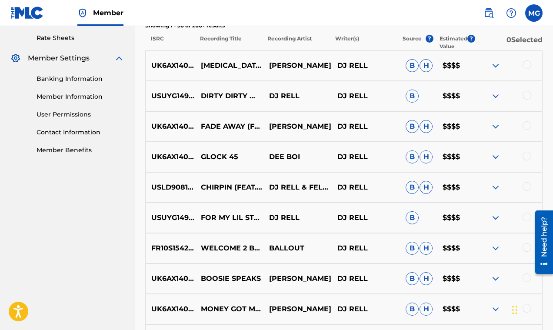
scroll to position [237, 0]
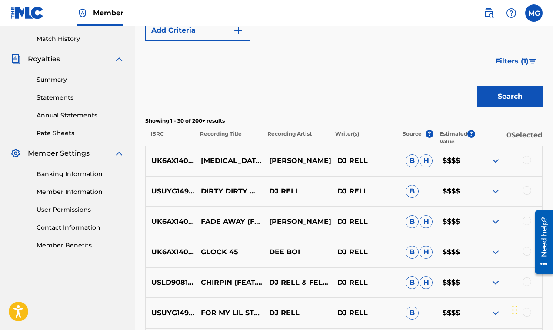
click at [495, 160] on img at bounding box center [495, 161] width 10 height 10
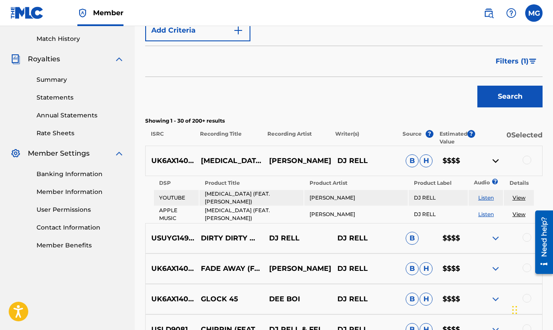
click at [495, 160] on img at bounding box center [495, 161] width 10 height 10
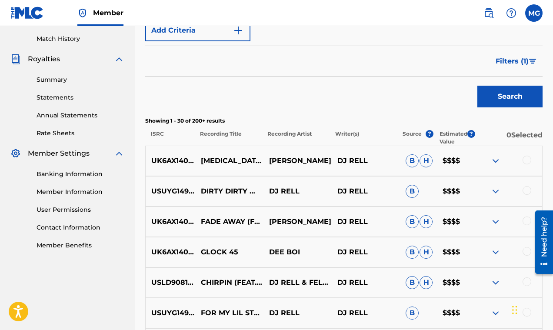
scroll to position [251, 0]
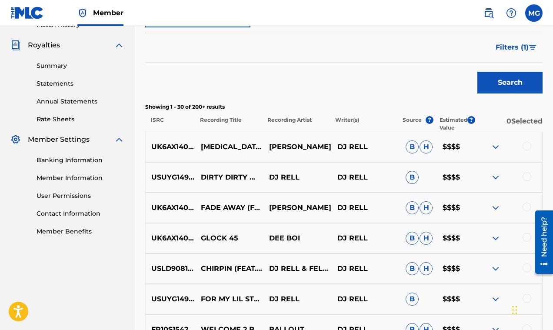
click at [496, 176] on img at bounding box center [495, 177] width 10 height 10
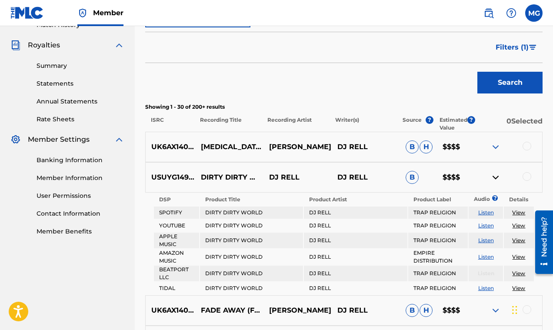
scroll to position [327, 0]
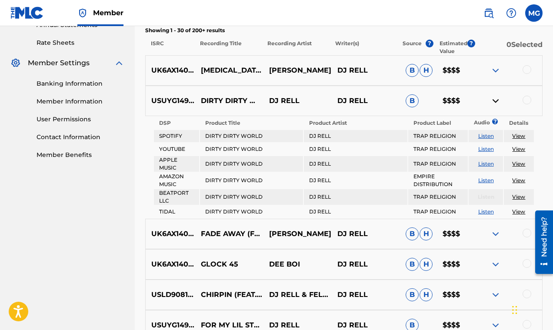
click at [495, 99] on img at bounding box center [495, 101] width 10 height 10
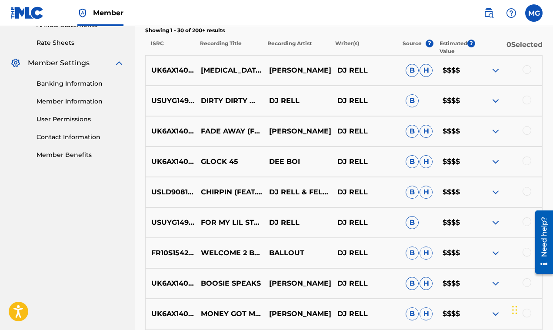
click at [495, 131] on img at bounding box center [495, 131] width 10 height 10
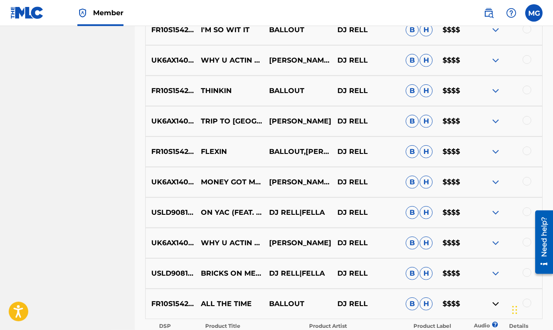
scroll to position [717, 0]
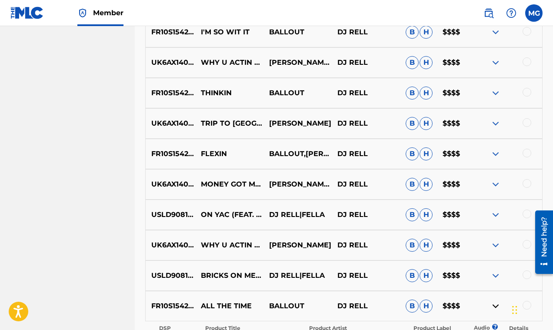
click at [493, 151] on img at bounding box center [495, 154] width 10 height 10
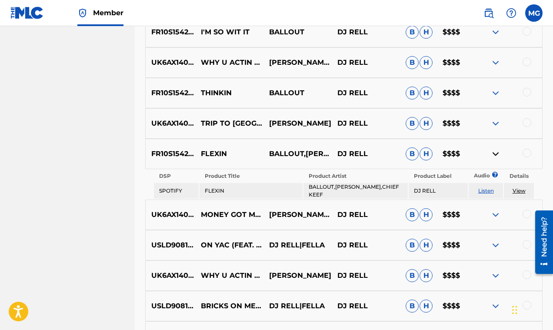
click at [493, 151] on img at bounding box center [495, 154] width 10 height 10
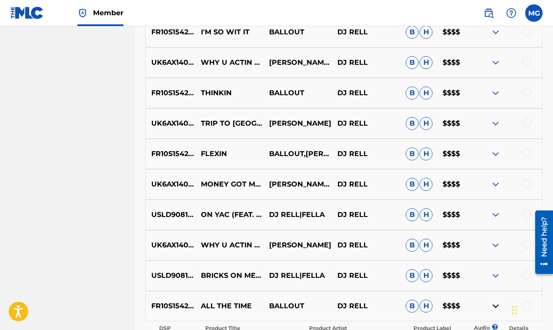
scroll to position [731, 0]
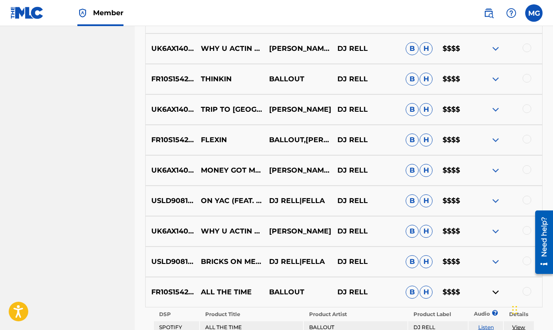
click at [496, 197] on img at bounding box center [495, 201] width 10 height 10
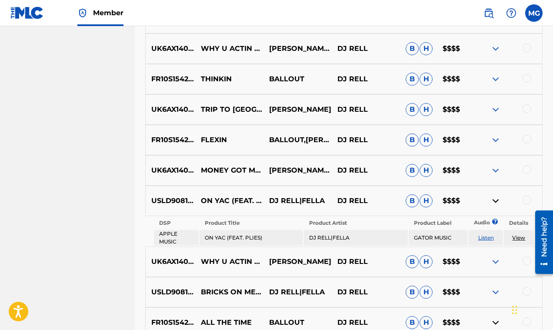
click at [496, 197] on img at bounding box center [495, 201] width 10 height 10
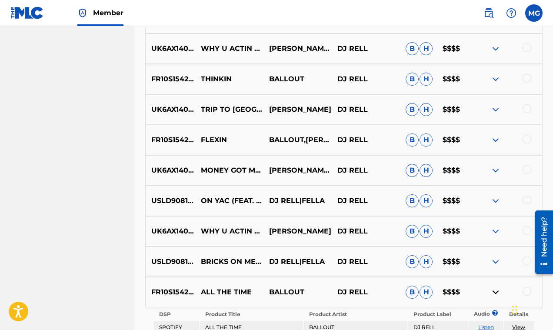
scroll to position [814, 0]
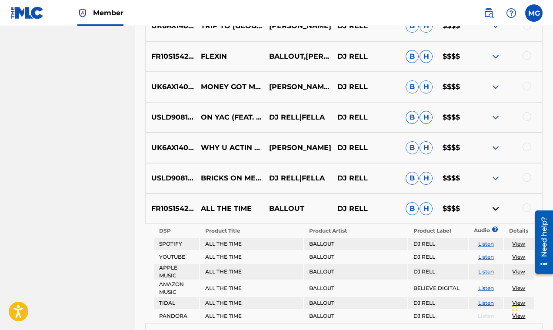
click at [495, 175] on img at bounding box center [495, 178] width 10 height 10
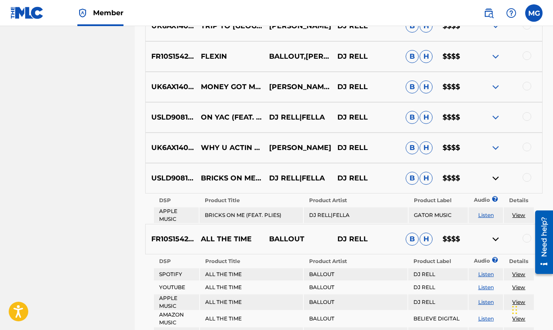
click at [495, 175] on img at bounding box center [495, 178] width 10 height 10
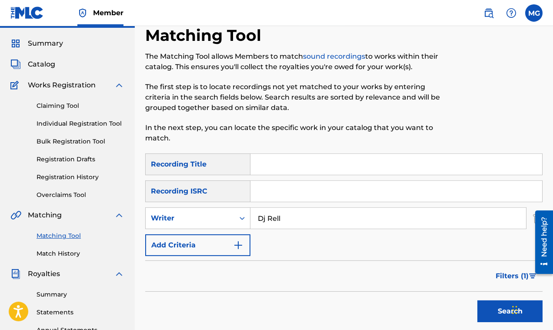
scroll to position [14, 0]
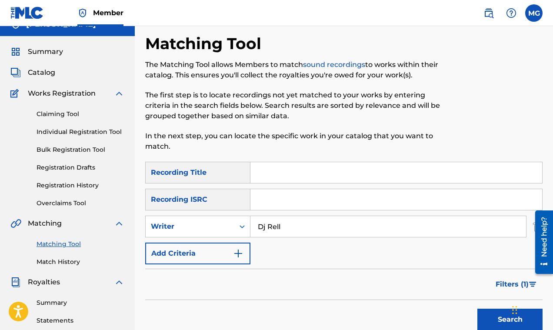
click at [67, 133] on link "Individual Registration Tool" at bounding box center [81, 131] width 88 height 9
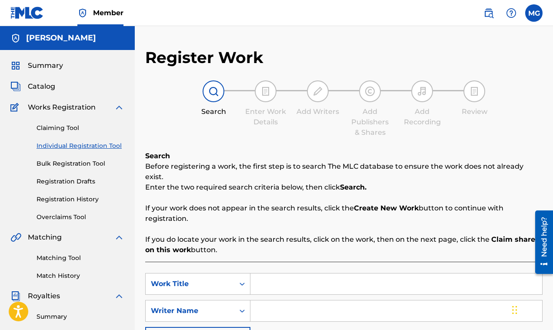
scroll to position [132, 0]
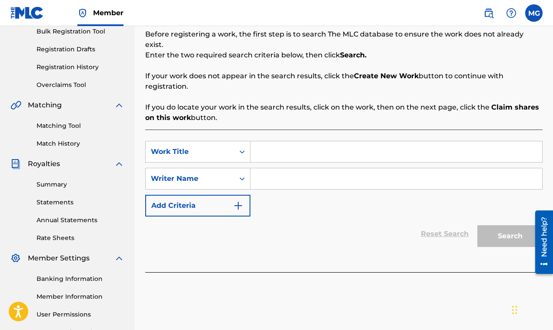
click at [267, 143] on input "Search Form" at bounding box center [396, 151] width 292 height 21
paste input "Money Got Me Fucked Up"
type input "Money Got Me Fucked Up"
click at [266, 173] on input "Search Form" at bounding box center [396, 178] width 292 height 21
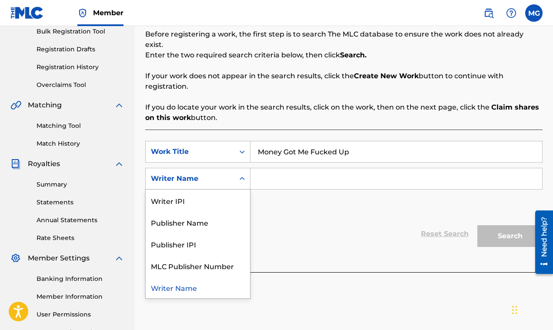
click at [241, 174] on icon "Search Form" at bounding box center [242, 178] width 9 height 9
click at [220, 215] on div "Publisher Name" at bounding box center [198, 222] width 104 height 22
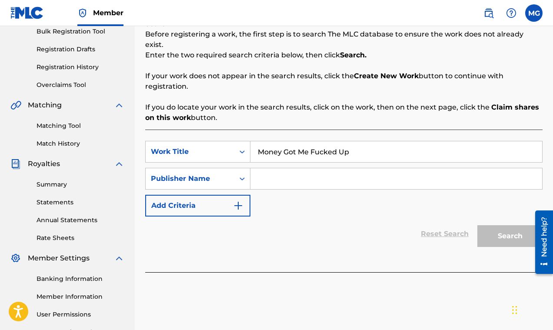
click at [276, 168] on input "Search Form" at bounding box center [396, 178] width 292 height 21
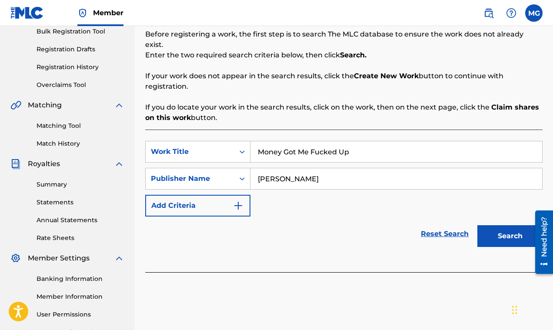
type input "Mark Gillette"
click at [486, 225] on button "Search" at bounding box center [509, 236] width 65 height 22
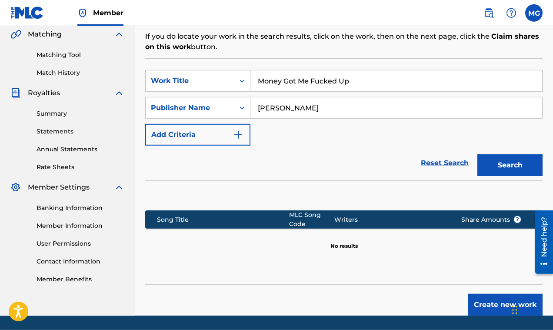
scroll to position [150, 0]
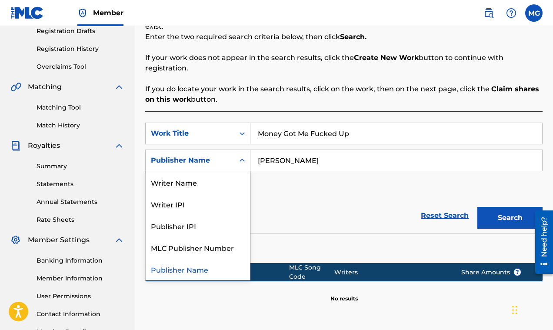
click at [233, 152] on div "Publisher Name" at bounding box center [190, 160] width 89 height 17
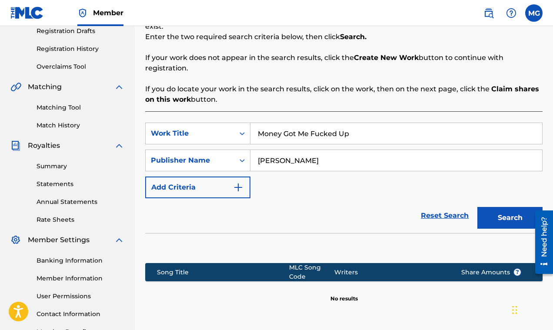
drag, startPoint x: 310, startPoint y: 149, endPoint x: 243, endPoint y: 146, distance: 66.6
click at [250, 150] on input "Mark Gillette" at bounding box center [396, 160] width 292 height 21
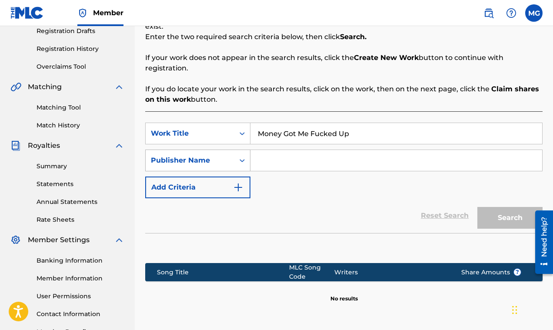
paste input "P650V9"
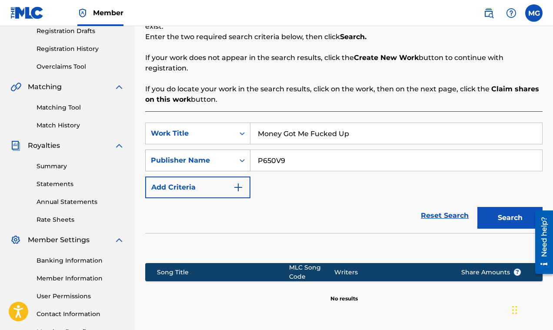
type input "P650V9"
click at [236, 153] on div "Search Form" at bounding box center [242, 161] width 16 height 16
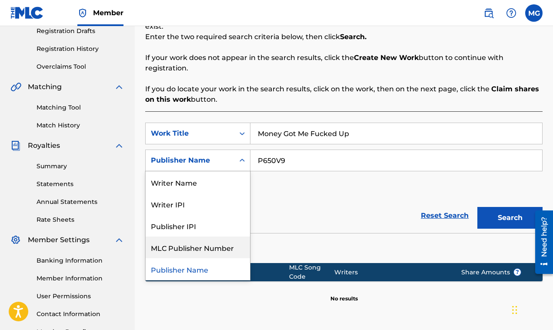
click at [210, 236] on div "MLC Publisher Number" at bounding box center [198, 247] width 104 height 22
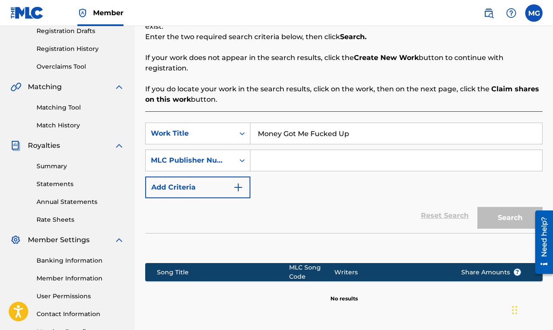
click at [284, 150] on input "Search Form" at bounding box center [396, 160] width 292 height 21
paste input "P650V9"
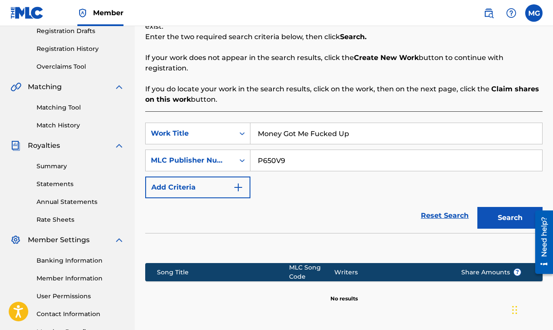
type input "P650V9"
click at [499, 208] on button "Search" at bounding box center [509, 218] width 65 height 22
click at [234, 152] on div "Search Form" at bounding box center [242, 160] width 16 height 21
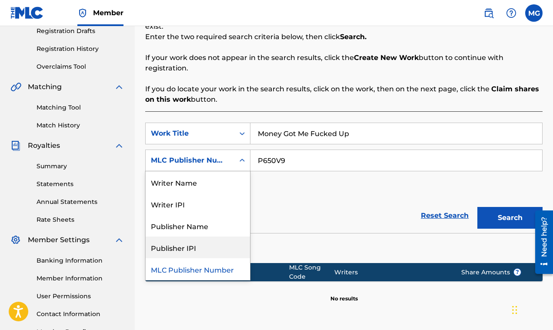
click at [212, 236] on div "Publisher IPI" at bounding box center [198, 247] width 104 height 22
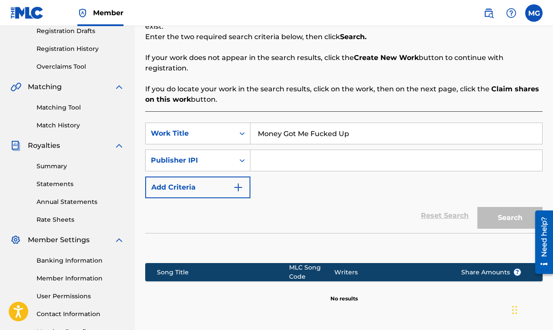
click at [320, 150] on input "Search Form" at bounding box center [396, 160] width 292 height 21
paste input "P650V9"
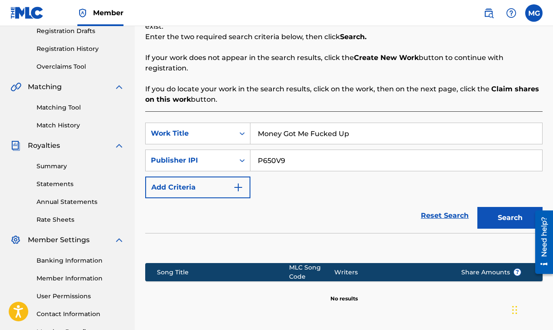
type input "P650V9"
click at [508, 207] on button "Search" at bounding box center [509, 218] width 65 height 22
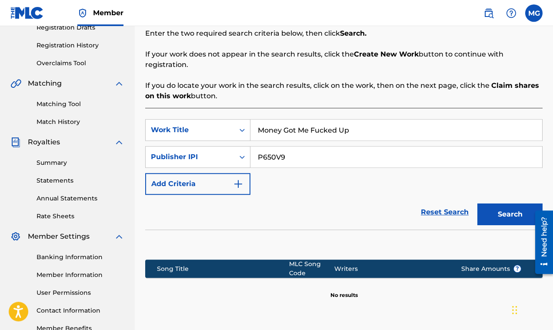
scroll to position [220, 0]
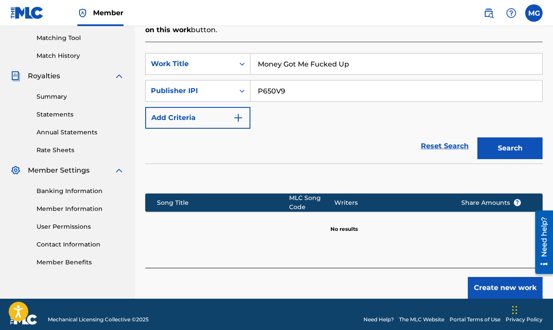
click at [507, 277] on button "Create new work" at bounding box center [505, 288] width 75 height 22
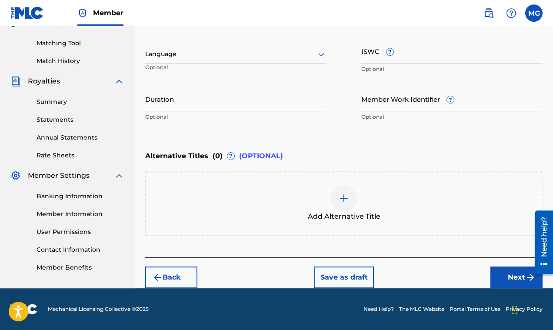
scroll to position [124, 0]
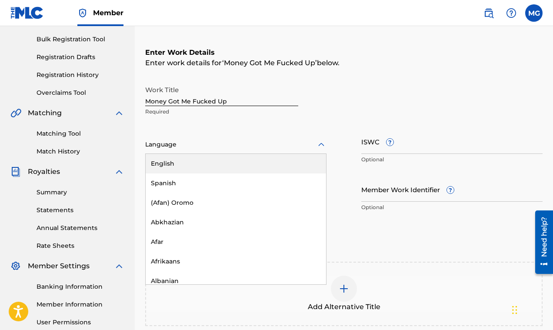
click at [296, 148] on div at bounding box center [235, 144] width 181 height 11
click at [236, 166] on div "English" at bounding box center [236, 164] width 180 height 20
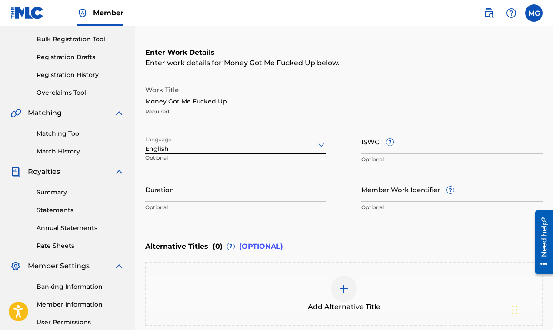
click at [409, 148] on input "ISWC ?" at bounding box center [451, 141] width 181 height 25
click at [377, 148] on input "ISWC ?" at bounding box center [451, 141] width 181 height 25
paste input "UK-6AX-14-00182"
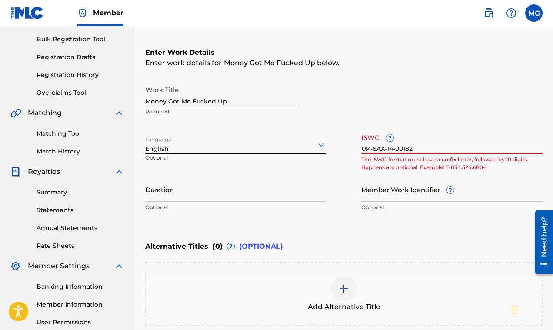
click at [374, 152] on input "UK-6AX-14-00182" at bounding box center [451, 141] width 181 height 25
type input "UK6AX1400182"
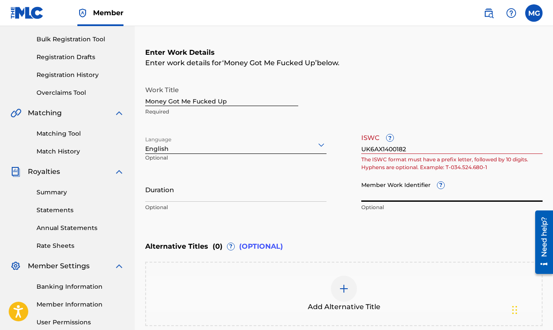
click at [372, 196] on input "Member Work Identifier ?" at bounding box center [451, 189] width 181 height 25
click at [419, 146] on input "UK6AX1400182" at bounding box center [451, 141] width 181 height 25
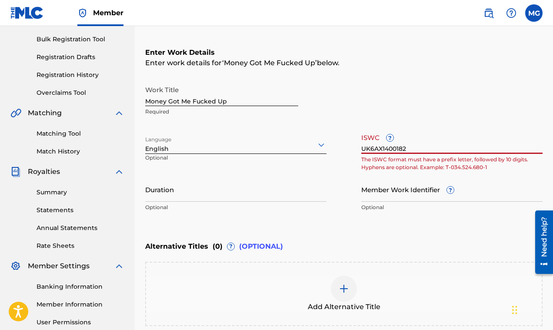
drag, startPoint x: 416, startPoint y: 148, endPoint x: 357, endPoint y: 149, distance: 58.7
click at [361, 149] on input "UK6AX1400182" at bounding box center [451, 141] width 181 height 25
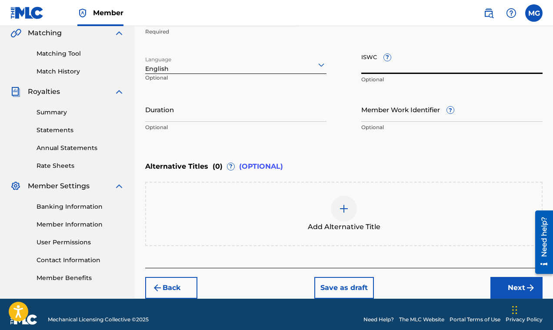
scroll to position [201, 0]
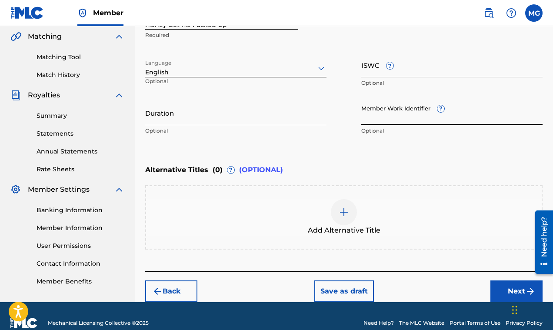
click at [389, 118] on input "Member Work Identifier ?" at bounding box center [451, 112] width 181 height 25
paste input "UK-6AX-14-00182"
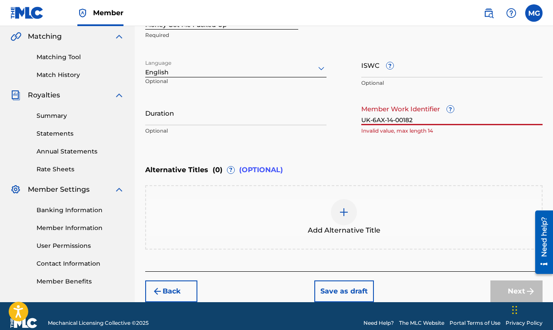
click at [374, 120] on input "UK-6AX-14-00182" at bounding box center [451, 112] width 181 height 25
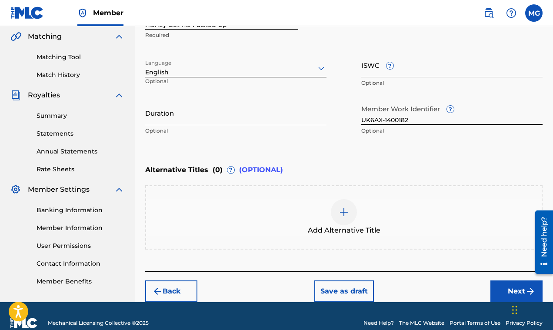
type input "UK6AX-1400182"
click at [390, 151] on div "Enter Work Details Enter work details for ‘ Money Got Me Fucked Up ’ below. Wor…" at bounding box center [343, 55] width 397 height 210
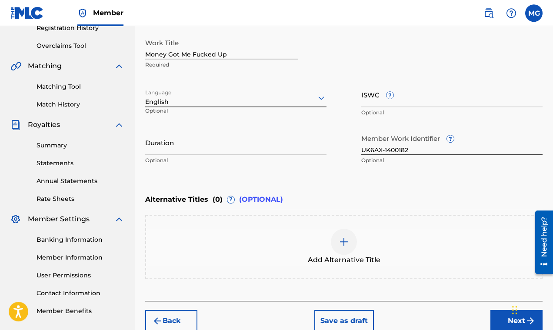
scroll to position [180, 0]
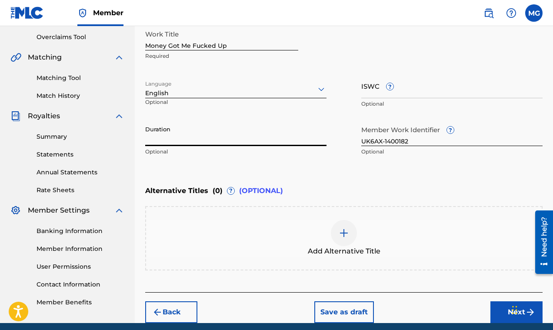
click at [166, 141] on input "Duration" at bounding box center [235, 133] width 181 height 25
paste input "03:19"
type input "03:19"
click at [362, 160] on div "Member Work Identifier ? UK6AX-1400182 Optional" at bounding box center [451, 140] width 181 height 39
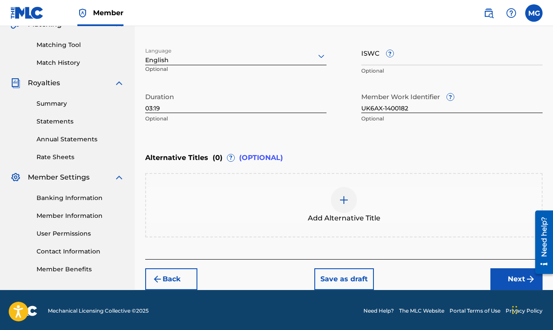
scroll to position [215, 0]
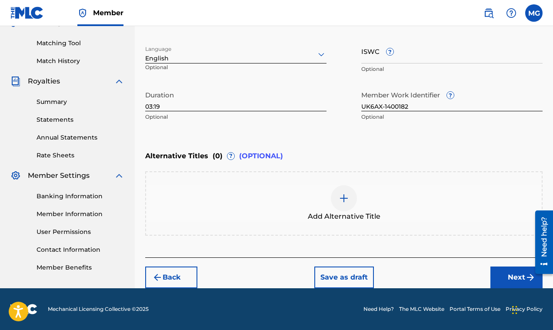
click at [509, 273] on button "Next" at bounding box center [516, 277] width 52 height 22
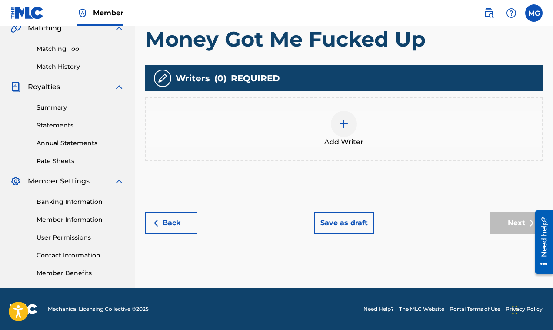
scroll to position [209, 0]
click at [343, 123] on img at bounding box center [344, 124] width 10 height 10
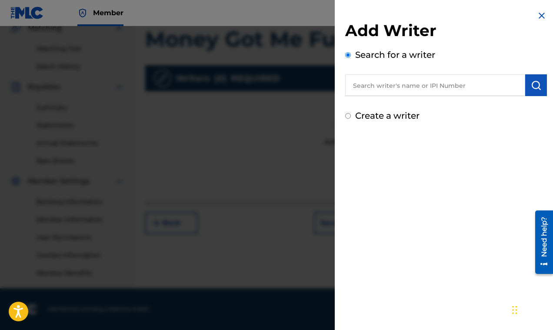
click at [456, 84] on input "text" at bounding box center [435, 85] width 180 height 22
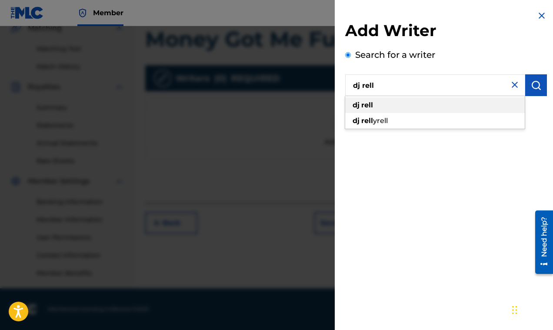
click at [375, 104] on div "dj rell" at bounding box center [435, 105] width 180 height 16
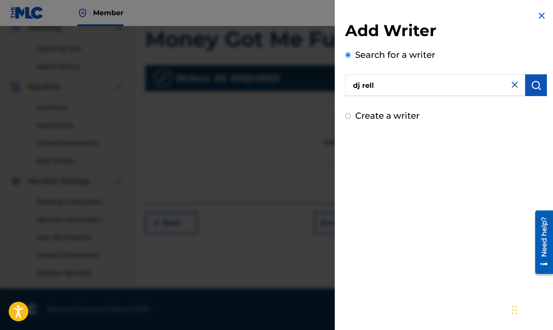
click at [529, 91] on button "submit" at bounding box center [536, 85] width 22 height 22
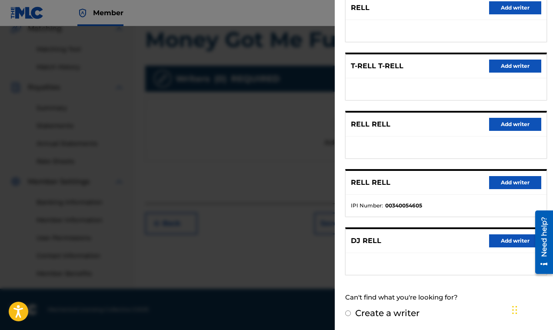
scroll to position [0, 0]
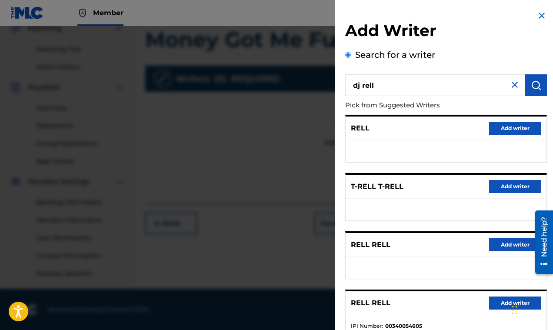
click at [447, 85] on input "dj rell" at bounding box center [435, 85] width 180 height 22
click at [534, 88] on img "submit" at bounding box center [536, 85] width 10 height 10
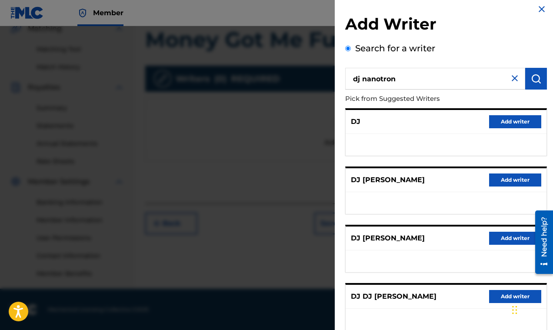
scroll to position [3, 0]
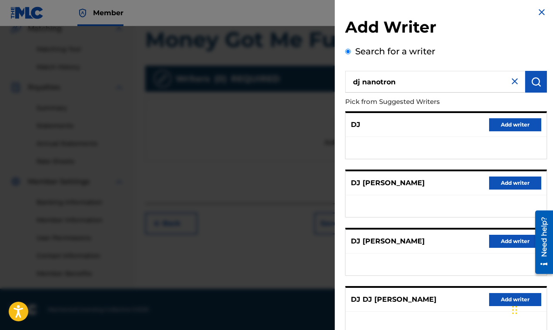
click at [359, 83] on input "dj nanotron" at bounding box center [435, 82] width 180 height 22
click at [531, 80] on img "submit" at bounding box center [536, 81] width 10 height 10
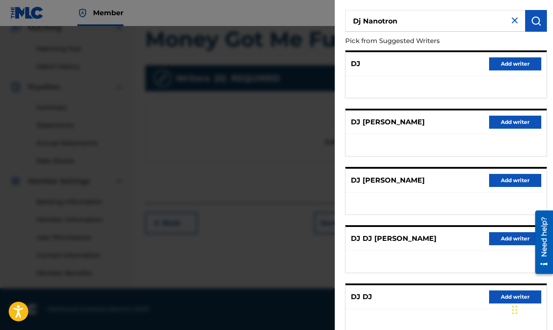
scroll to position [0, 0]
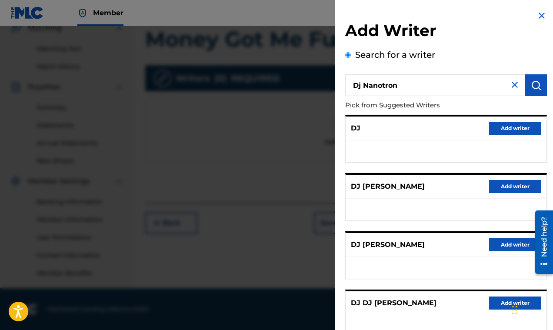
click at [452, 86] on input "Dj Nanotron" at bounding box center [435, 85] width 180 height 22
type input "D"
click at [531, 87] on img "submit" at bounding box center [536, 85] width 10 height 10
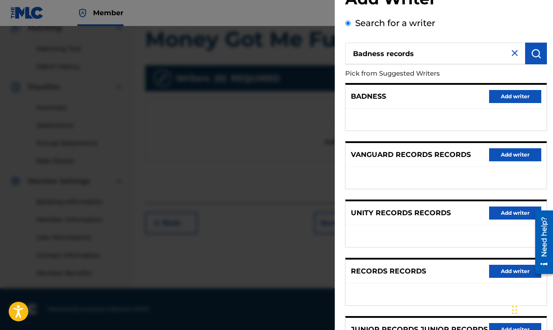
scroll to position [26, 0]
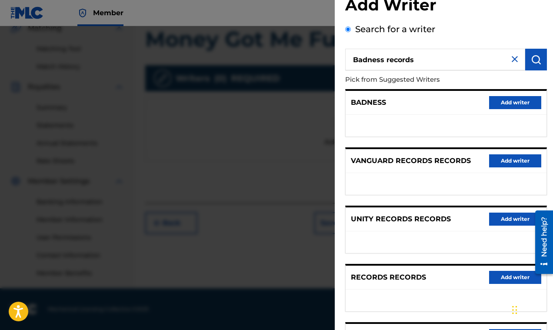
click at [389, 61] on input "Badness records" at bounding box center [435, 60] width 180 height 22
click at [531, 63] on img "submit" at bounding box center [536, 59] width 10 height 10
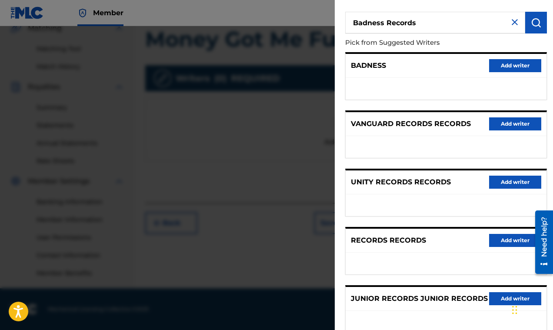
scroll to position [0, 0]
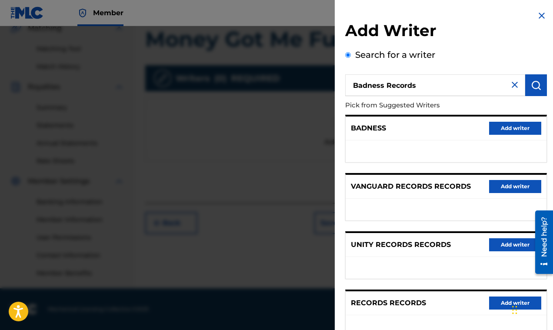
click at [442, 90] on input "Badness Records" at bounding box center [435, 85] width 180 height 22
type input "B"
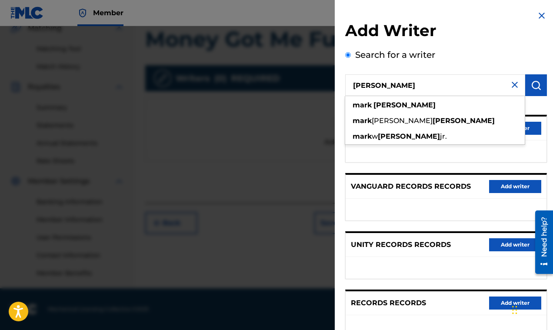
type input "Mark Gillette"
click at [531, 88] on img "submit" at bounding box center [536, 85] width 10 height 10
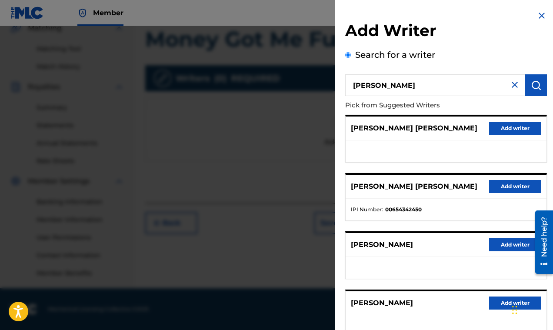
click at [498, 187] on button "Add writer" at bounding box center [515, 186] width 52 height 13
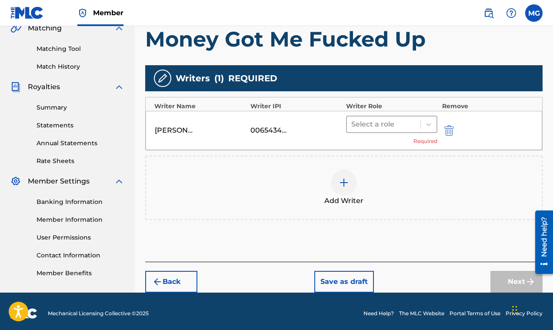
click at [411, 126] on div at bounding box center [383, 124] width 65 height 12
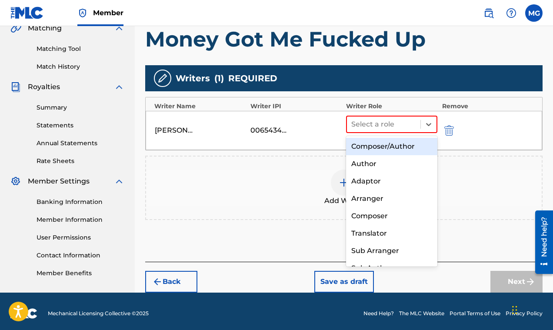
click at [404, 147] on div "Composer/Author" at bounding box center [391, 146] width 91 height 17
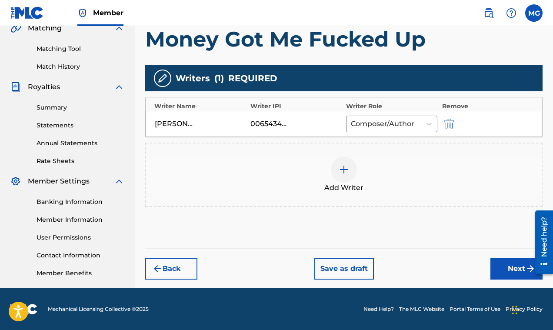
click at [505, 267] on button "Next" at bounding box center [516, 269] width 52 height 22
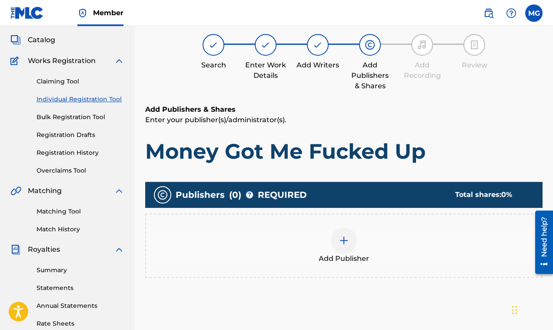
scroll to position [150, 0]
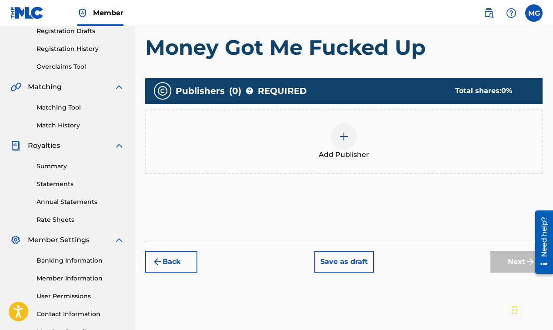
click at [342, 131] on div at bounding box center [344, 136] width 26 height 26
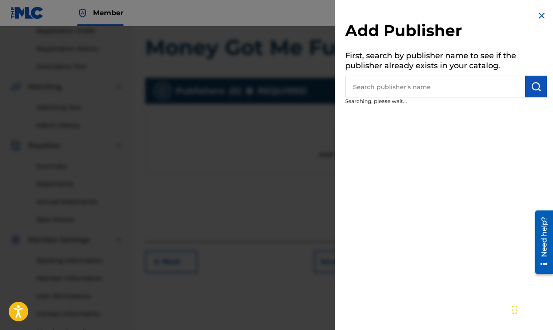
click at [419, 88] on input "text" at bounding box center [435, 87] width 180 height 22
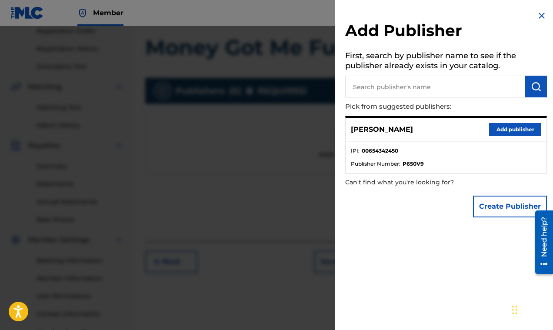
click at [509, 130] on button "Add publisher" at bounding box center [515, 129] width 52 height 13
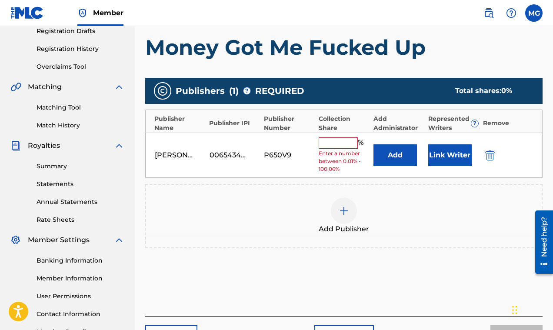
click at [346, 144] on input "text" at bounding box center [338, 142] width 39 height 11
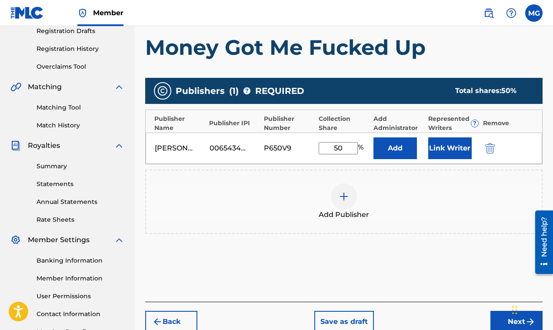
type input "50"
click at [471, 266] on div "Add Publishers & Shares Enter your publisher(s)/administrator(s). Money Got Me …" at bounding box center [343, 150] width 397 height 301
click at [502, 317] on button "Next" at bounding box center [516, 322] width 52 height 22
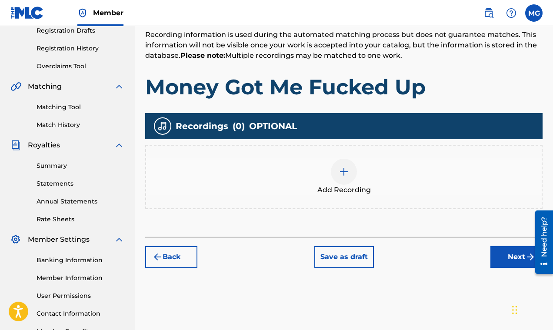
scroll to position [209, 0]
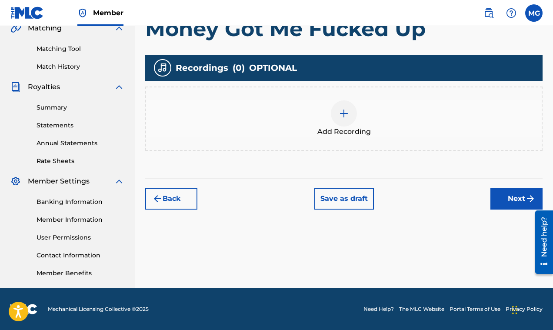
click at [507, 201] on button "Next" at bounding box center [516, 199] width 52 height 22
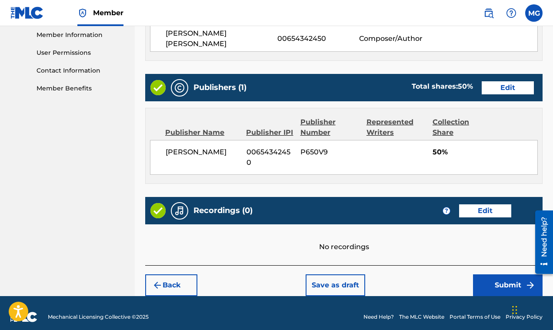
scroll to position [397, 0]
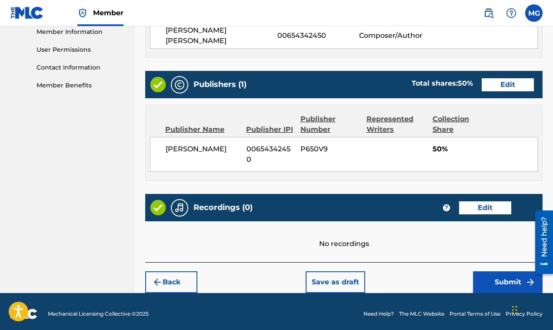
click at [482, 205] on button "Edit" at bounding box center [485, 207] width 52 height 13
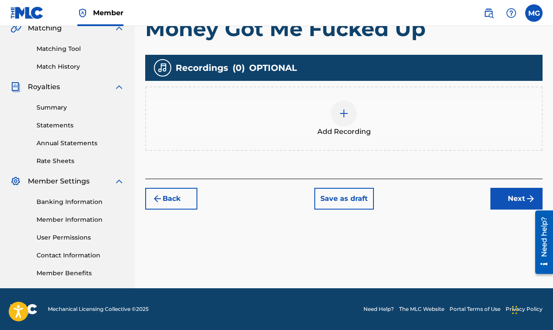
click at [345, 116] on img at bounding box center [344, 113] width 10 height 10
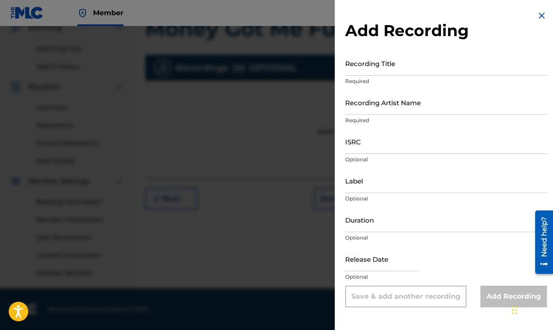
click at [366, 69] on input "Recording Title" at bounding box center [446, 63] width 202 height 25
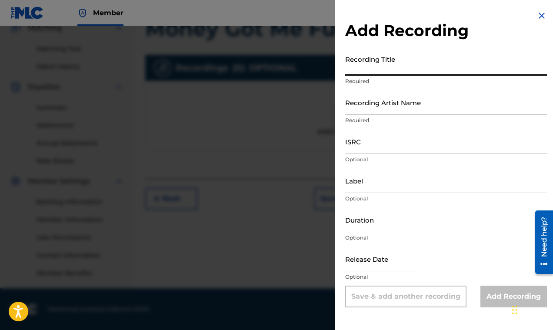
click at [362, 69] on input "Recording Title" at bounding box center [446, 63] width 202 height 25
type input "v"
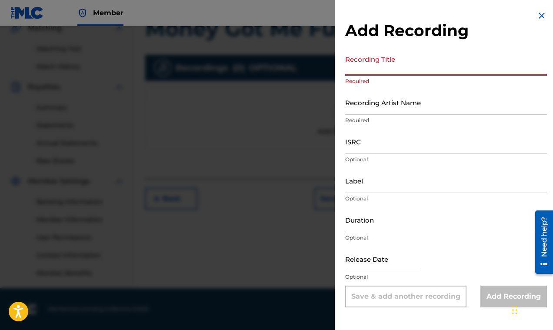
paste input "Money Got Me Fucked Up"
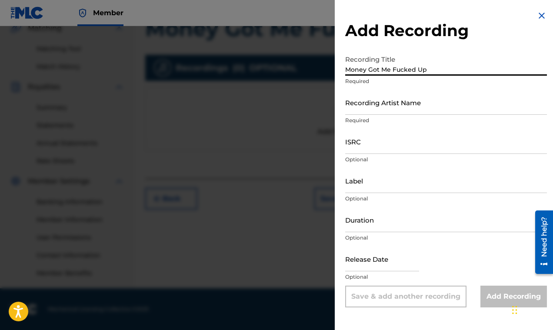
type input "Money Got Me Fucked Up"
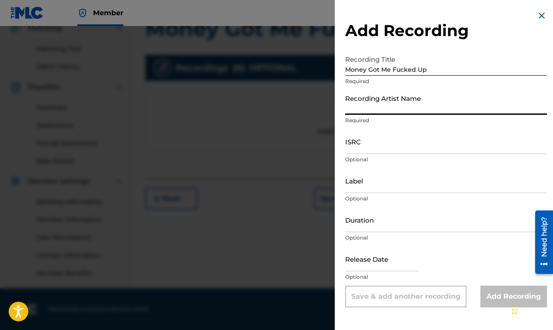
click at [392, 109] on input "Recording Artist Name" at bounding box center [446, 102] width 202 height 25
paste input "Lil Boosie"
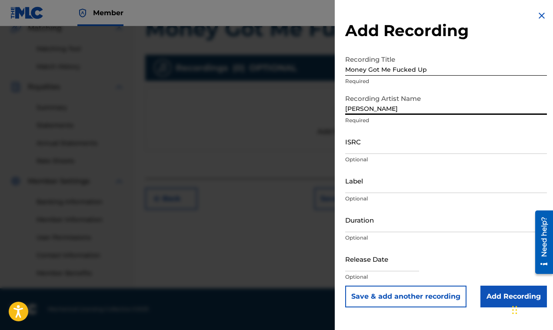
type input "Lil Boosie"
click at [369, 151] on input "ISRC" at bounding box center [446, 141] width 202 height 25
paste input "UK-6AX-14-00182"
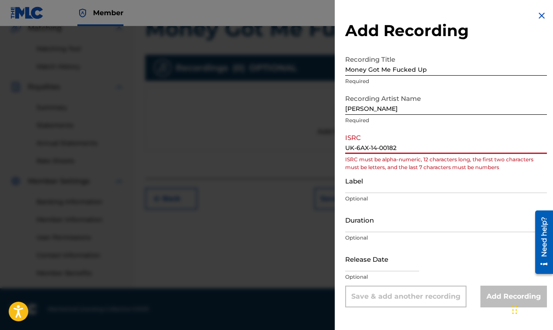
click at [357, 152] on input "UK-6AX-14-00182" at bounding box center [446, 141] width 202 height 25
click at [357, 150] on input "UK-6AX-14-00182" at bounding box center [446, 141] width 202 height 25
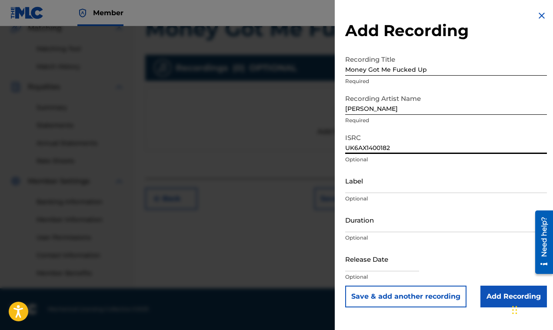
type input "UK6AX1400182"
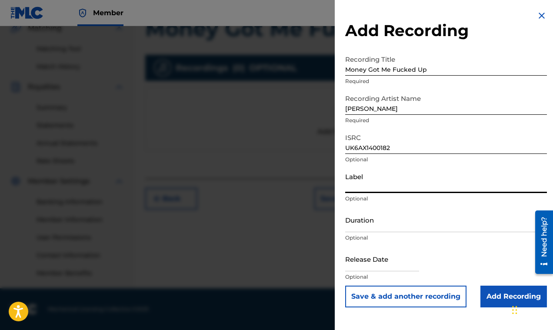
click at [369, 189] on input "Label" at bounding box center [446, 180] width 202 height 25
type input "Dj Rell"
click at [383, 226] on input "Duration" at bounding box center [446, 219] width 202 height 25
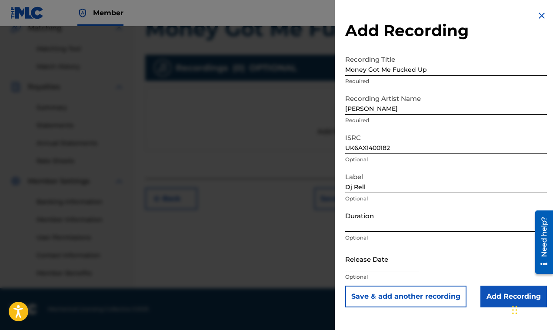
paste input "03:19"
type input "03:19"
click at [376, 262] on input "text" at bounding box center [382, 258] width 74 height 25
select select "8"
select select "2025"
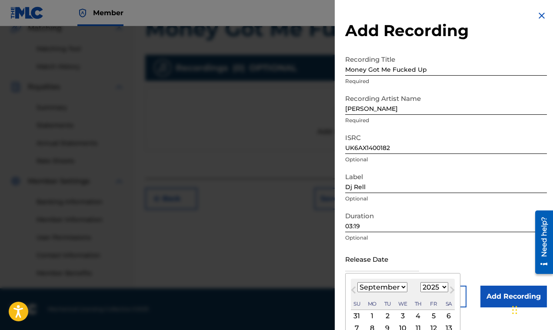
click at [407, 146] on input "UK6AX1400182" at bounding box center [446, 141] width 202 height 25
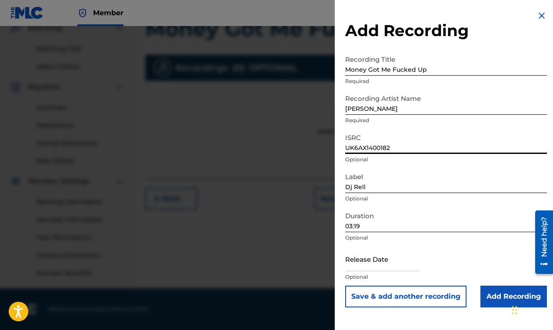
click at [395, 225] on input "03:19" at bounding box center [446, 219] width 202 height 25
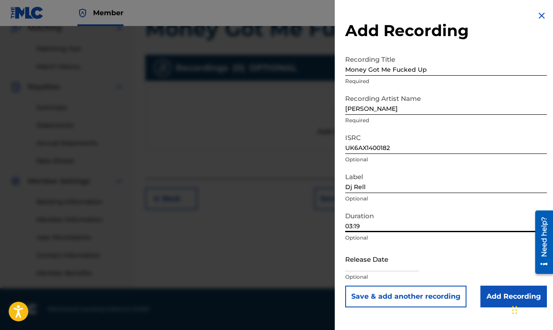
click at [385, 264] on input "text" at bounding box center [382, 258] width 74 height 25
select select "8"
select select "2025"
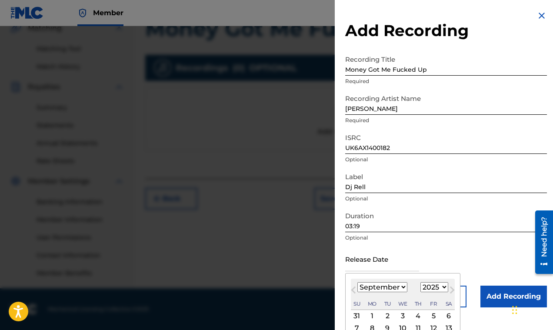
click at [393, 263] on input "text" at bounding box center [382, 258] width 74 height 25
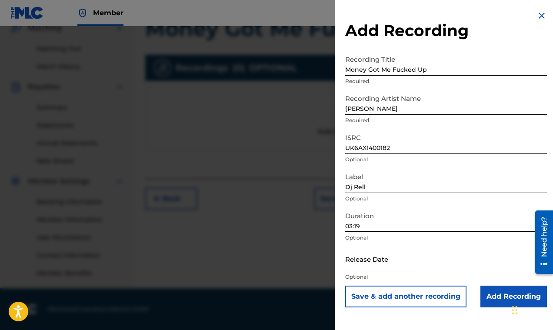
click at [391, 227] on input "03:19" at bounding box center [446, 219] width 202 height 25
click at [386, 187] on input "Dj Rell" at bounding box center [446, 180] width 202 height 25
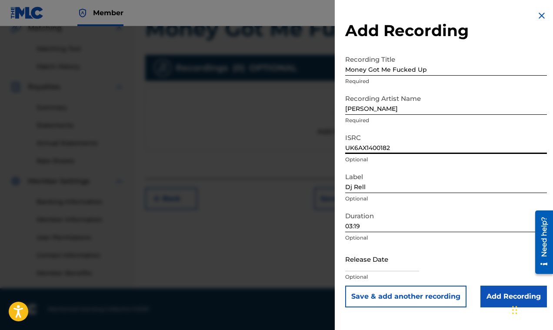
click at [398, 149] on input "UK6AX1400182" at bounding box center [446, 141] width 202 height 25
click at [388, 110] on input "Lil Boosie" at bounding box center [446, 102] width 202 height 25
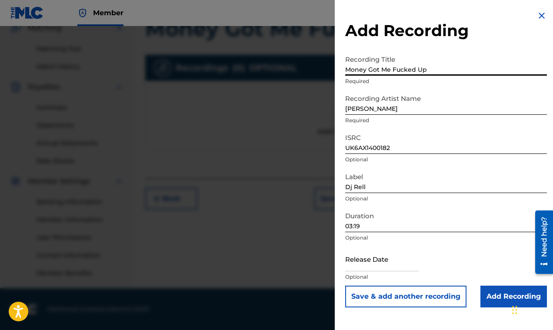
click at [433, 70] on input "Money Got Me Fucked Up" at bounding box center [446, 63] width 202 height 25
click at [406, 263] on input "text" at bounding box center [382, 258] width 74 height 25
select select "8"
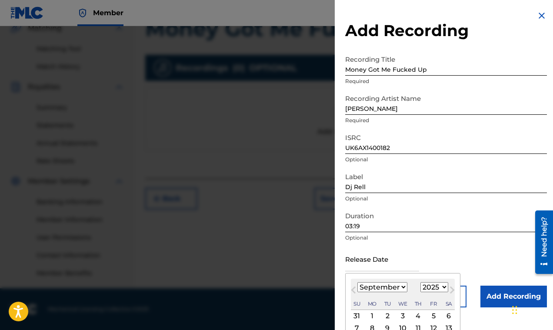
click option "September" at bounding box center [0, 0] width 0 height 0
click at [420, 282] on select "1900 1901 1902 1903 1904 1905 1906 1907 1908 1909 1910 1911 1912 1913 1914 1915…" at bounding box center [434, 287] width 28 height 10
select select "2014"
click option "2014" at bounding box center [0, 0] width 0 height 0
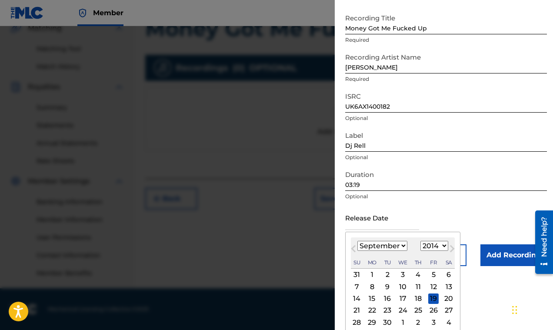
scroll to position [57, 0]
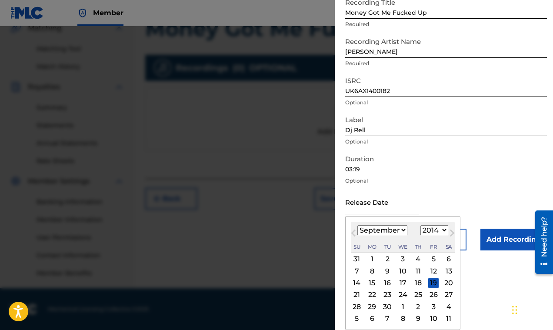
click at [433, 270] on div "12" at bounding box center [433, 271] width 10 height 10
type input "September 12 2014"
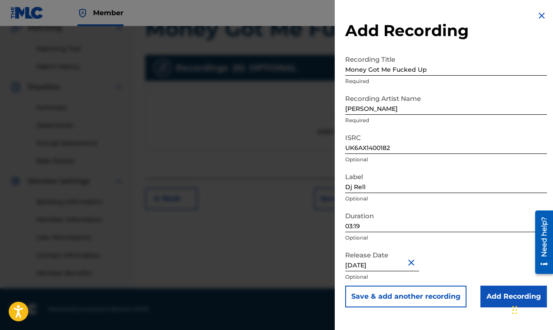
scroll to position [0, 0]
click at [387, 266] on input "September 12 2014" at bounding box center [382, 258] width 74 height 25
select select "8"
select select "2014"
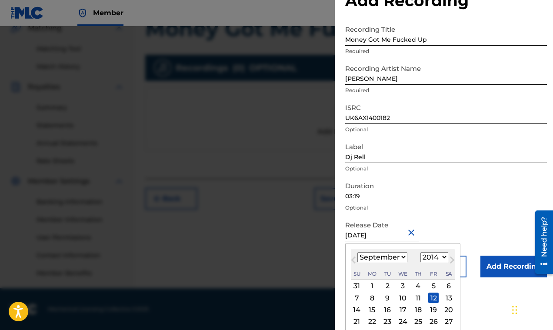
scroll to position [57, 0]
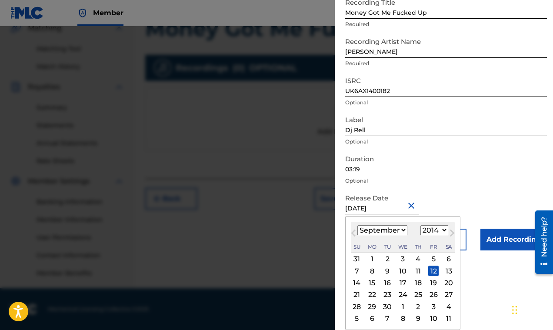
click at [448, 273] on div "13" at bounding box center [448, 271] width 10 height 10
type input "September 13 2014"
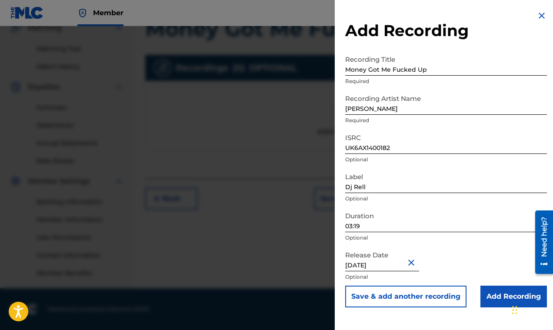
click at [489, 294] on input "Add Recording" at bounding box center [513, 297] width 66 height 22
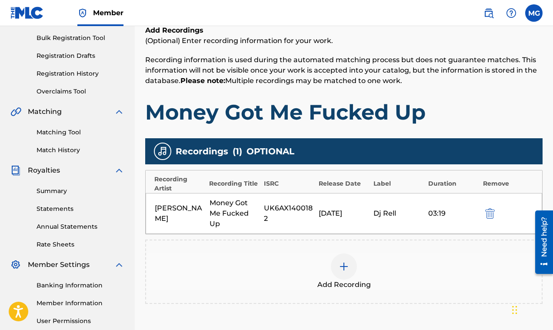
scroll to position [209, 0]
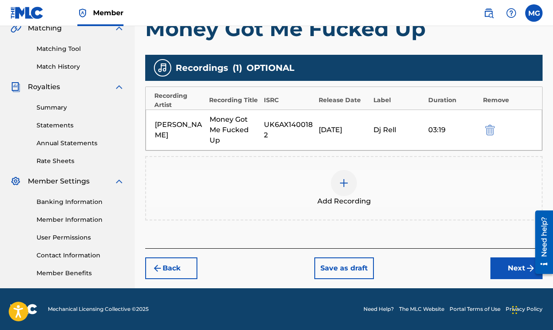
click at [504, 271] on button "Next" at bounding box center [516, 268] width 52 height 22
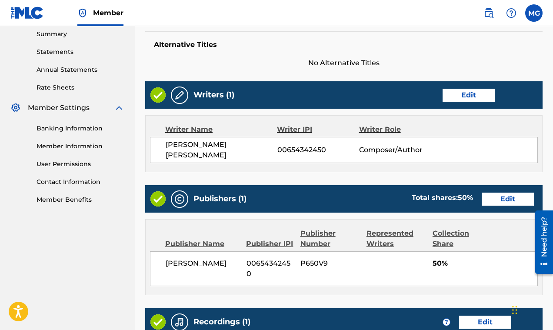
scroll to position [426, 0]
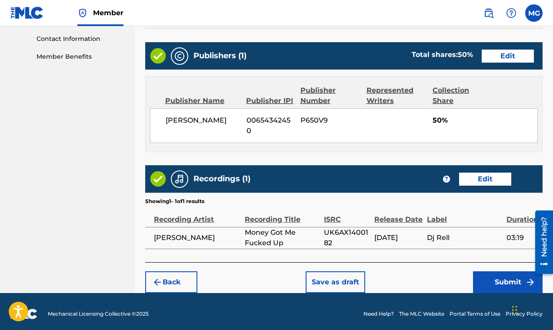
click at [488, 276] on button "Submit" at bounding box center [508, 282] width 70 height 22
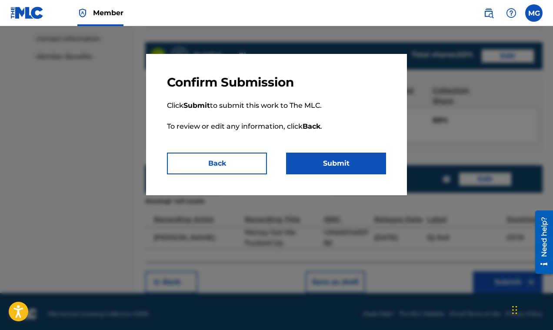
click at [332, 165] on button "Submit" at bounding box center [336, 164] width 100 height 22
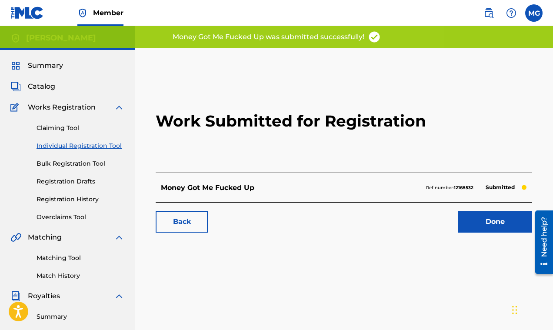
click at [487, 226] on link "Done" at bounding box center [495, 222] width 74 height 22
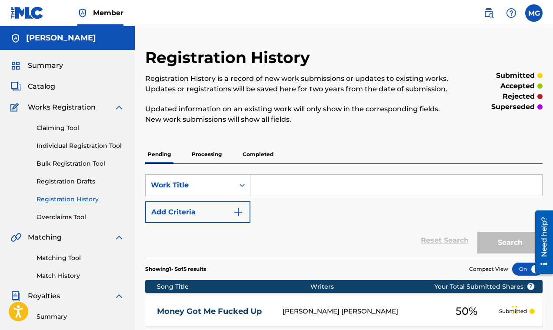
click at [208, 153] on p "Processing" at bounding box center [206, 154] width 35 height 18
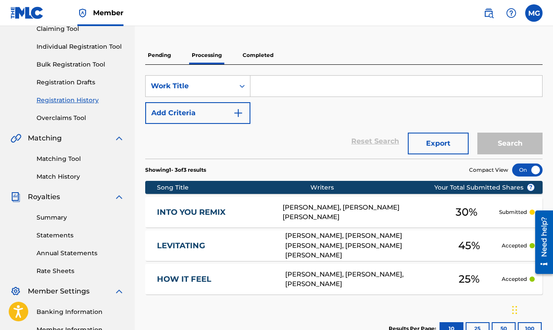
scroll to position [76, 0]
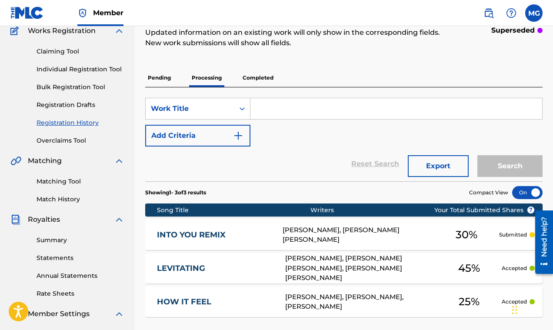
click at [257, 79] on p "Completed" at bounding box center [258, 78] width 36 height 18
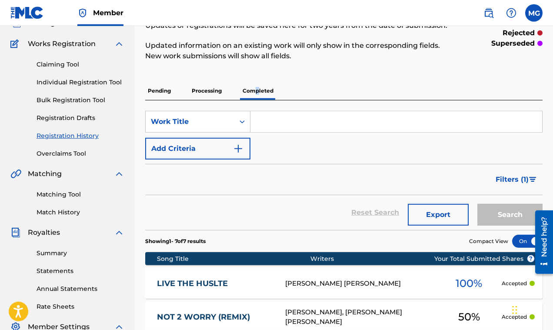
scroll to position [35, 0]
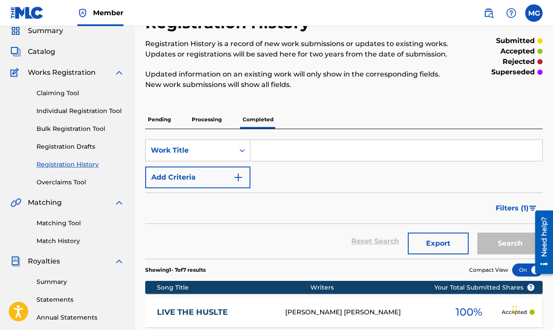
click at [160, 120] on p "Pending" at bounding box center [159, 119] width 28 height 18
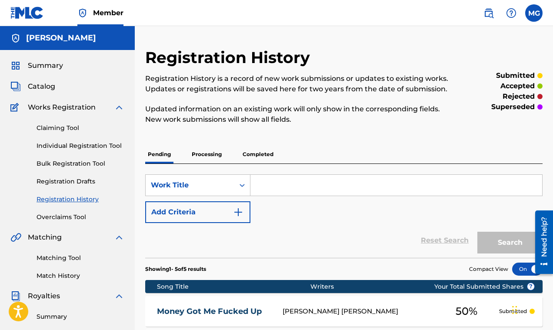
click at [73, 144] on link "Individual Registration Tool" at bounding box center [81, 145] width 88 height 9
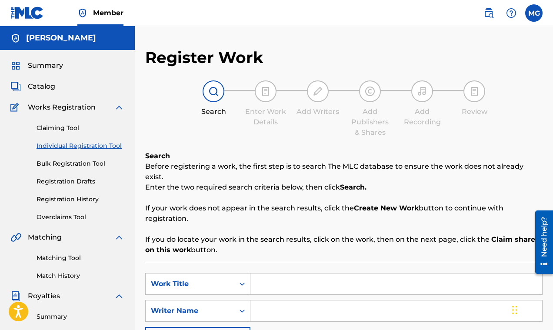
scroll to position [90, 0]
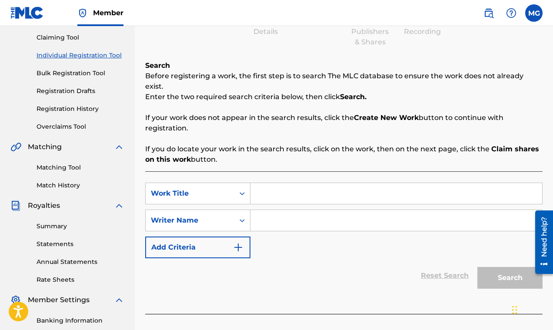
click at [276, 183] on input "Search Form" at bounding box center [396, 193] width 292 height 21
paste input "FLEXIN"
type input "FLEXIN"
click at [288, 211] on input "Search Form" at bounding box center [396, 220] width 292 height 21
paste input "TADOE & CHIEF KEEF"
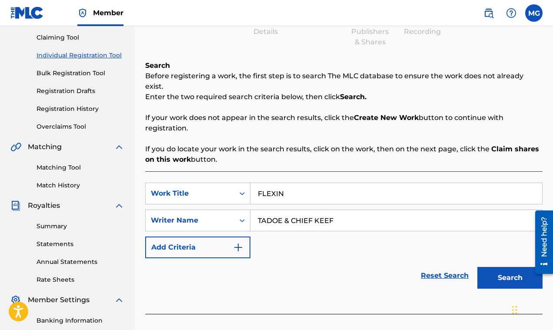
type input "TADOE & CHIEF KEEF"
click at [501, 267] on button "Search" at bounding box center [509, 278] width 65 height 22
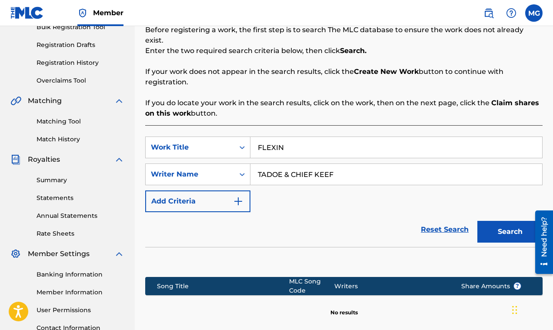
scroll to position [220, 0]
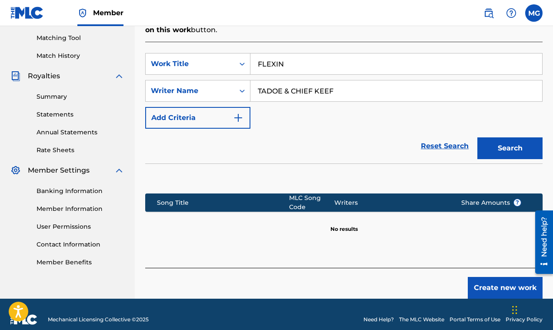
click at [495, 277] on button "Create new work" at bounding box center [505, 288] width 75 height 22
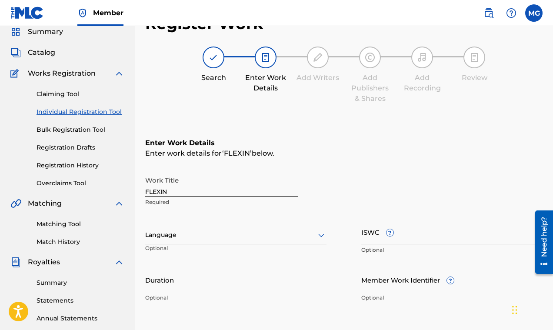
scroll to position [76, 0]
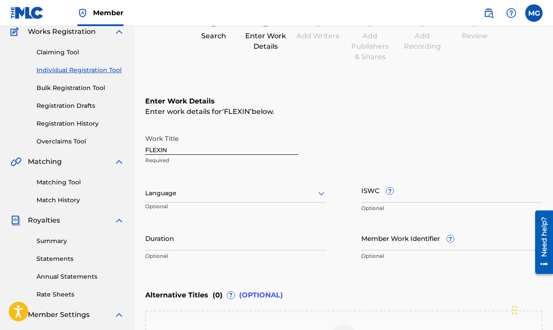
click at [229, 197] on div at bounding box center [235, 193] width 181 height 11
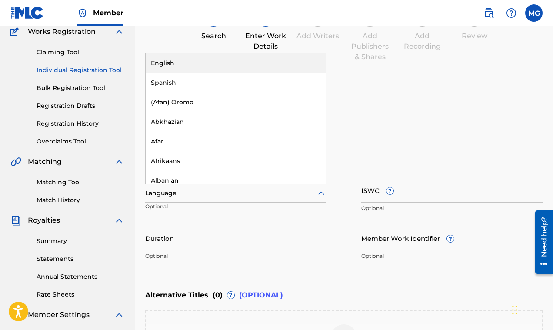
click at [211, 66] on div "English" at bounding box center [236, 63] width 180 height 20
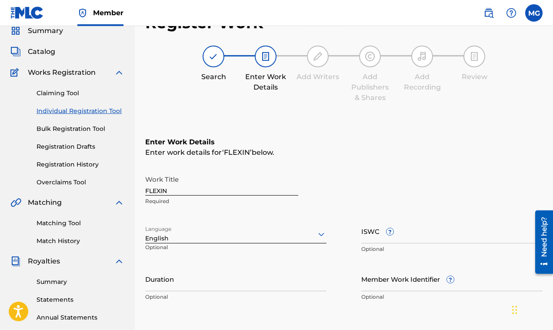
scroll to position [49, 0]
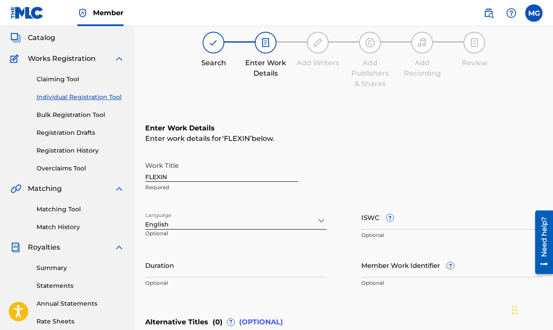
click at [224, 139] on span "FLEXIN" at bounding box center [237, 138] width 26 height 8
drag, startPoint x: 225, startPoint y: 138, endPoint x: 249, endPoint y: 136, distance: 24.9
click at [249, 136] on span "FLEXIN" at bounding box center [237, 138] width 26 height 8
copy span "FLEXIN"
click at [324, 152] on div "Enter Work Details Enter work details for ‘ FLEXIN ’ below. Work Title FLEXIN R…" at bounding box center [343, 207] width 397 height 210
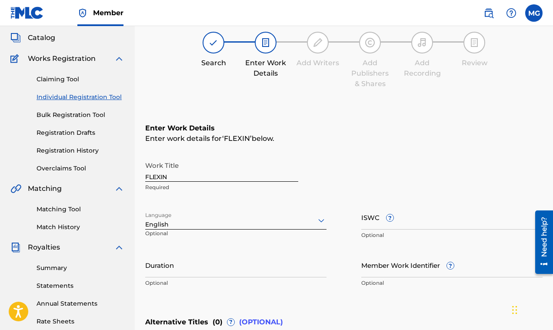
click at [197, 270] on input "Duration" at bounding box center [235, 265] width 181 height 25
paste input "03:37"
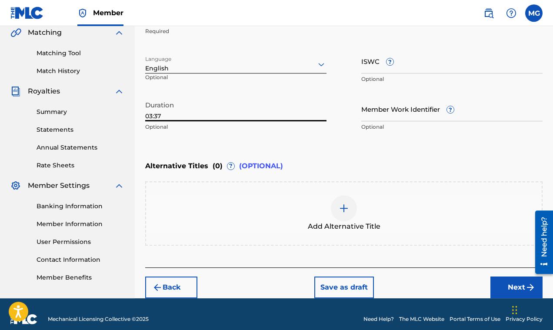
scroll to position [215, 0]
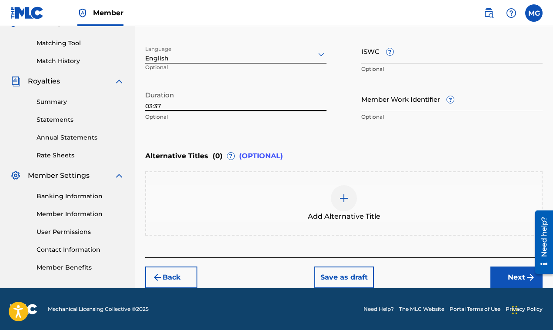
type input "03:37"
click at [385, 103] on input "Member Work Identifier ?" at bounding box center [451, 98] width 181 height 25
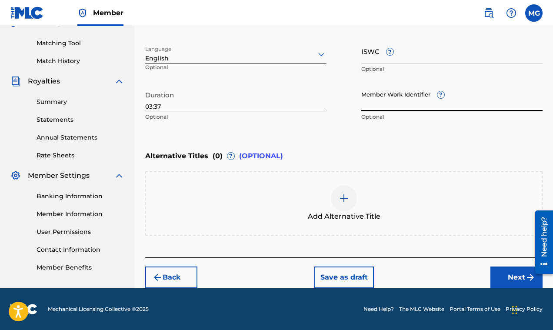
click at [512, 273] on button "Next" at bounding box center [516, 277] width 52 height 22
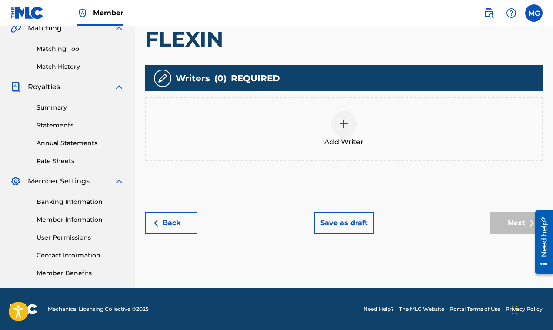
scroll to position [209, 0]
click at [346, 122] on img at bounding box center [344, 124] width 10 height 10
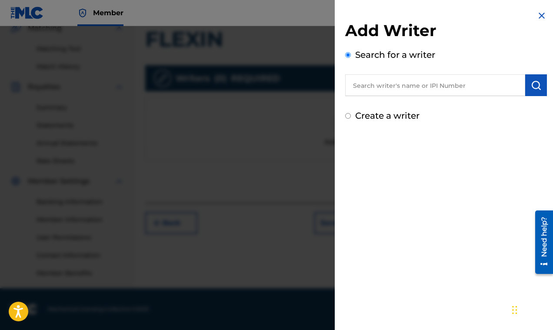
click at [413, 83] on input "text" at bounding box center [435, 85] width 180 height 22
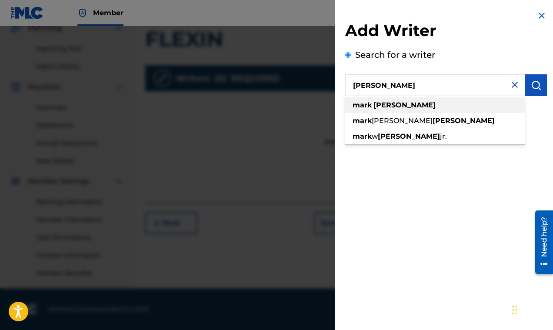
click at [422, 103] on div "mark gillette" at bounding box center [435, 105] width 180 height 16
type input "mark gillette"
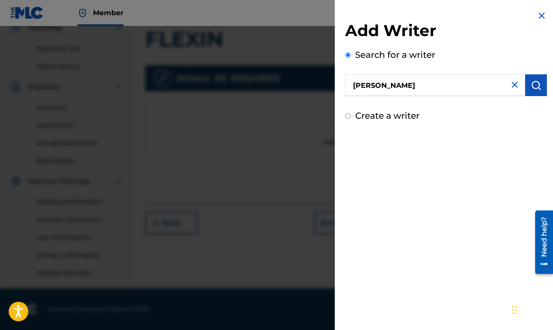
click at [531, 85] on img "submit" at bounding box center [536, 85] width 10 height 10
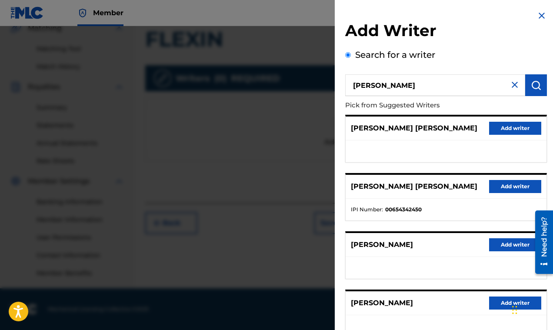
click at [503, 186] on button "Add writer" at bounding box center [515, 186] width 52 height 13
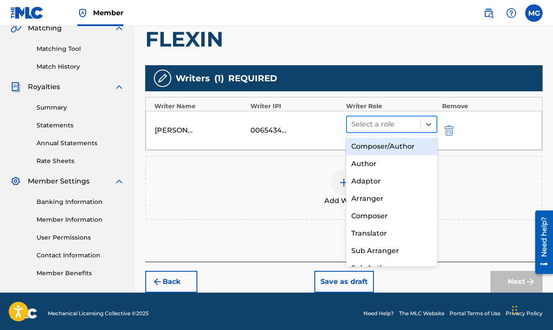
click at [382, 122] on div at bounding box center [383, 124] width 65 height 12
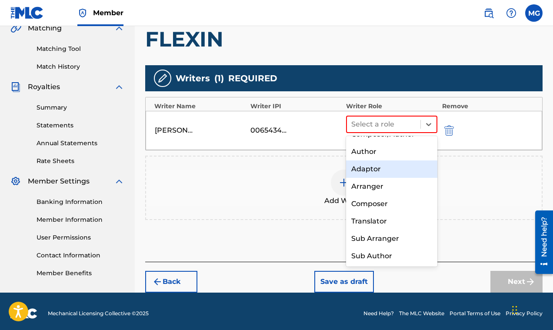
scroll to position [0, 0]
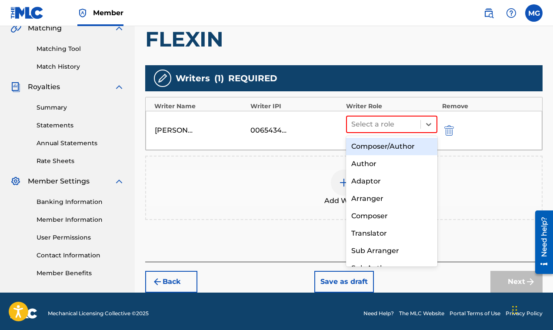
click at [396, 151] on div "Composer/Author" at bounding box center [391, 146] width 91 height 17
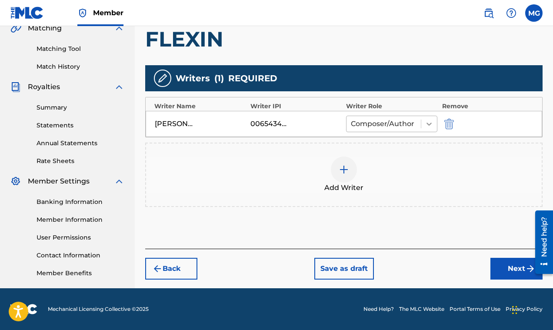
click at [428, 125] on icon at bounding box center [429, 124] width 9 height 9
click at [513, 272] on button "Next" at bounding box center [516, 269] width 52 height 22
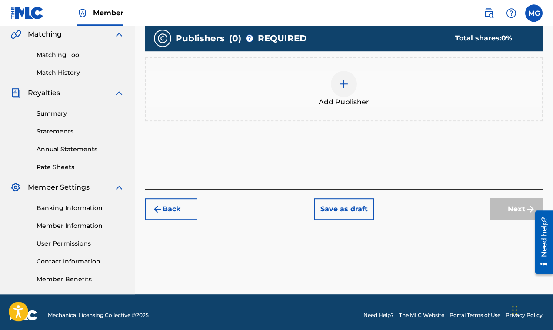
scroll to position [195, 0]
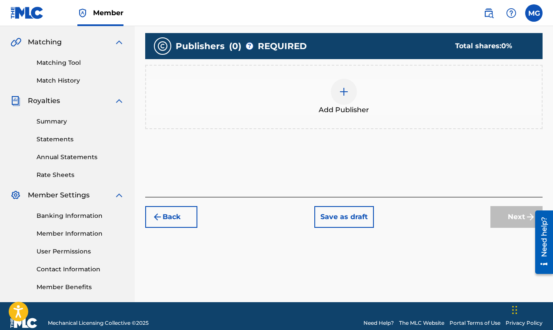
click at [343, 94] on img at bounding box center [344, 91] width 10 height 10
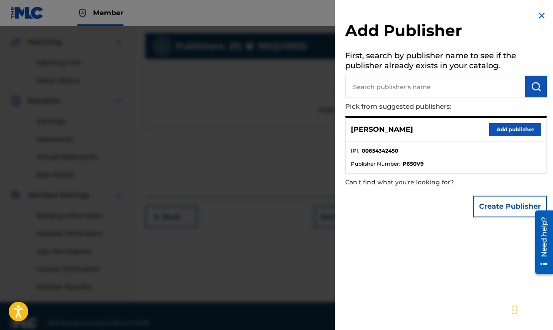
click at [504, 130] on button "Add publisher" at bounding box center [515, 129] width 52 height 13
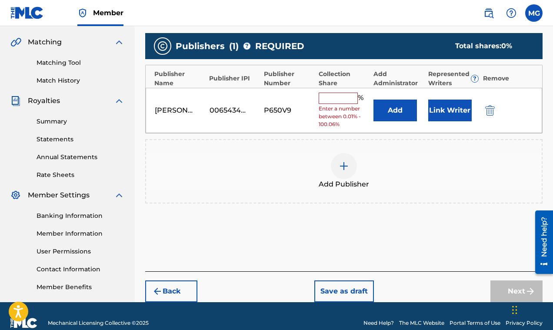
click at [331, 100] on input "text" at bounding box center [338, 98] width 39 height 11
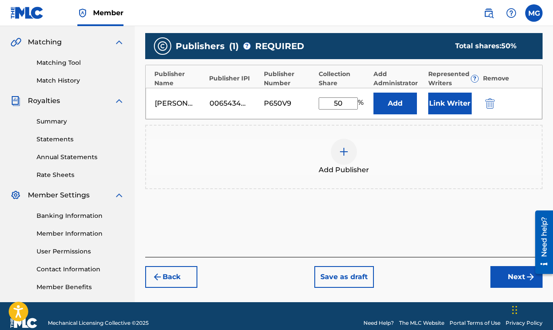
type input "50"
click at [514, 277] on button "Next" at bounding box center [516, 277] width 52 height 22
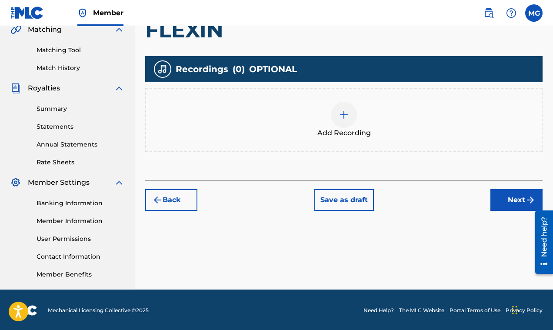
scroll to position [209, 0]
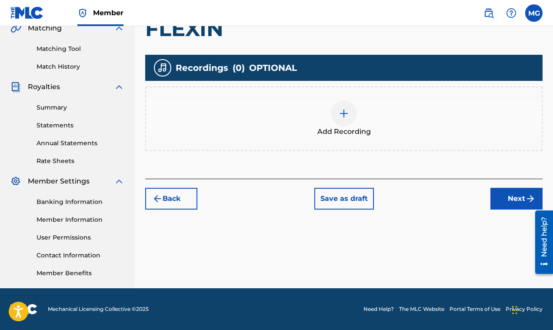
click at [343, 117] on img at bounding box center [344, 113] width 10 height 10
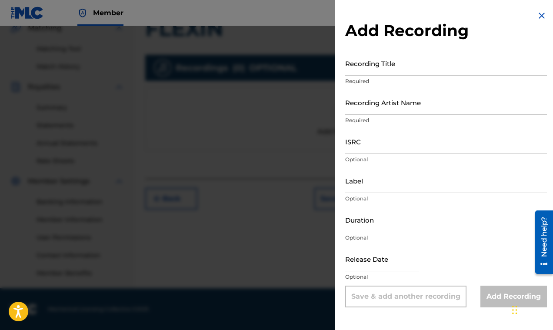
click at [380, 70] on input "Recording Title" at bounding box center [446, 63] width 202 height 25
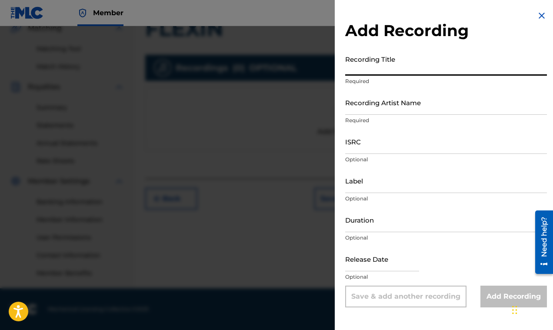
paste input "FLEXIN"
type input "FLEXIN"
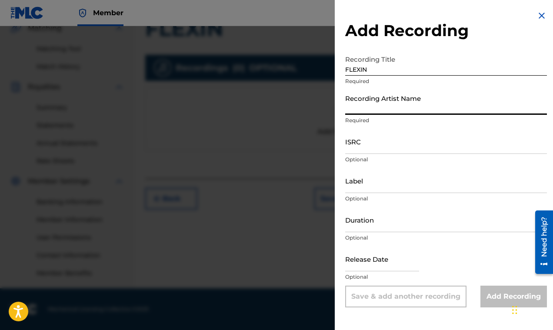
click at [370, 112] on input "Recording Artist Name" at bounding box center [446, 102] width 202 height 25
paste input "TADOE & CHIEF KEEF)"
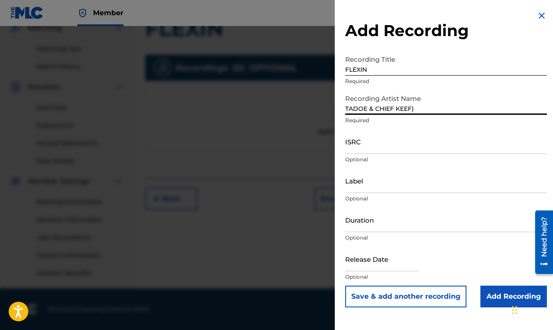
type input "TADOE & CHIEF KEEF)"
click at [379, 153] on input "ISRC" at bounding box center [446, 141] width 202 height 25
paste input "FR-10S-15-42847"
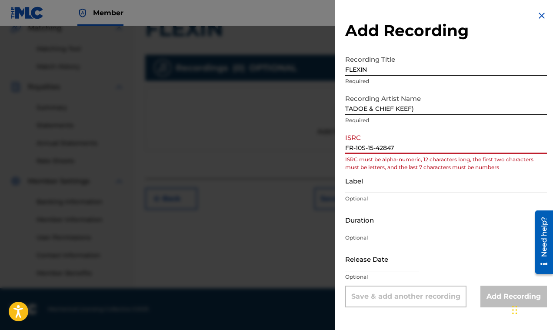
click at [356, 150] on input "FR-10S-15-42847" at bounding box center [446, 141] width 202 height 25
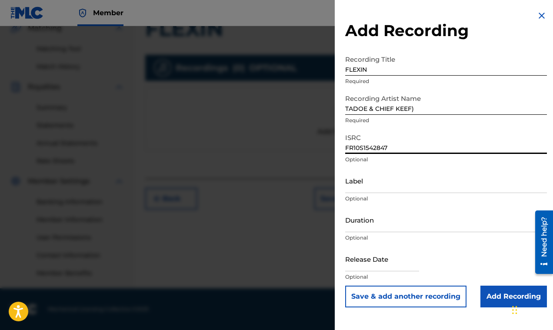
type input "FR10S1542847"
click at [361, 187] on input "Label" at bounding box center [446, 180] width 202 height 25
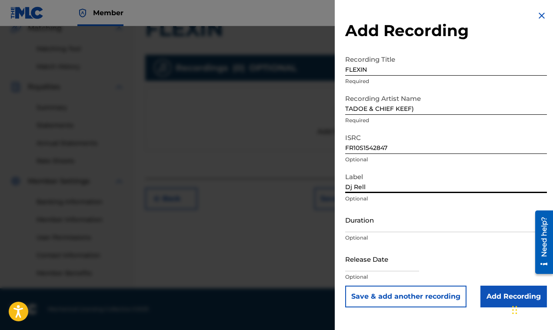
type input "Dj Rell"
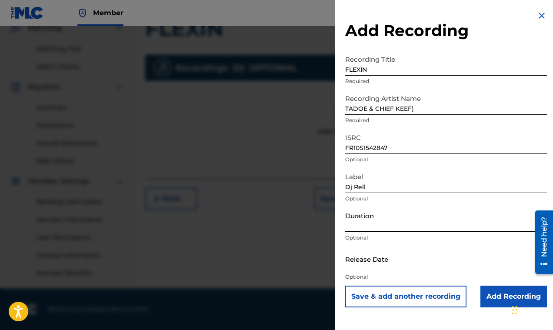
click at [377, 226] on input "Duration" at bounding box center [446, 219] width 202 height 25
paste input "03:37"
type input "03:37"
click at [376, 263] on input "text" at bounding box center [382, 258] width 74 height 25
select select "8"
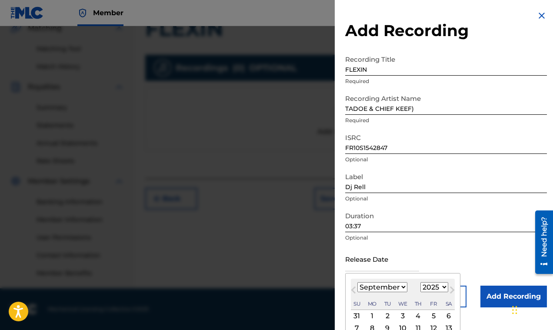
scroll to position [57, 0]
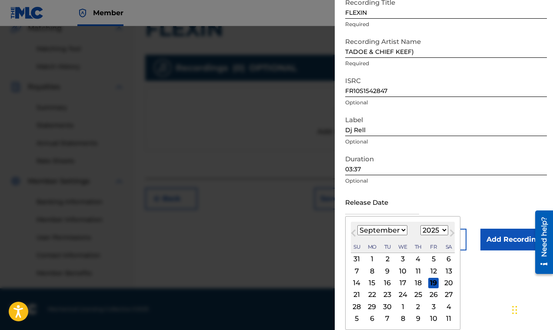
click at [420, 225] on select "1900 1901 1902 1903 1904 1905 1906 1907 1908 1909 1910 1911 1912 1913 1914 1915…" at bounding box center [434, 230] width 28 height 10
select select "2015"
click option "2015" at bounding box center [0, 0] width 0 height 0
select select "0"
click option "January" at bounding box center [0, 0] width 0 height 0
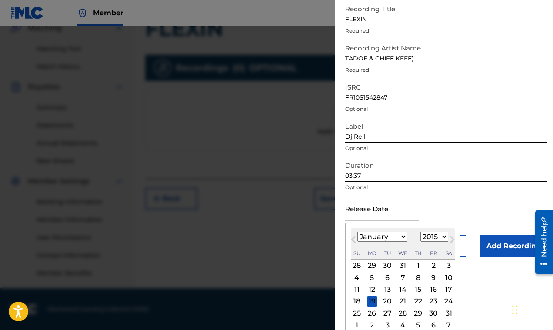
scroll to position [49, 0]
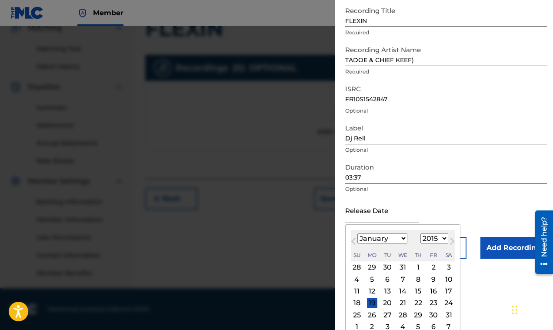
click at [418, 268] on div "1" at bounding box center [418, 267] width 10 height 10
type input "January 1 2015"
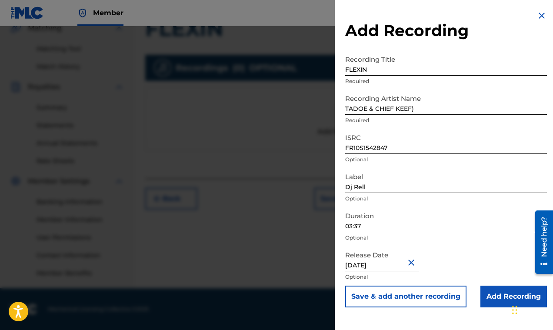
scroll to position [0, 0]
click at [419, 110] on input "TADOE & CHIEF KEEF)" at bounding box center [446, 102] width 202 height 25
type input "TADOE & CHIEF KEEF"
click at [424, 148] on input "FR10S1542847" at bounding box center [446, 141] width 202 height 25
click at [409, 185] on input "Dj Rell" at bounding box center [446, 180] width 202 height 25
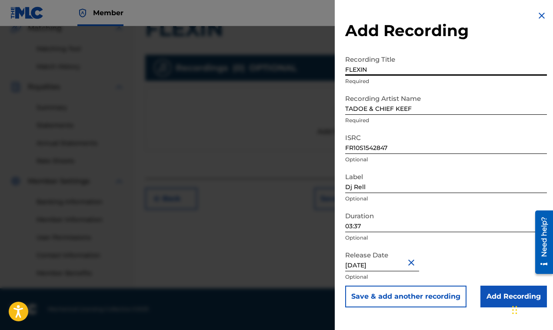
click at [397, 65] on input "FLEXIN" at bounding box center [446, 63] width 202 height 25
click at [397, 70] on input "FLEXIN" at bounding box center [446, 63] width 202 height 25
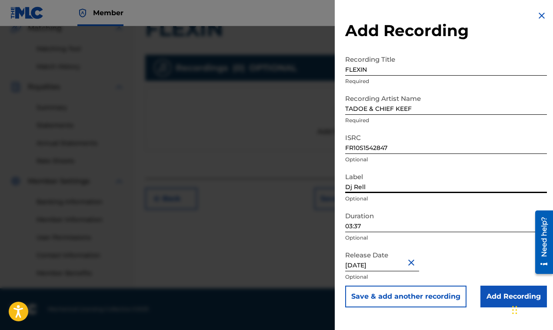
click at [405, 186] on input "Dj Rell" at bounding box center [446, 180] width 202 height 25
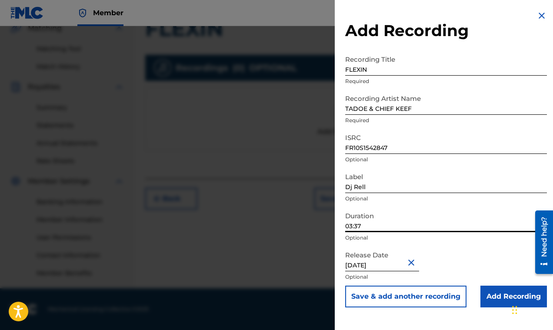
click at [377, 228] on input "03:37" at bounding box center [446, 219] width 202 height 25
click at [483, 295] on input "Add Recording" at bounding box center [513, 297] width 66 height 22
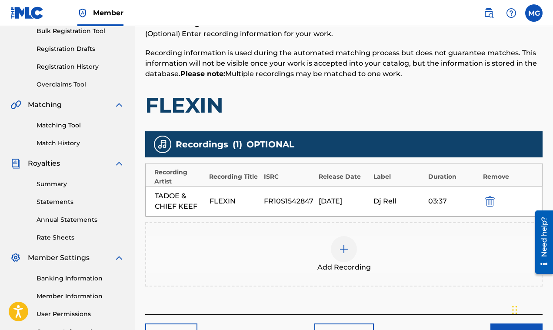
scroll to position [209, 0]
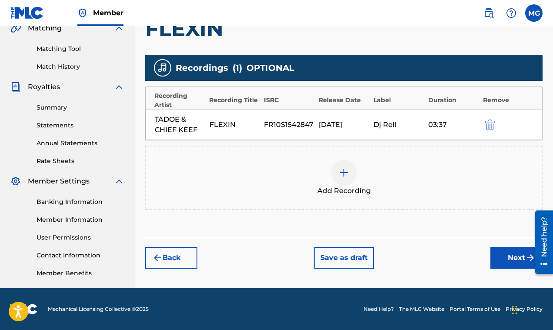
click at [506, 259] on button "Next" at bounding box center [516, 258] width 52 height 22
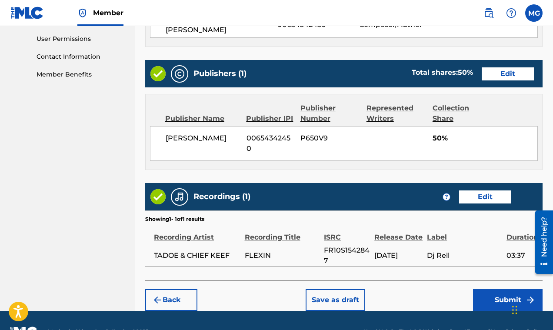
scroll to position [426, 0]
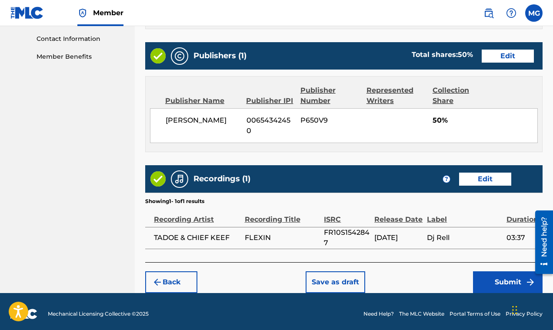
click at [495, 276] on button "Submit" at bounding box center [508, 282] width 70 height 22
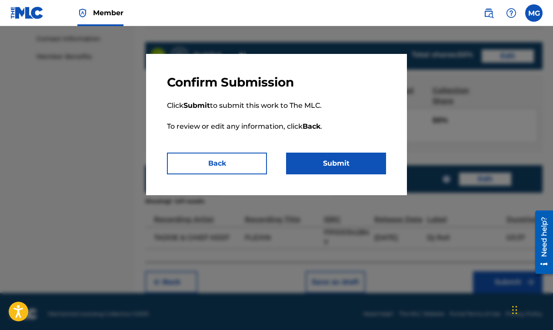
click at [349, 165] on button "Submit" at bounding box center [336, 164] width 100 height 22
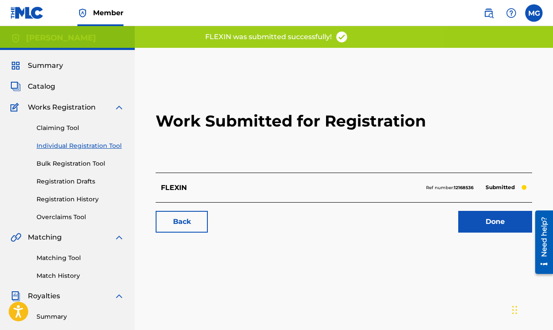
click at [489, 226] on link "Done" at bounding box center [495, 222] width 74 height 22
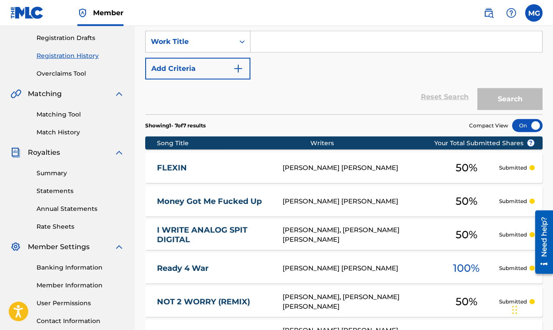
scroll to position [42, 0]
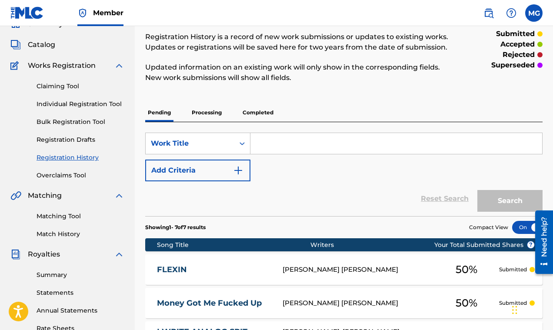
click at [257, 111] on p "Completed" at bounding box center [258, 112] width 36 height 18
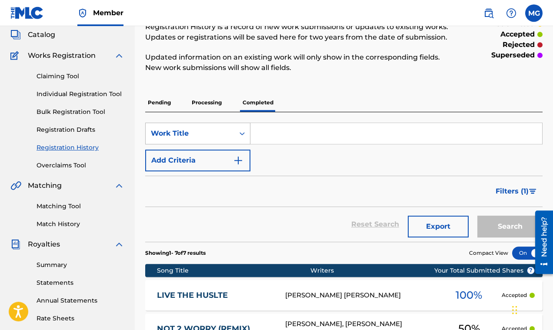
scroll to position [49, 0]
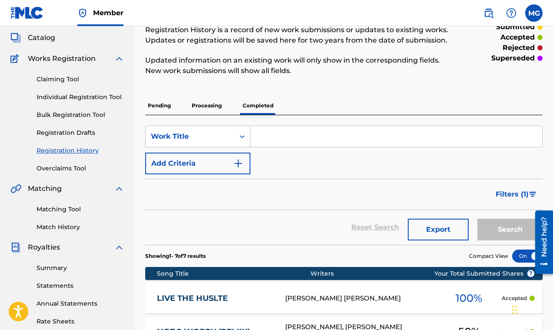
click at [159, 103] on p "Pending" at bounding box center [159, 105] width 28 height 18
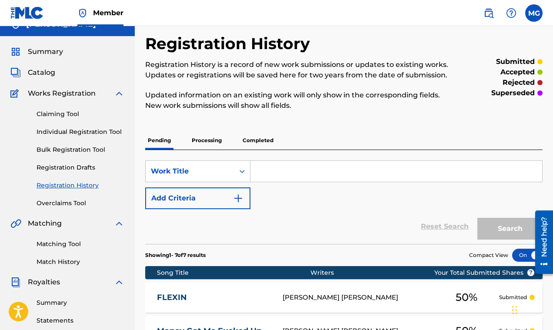
scroll to position [14, 0]
click at [55, 113] on link "Claiming Tool" at bounding box center [81, 114] width 88 height 9
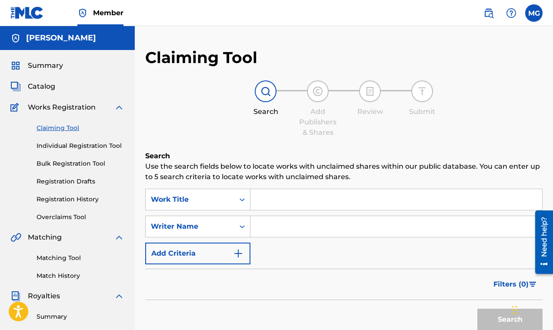
click at [266, 227] on input "Search Form" at bounding box center [396, 226] width 292 height 21
click at [477, 309] on button "Search" at bounding box center [509, 320] width 65 height 22
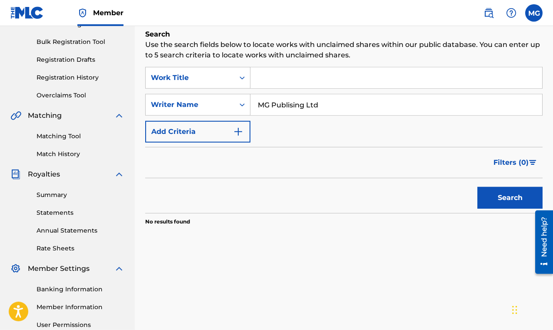
scroll to position [97, 0]
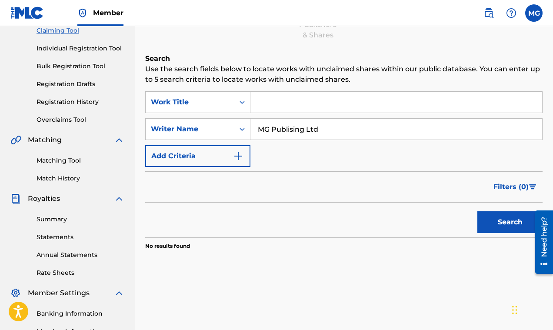
click at [240, 157] on img "Search Form" at bounding box center [238, 156] width 10 height 10
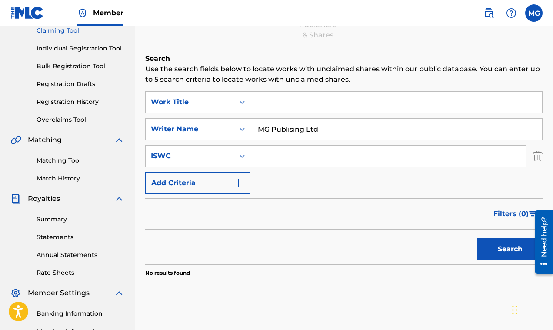
click at [238, 182] on img "Search Form" at bounding box center [238, 183] width 10 height 10
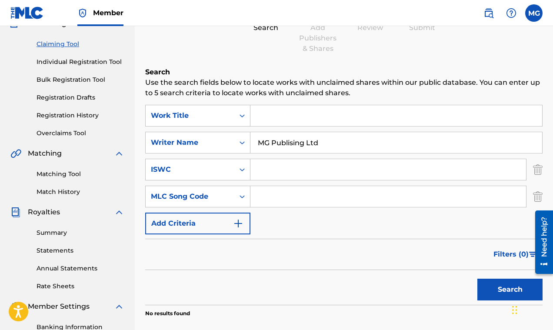
scroll to position [90, 0]
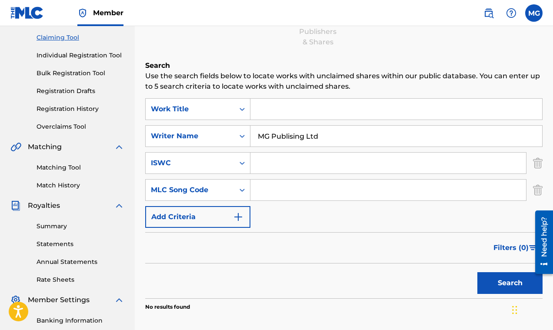
click at [290, 136] on input "MG Publising Ltd" at bounding box center [396, 136] width 292 height 21
click at [494, 283] on button "Search" at bounding box center [509, 283] width 65 height 22
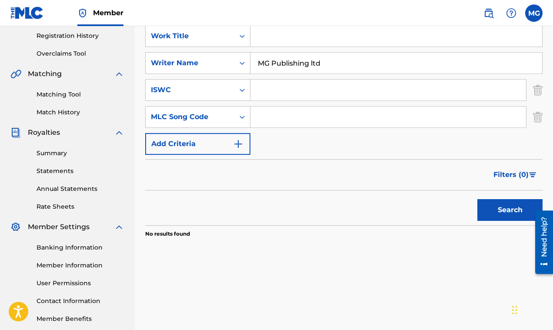
scroll to position [126, 0]
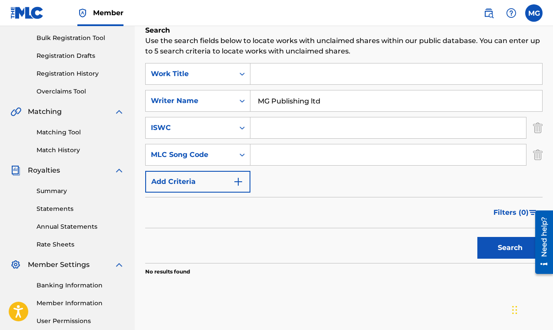
click at [328, 103] on input "MG Publishing ltd" at bounding box center [396, 100] width 292 height 21
type input "MG Publishing"
click at [477, 237] on button "Search" at bounding box center [509, 248] width 65 height 22
click at [236, 186] on img "Search Form" at bounding box center [238, 181] width 10 height 10
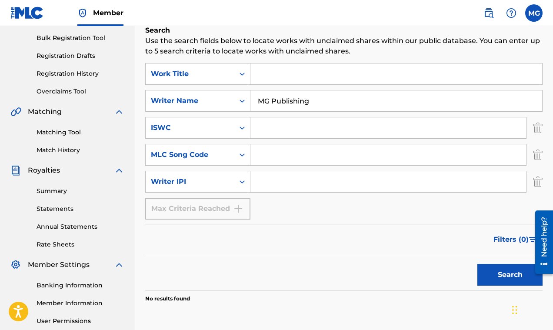
click at [316, 103] on input "MG Publishing" at bounding box center [396, 100] width 292 height 21
drag, startPoint x: 318, startPoint y: 100, endPoint x: 262, endPoint y: 97, distance: 55.7
click at [252, 99] on input "MG Publishing" at bounding box center [396, 100] width 292 height 21
click at [64, 133] on link "Matching Tool" at bounding box center [81, 132] width 88 height 9
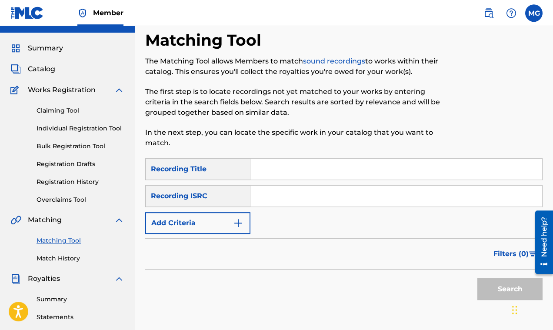
scroll to position [35, 0]
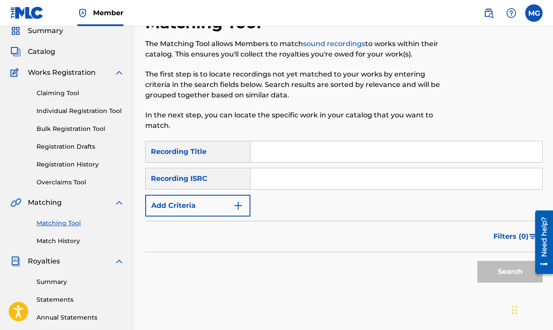
click at [242, 209] on img "Search Form" at bounding box center [238, 205] width 10 height 10
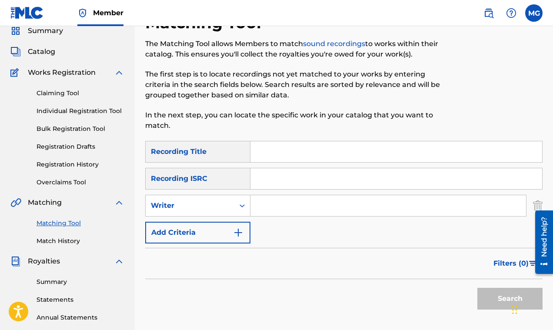
click at [281, 207] on input "Search Form" at bounding box center [388, 205] width 276 height 21
paste input "MG Publishing"
type input "MG Publishing"
click at [477, 288] on button "Search" at bounding box center [509, 299] width 65 height 22
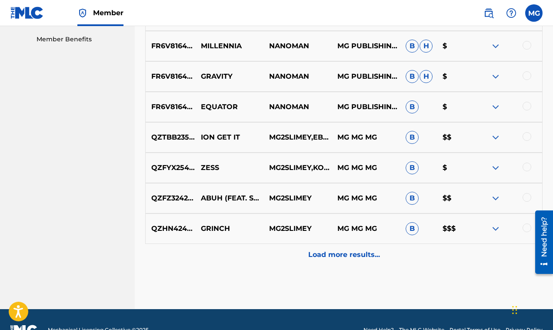
scroll to position [445, 0]
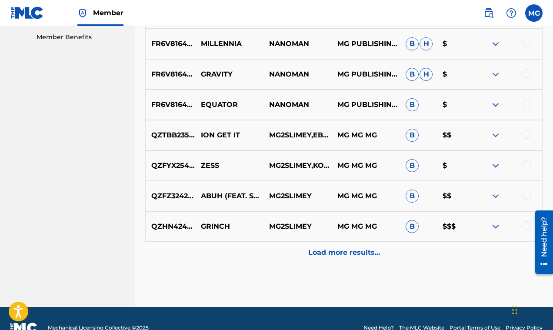
click at [497, 225] on img at bounding box center [495, 226] width 10 height 10
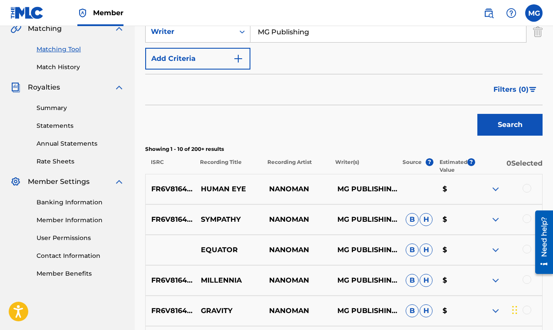
scroll to position [202, 0]
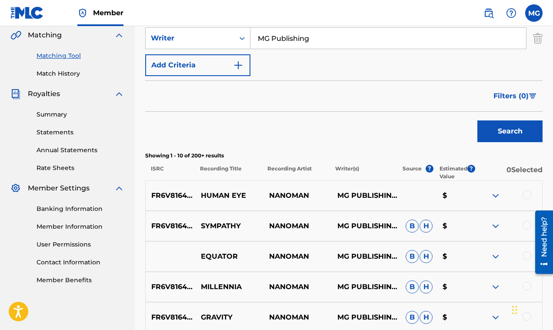
click at [521, 93] on span "Filters ( 0 )" at bounding box center [510, 96] width 35 height 10
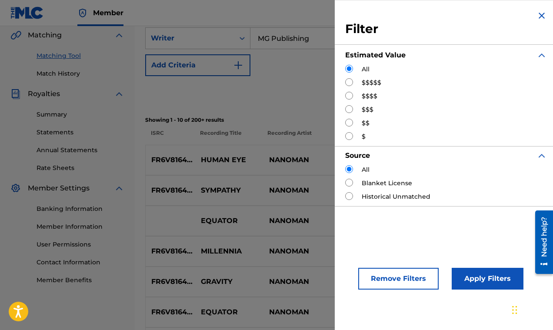
click at [353, 83] on input "Search Form" at bounding box center [349, 82] width 8 height 8
radio input "true"
click at [480, 275] on button "Apply Filters" at bounding box center [488, 279] width 72 height 22
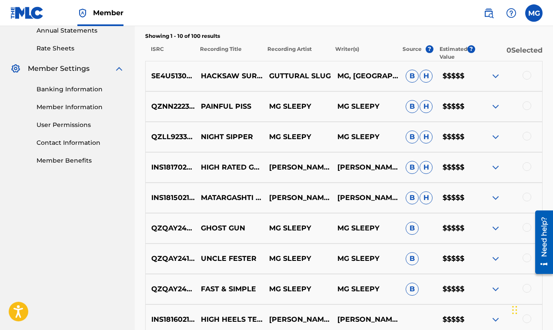
scroll to position [244, 0]
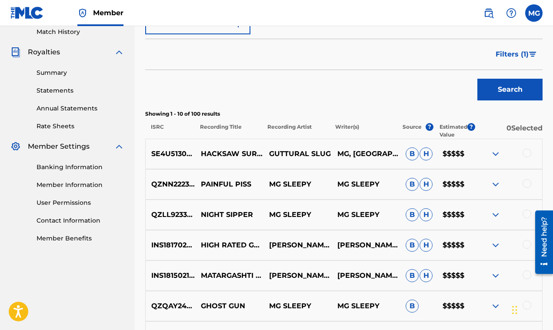
click at [493, 152] on img at bounding box center [495, 154] width 10 height 10
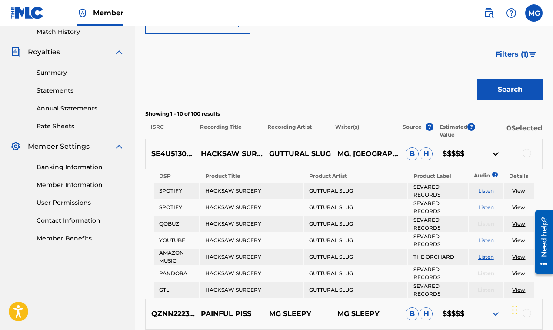
click at [493, 152] on img at bounding box center [495, 154] width 10 height 10
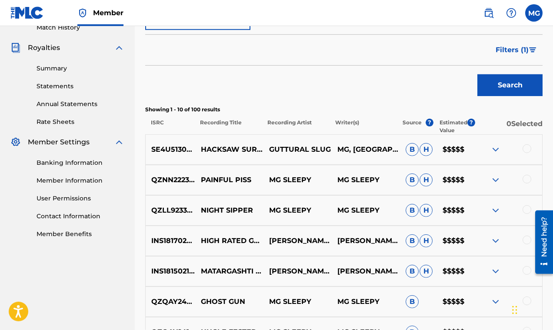
scroll to position [293, 0]
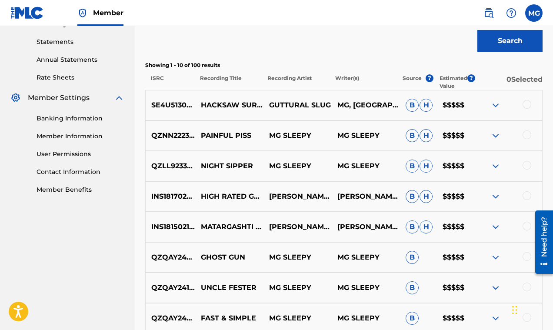
click at [495, 137] on img at bounding box center [495, 135] width 10 height 10
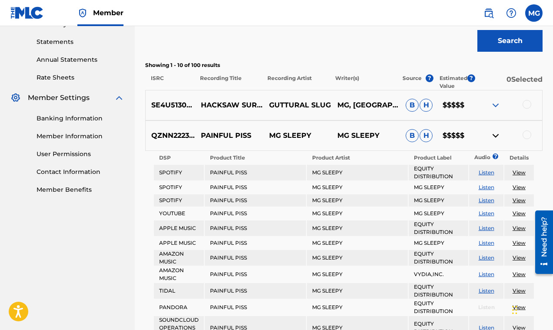
click at [495, 137] on img at bounding box center [495, 135] width 10 height 10
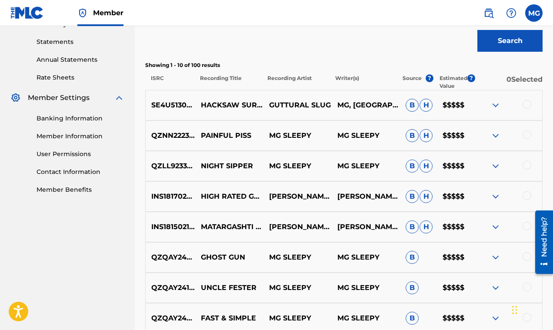
scroll to position [334, 0]
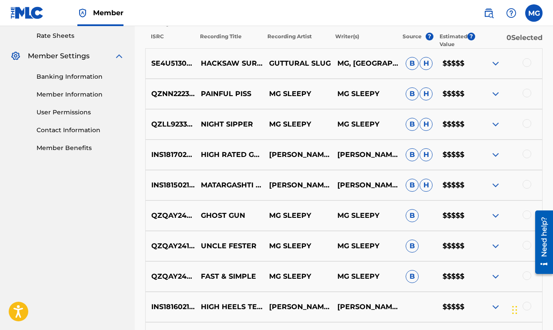
click at [494, 126] on img at bounding box center [495, 124] width 10 height 10
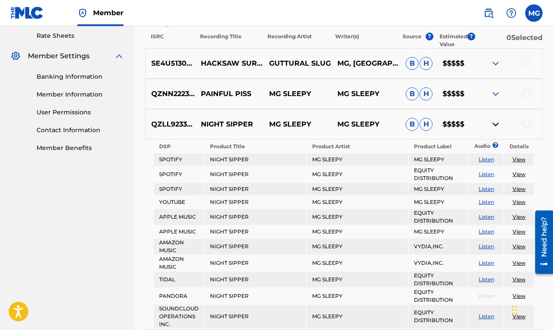
click at [494, 126] on img at bounding box center [495, 124] width 10 height 10
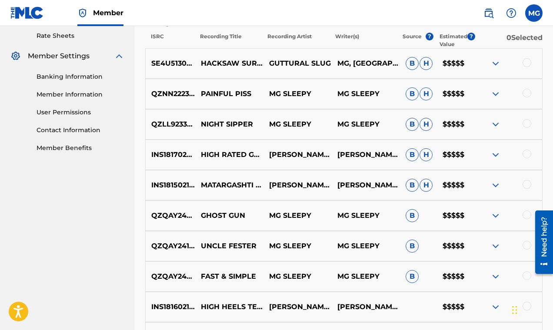
click at [493, 153] on img at bounding box center [495, 155] width 10 height 10
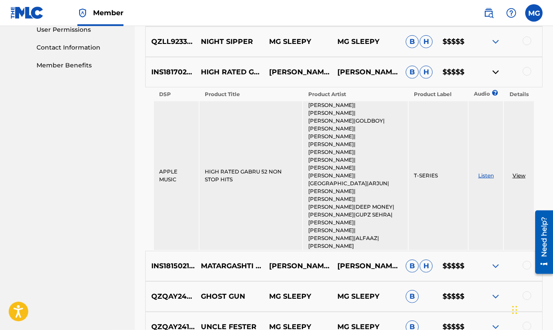
scroll to position [418, 0]
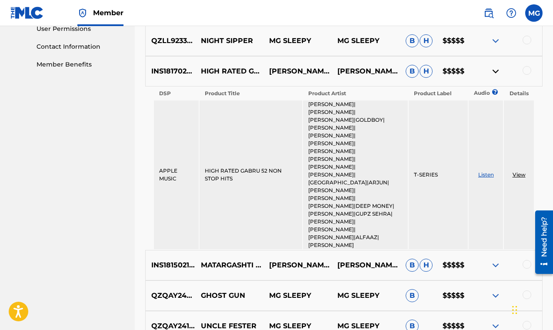
click at [494, 68] on img at bounding box center [495, 71] width 10 height 10
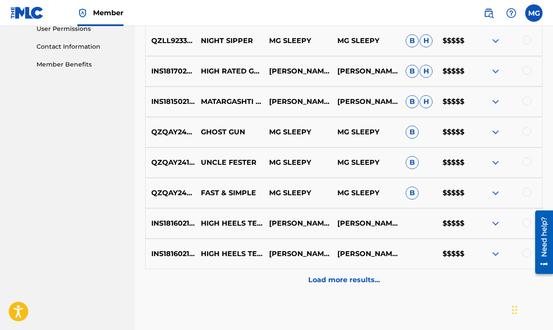
click at [496, 132] on img at bounding box center [495, 132] width 10 height 10
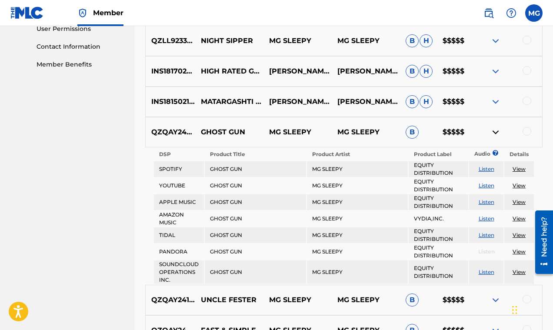
click at [496, 132] on img at bounding box center [495, 132] width 10 height 10
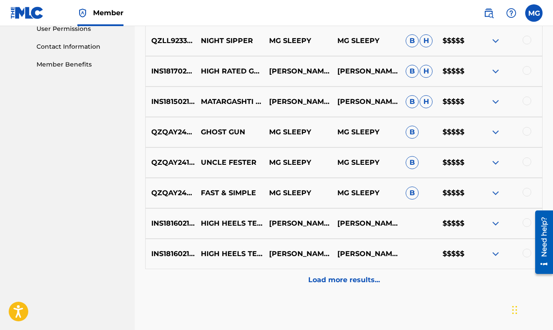
click at [497, 162] on img at bounding box center [495, 162] width 10 height 10
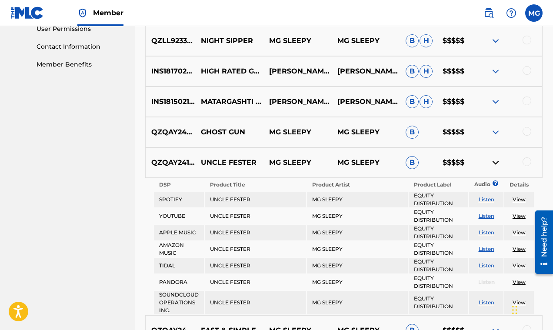
click at [497, 162] on img at bounding box center [495, 162] width 10 height 10
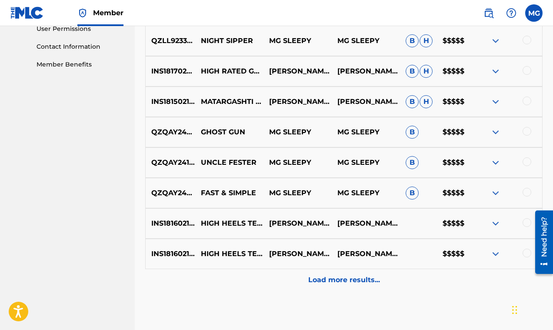
scroll to position [464, 0]
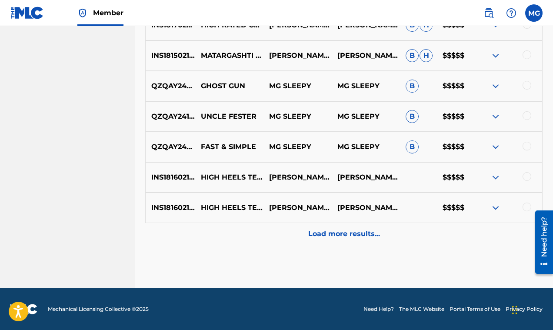
click at [494, 176] on img at bounding box center [495, 177] width 10 height 10
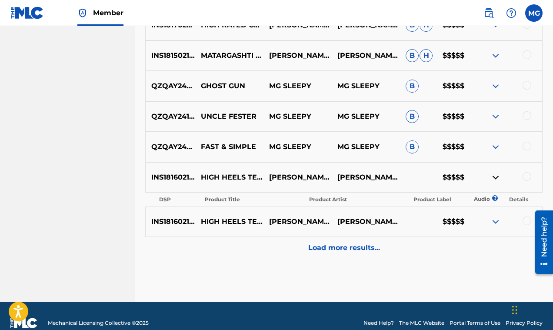
click at [495, 222] on img at bounding box center [495, 221] width 10 height 10
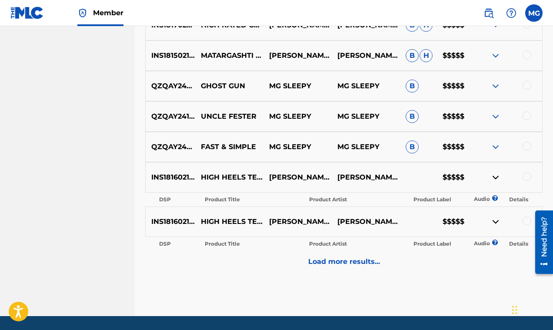
click at [495, 221] on img at bounding box center [495, 221] width 10 height 10
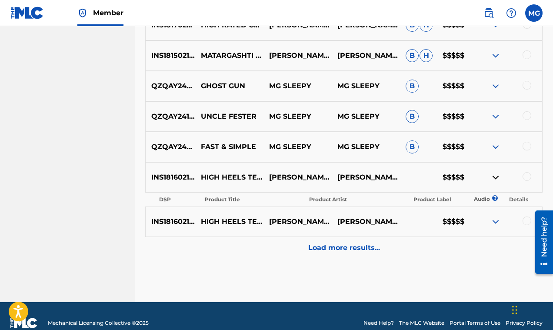
click at [498, 179] on img at bounding box center [495, 177] width 10 height 10
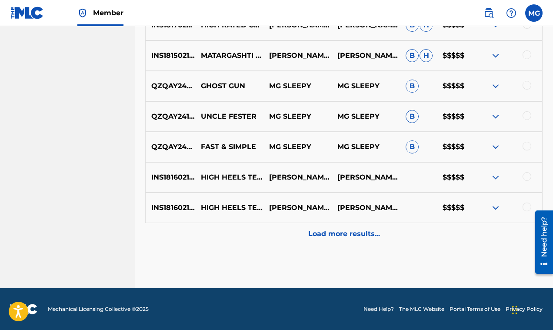
click at [498, 178] on img at bounding box center [495, 177] width 10 height 10
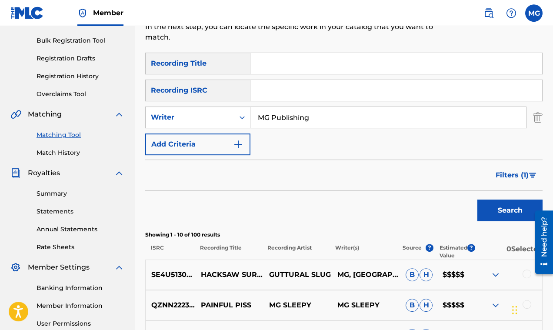
scroll to position [130, 0]
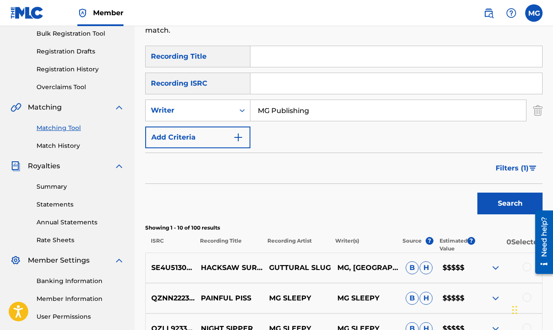
click at [323, 116] on input "MG Publishing" at bounding box center [388, 110] width 276 height 21
type input "MG Publishing Ltd"
click at [477, 193] on button "Search" at bounding box center [509, 204] width 65 height 22
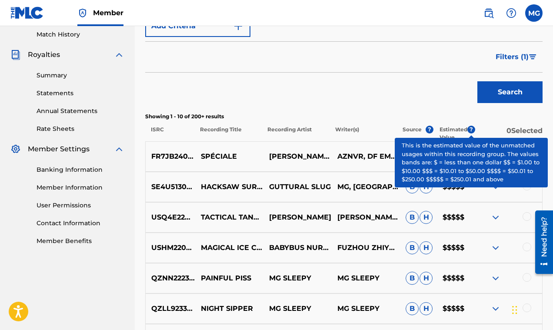
scroll to position [158, 0]
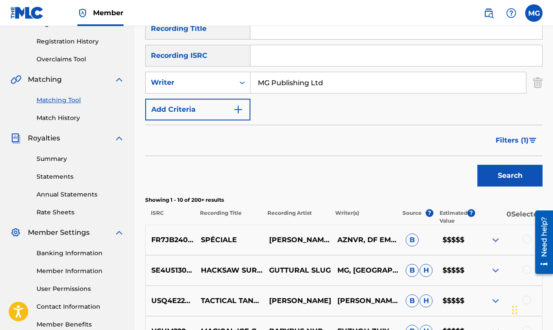
click at [533, 137] on button "Filters ( 1 )" at bounding box center [516, 141] width 52 height 22
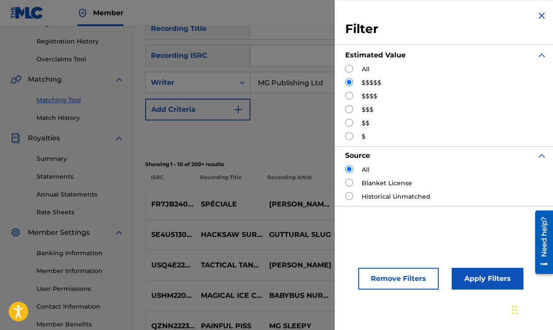
click at [349, 66] on input "Search Form" at bounding box center [349, 69] width 8 height 8
radio input "true"
click at [479, 275] on button "Apply Filters" at bounding box center [488, 279] width 72 height 22
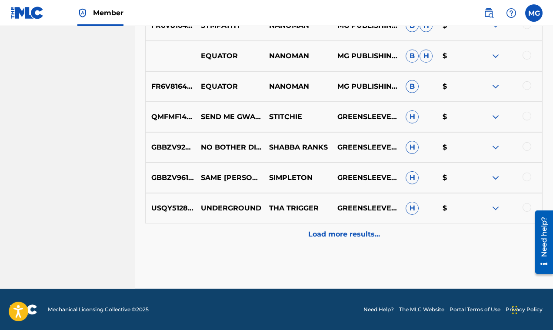
scroll to position [464, 0]
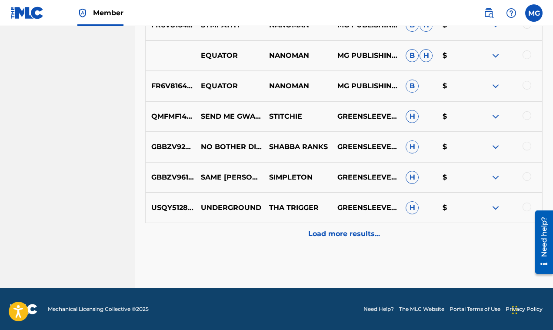
click at [332, 231] on p "Load more results..." at bounding box center [344, 234] width 72 height 10
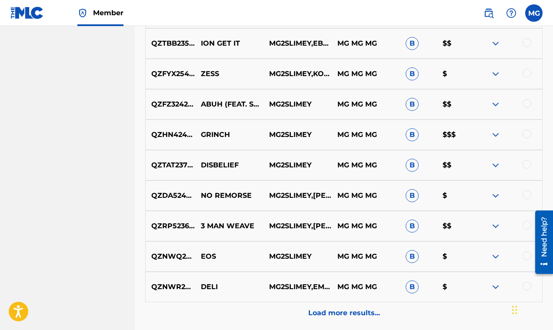
scroll to position [768, 0]
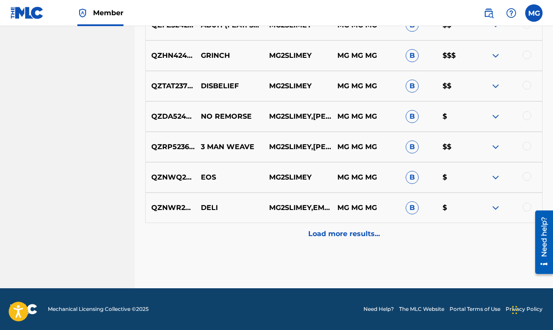
click at [344, 235] on p "Load more results..." at bounding box center [344, 234] width 72 height 10
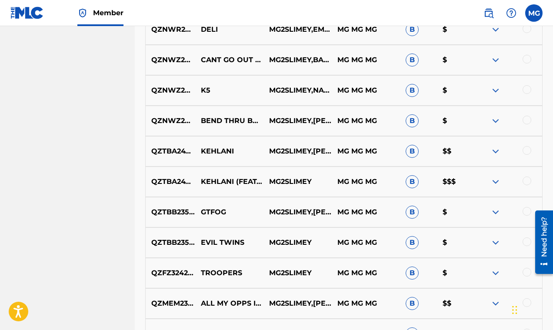
scroll to position [1044, 0]
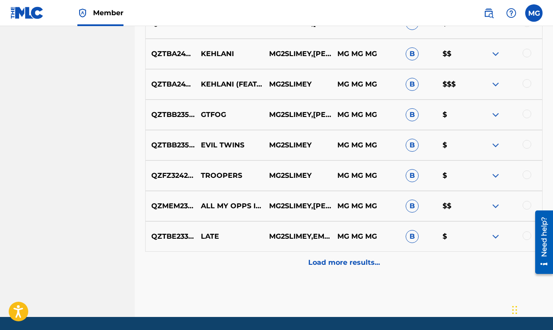
click at [343, 259] on p "Load more results..." at bounding box center [344, 262] width 72 height 10
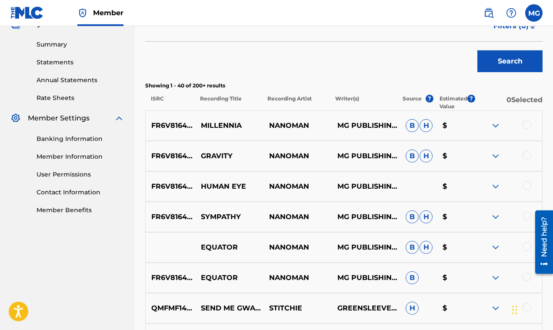
scroll to position [293, 0]
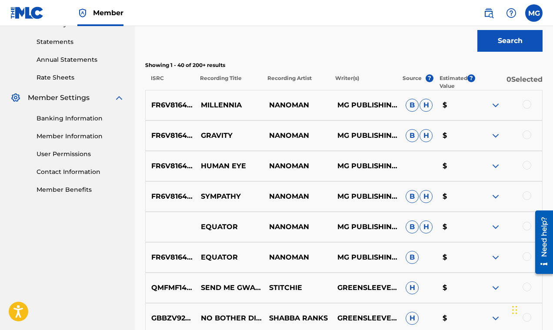
click at [494, 135] on img at bounding box center [495, 135] width 10 height 10
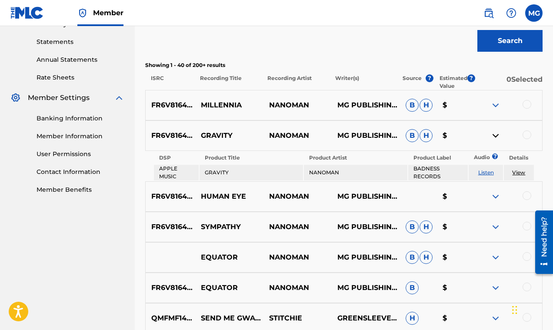
click at [493, 135] on img at bounding box center [495, 135] width 10 height 10
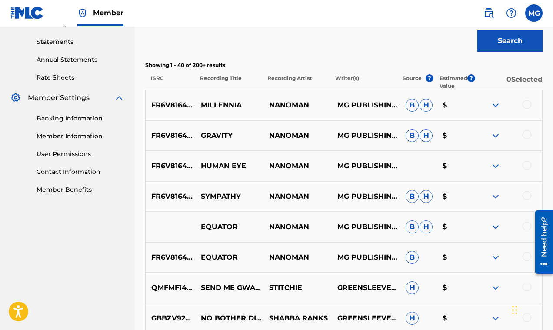
click at [495, 102] on img at bounding box center [495, 105] width 10 height 10
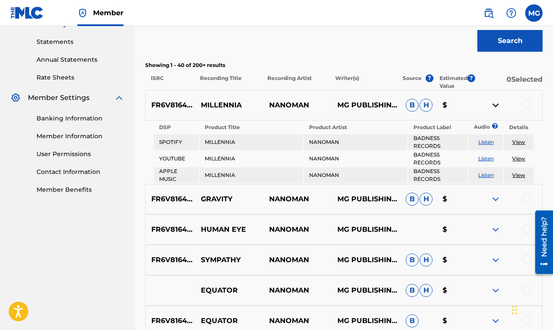
click at [495, 102] on img at bounding box center [495, 105] width 10 height 10
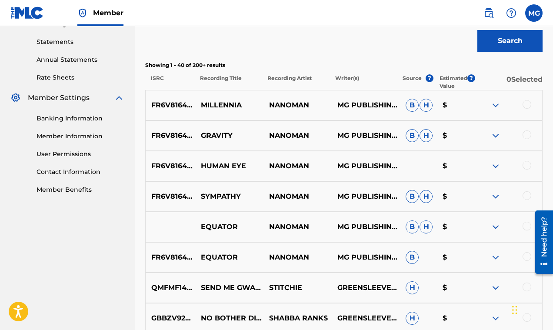
click at [495, 164] on img at bounding box center [495, 166] width 10 height 10
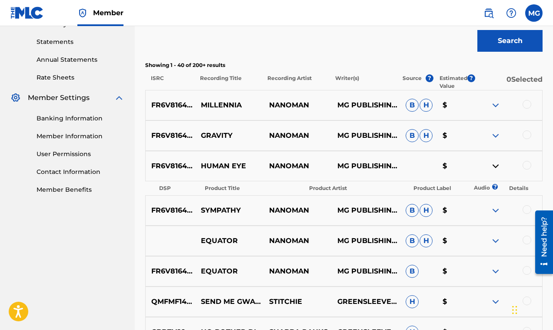
click at [495, 164] on img at bounding box center [495, 166] width 10 height 10
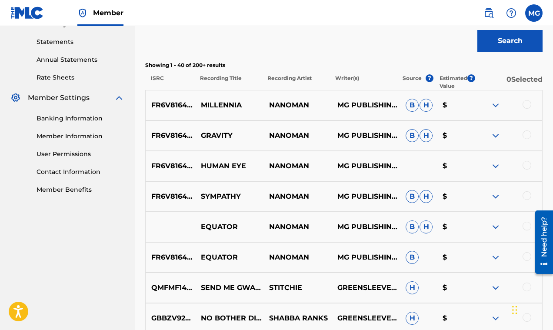
click at [496, 199] on img at bounding box center [495, 196] width 10 height 10
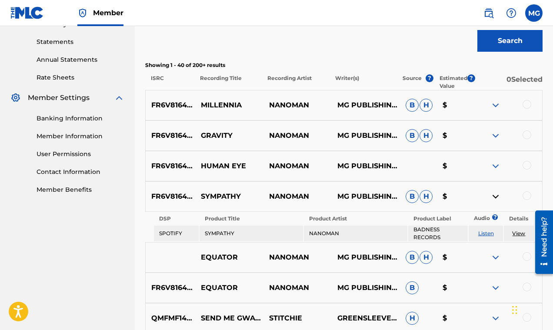
click at [495, 199] on img at bounding box center [495, 196] width 10 height 10
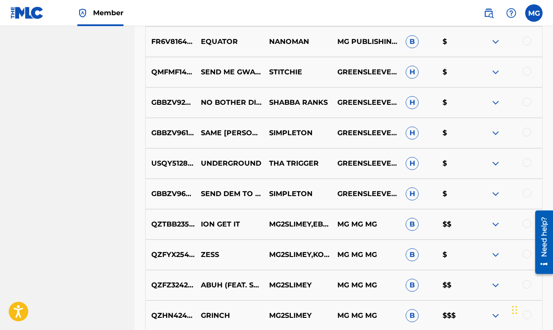
scroll to position [598, 0]
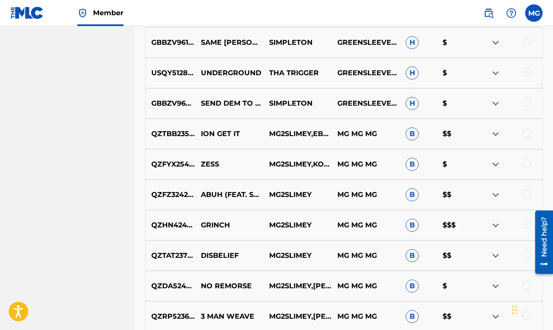
click at [495, 223] on img at bounding box center [495, 225] width 10 height 10
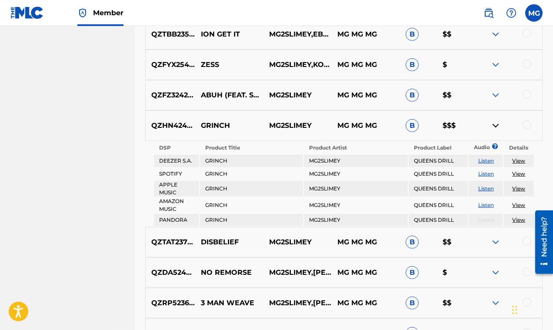
scroll to position [724, 0]
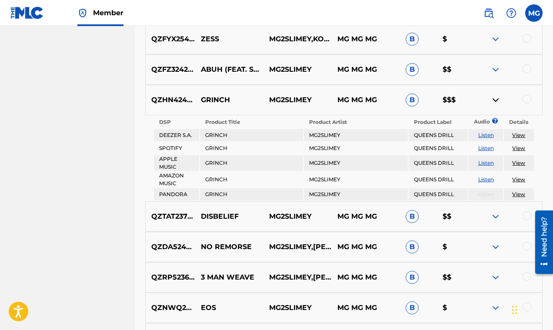
click at [484, 135] on link "Listen" at bounding box center [486, 135] width 16 height 7
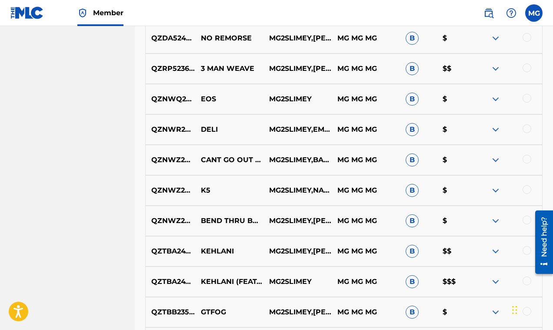
scroll to position [974, 0]
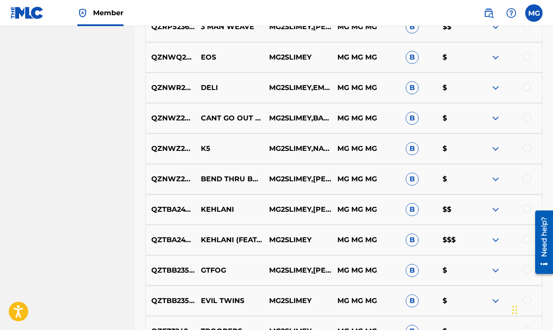
click at [494, 239] on img at bounding box center [495, 240] width 10 height 10
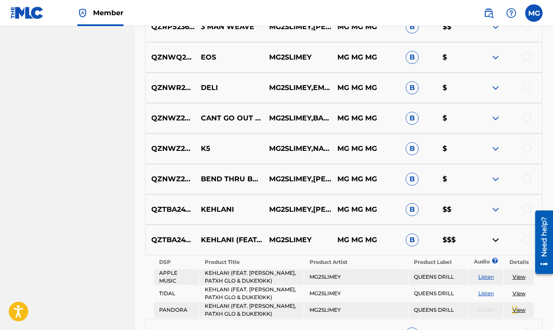
click at [494, 239] on img at bounding box center [495, 240] width 10 height 10
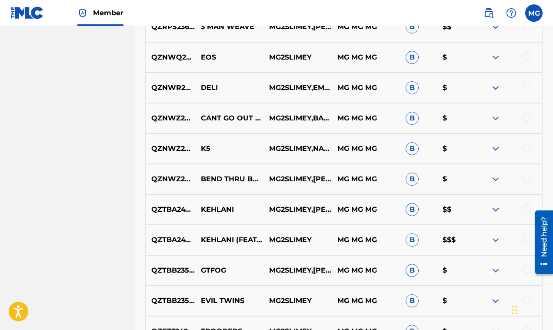
click at [497, 179] on img at bounding box center [495, 179] width 10 height 10
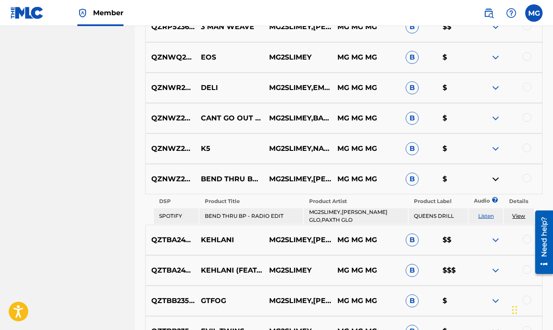
click at [497, 179] on img at bounding box center [495, 179] width 10 height 10
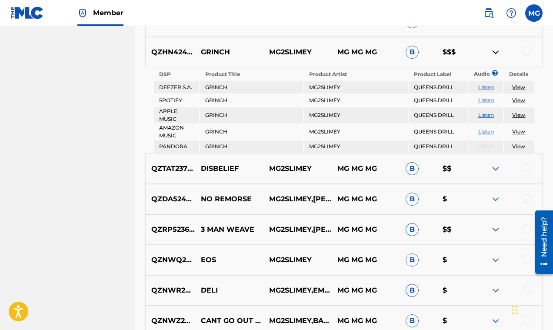
scroll to position [772, 0]
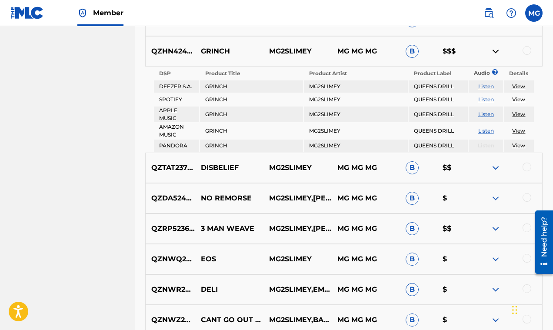
click at [485, 133] on link "Listen" at bounding box center [486, 130] width 16 height 7
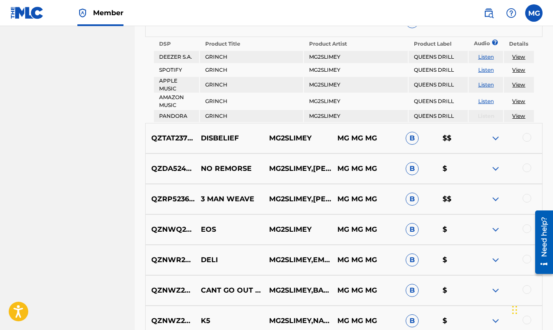
scroll to position [814, 0]
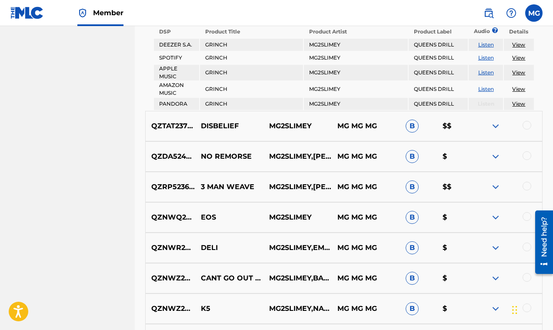
click at [494, 126] on img at bounding box center [495, 126] width 10 height 10
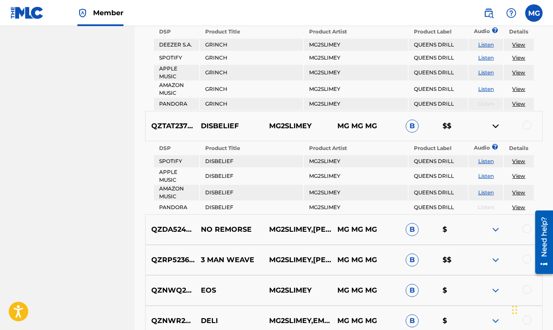
click at [494, 126] on img at bounding box center [495, 126] width 10 height 10
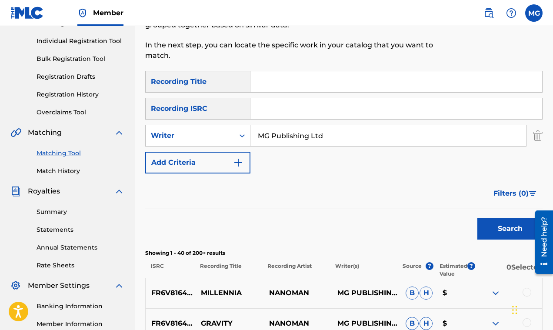
scroll to position [223, 0]
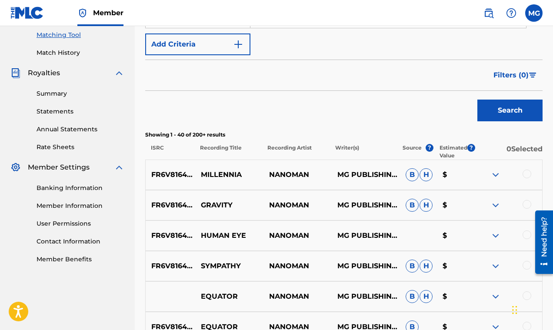
click at [497, 174] on img at bounding box center [495, 175] width 10 height 10
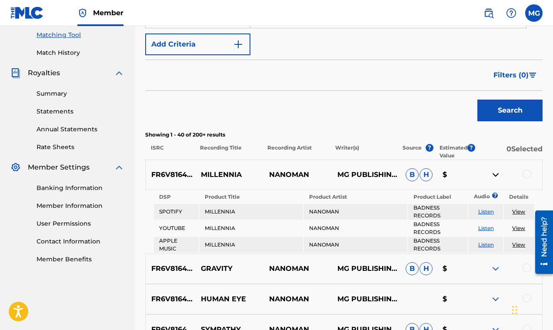
click at [496, 175] on img at bounding box center [495, 175] width 10 height 10
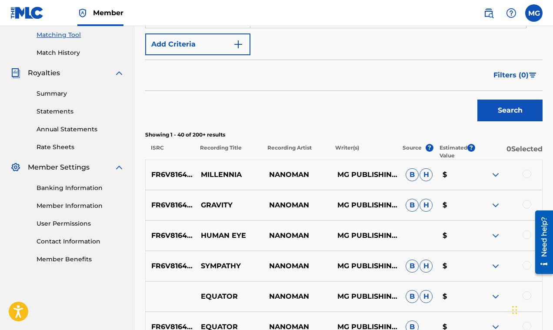
click at [496, 203] on img at bounding box center [495, 205] width 10 height 10
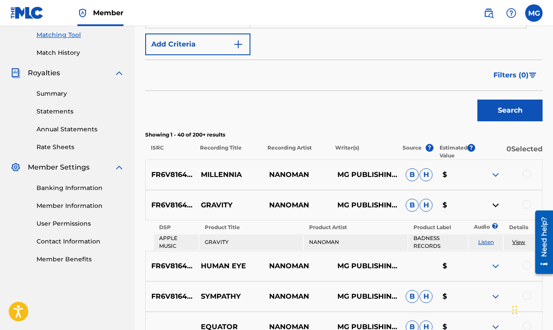
click at [496, 203] on img at bounding box center [495, 205] width 10 height 10
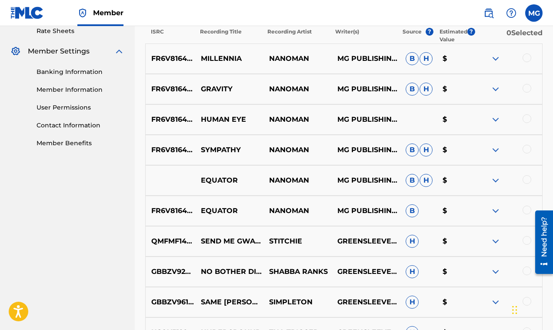
scroll to position [348, 0]
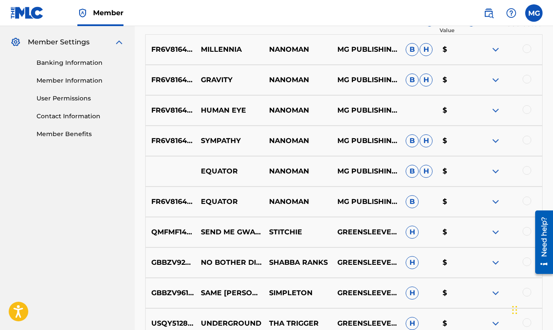
click at [498, 140] on img at bounding box center [495, 141] width 10 height 10
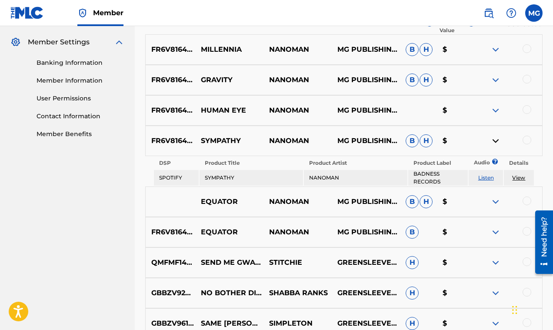
click at [498, 140] on img at bounding box center [495, 141] width 10 height 10
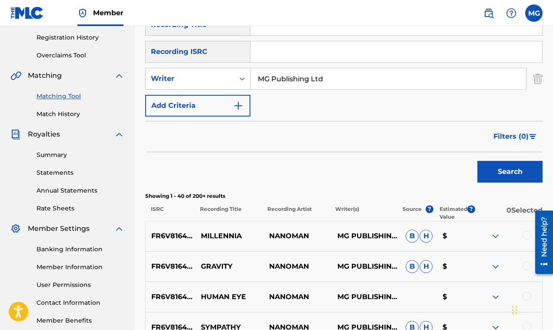
scroll to position [160, 0]
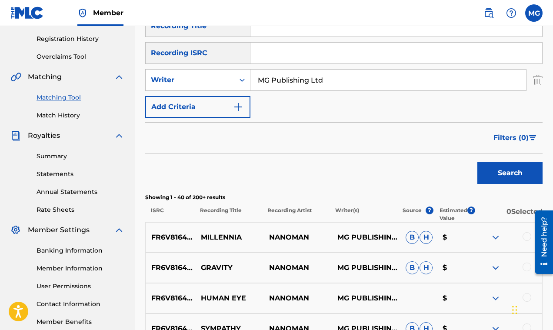
click at [521, 138] on span "Filters ( 0 )" at bounding box center [510, 138] width 35 height 10
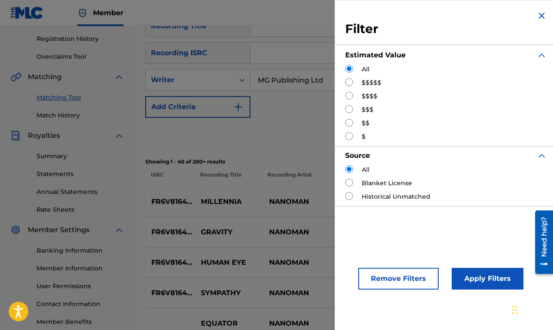
click at [348, 96] on input "Search Form" at bounding box center [349, 96] width 8 height 8
radio input "true"
click at [488, 278] on button "Apply Filters" at bounding box center [488, 279] width 72 height 22
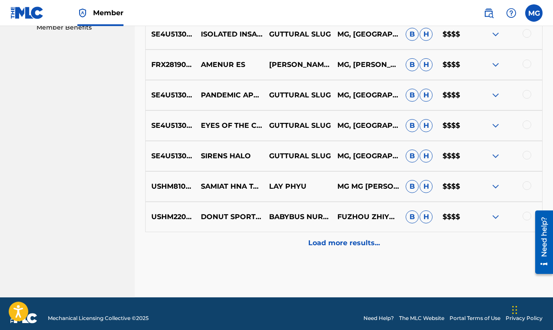
scroll to position [464, 0]
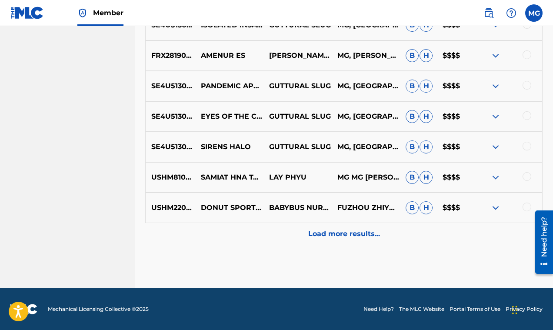
click at [363, 233] on p "Load more results..." at bounding box center [344, 234] width 72 height 10
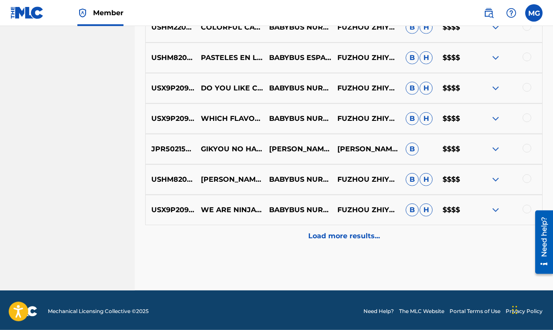
scroll to position [768, 0]
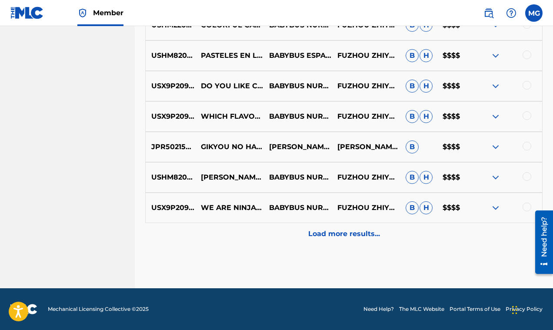
click at [327, 232] on p "Load more results..." at bounding box center [344, 234] width 72 height 10
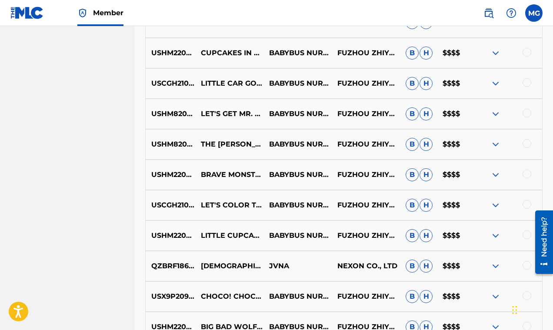
scroll to position [1072, 0]
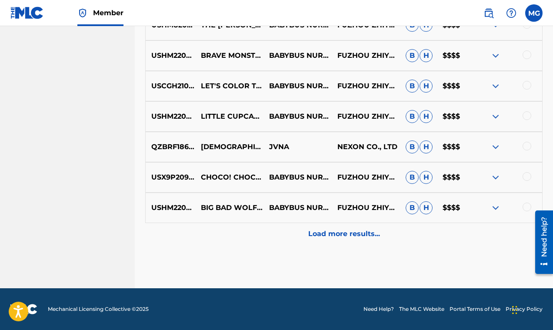
click at [336, 231] on p "Load more results..." at bounding box center [344, 234] width 72 height 10
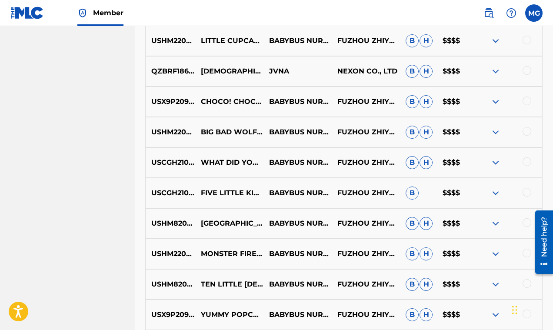
scroll to position [1343, 0]
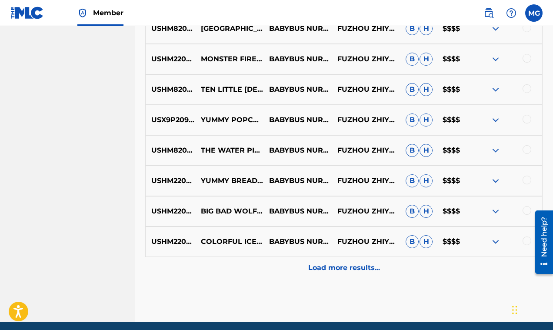
click at [338, 266] on p "Load more results..." at bounding box center [344, 268] width 72 height 10
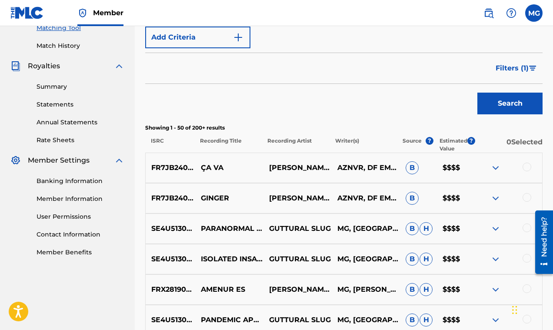
scroll to position [0, 0]
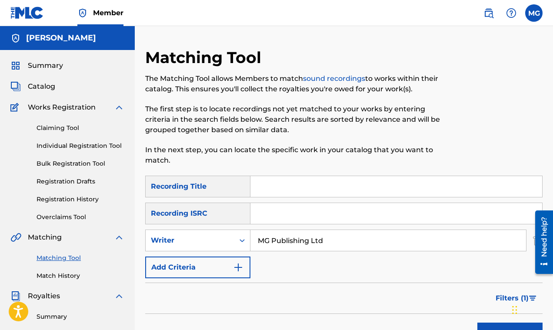
click at [64, 130] on link "Claiming Tool" at bounding box center [81, 127] width 88 height 9
